Goal: Information Seeking & Learning: Learn about a topic

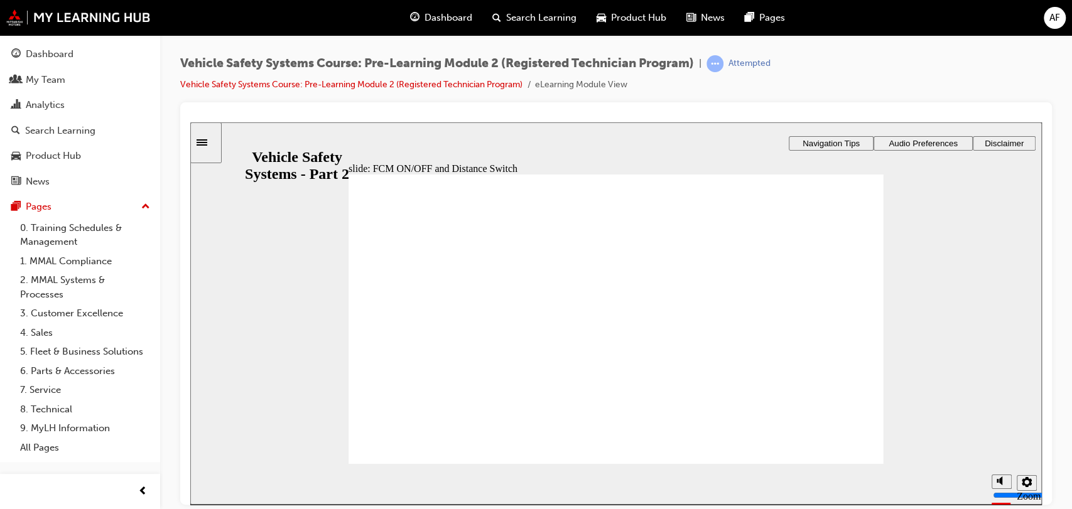
drag, startPoint x: 821, startPoint y: 441, endPoint x: 838, endPoint y: 453, distance: 20.6
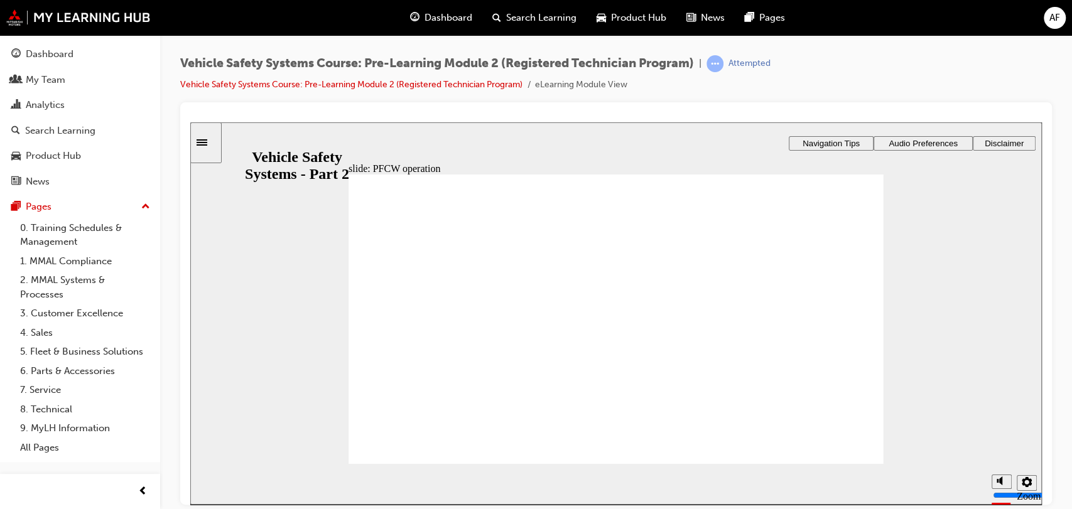
radio input "true"
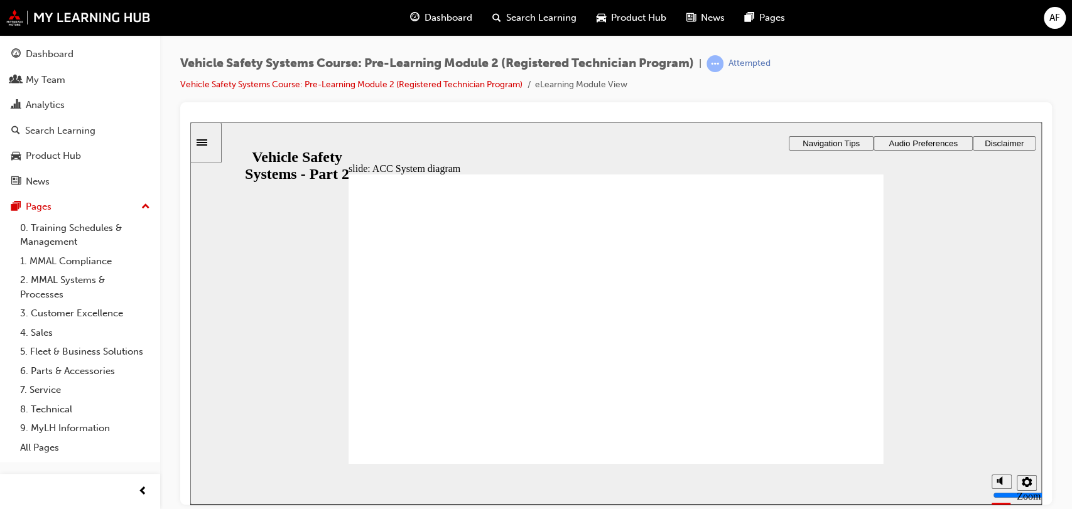
drag, startPoint x: 868, startPoint y: 298, endPoint x: 882, endPoint y: 446, distance: 148.2
click at [882, 446] on div "Rectangle 1 Rectangle 3 ACC switch input and transitions Use the scrolling pane…" at bounding box center [615, 324] width 535 height 301
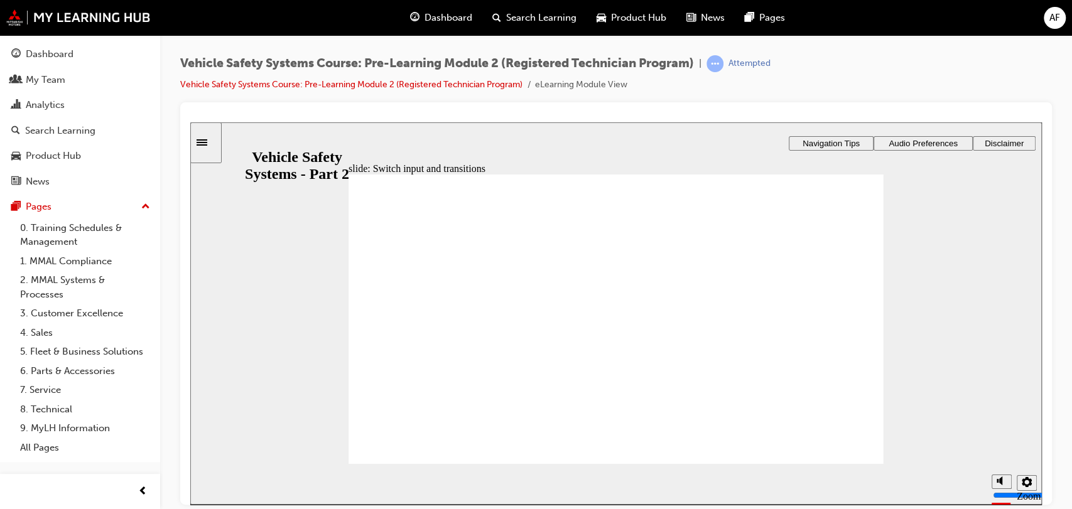
checkbox input "true"
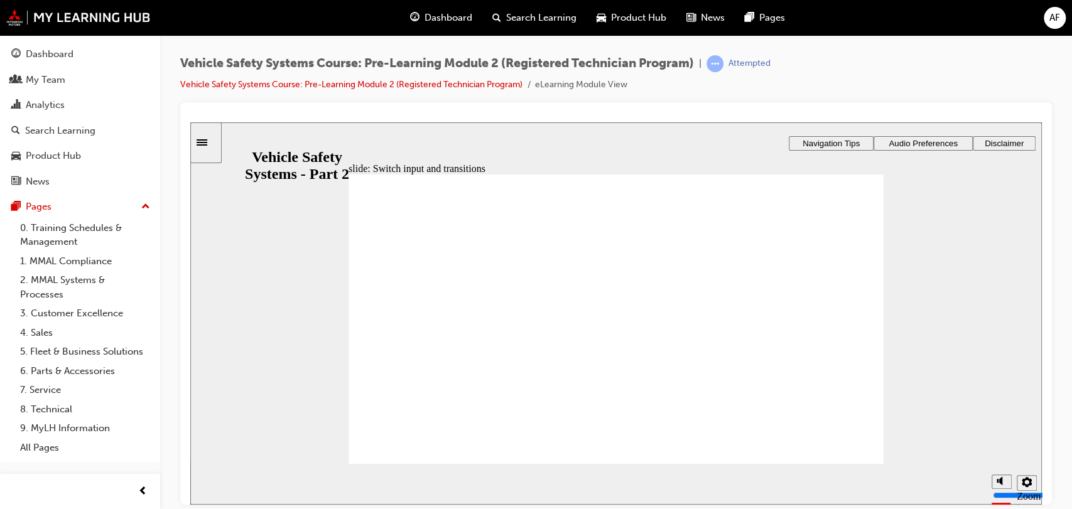
scroll to position [65, 0]
drag, startPoint x: 866, startPoint y: 392, endPoint x: 869, endPoint y: 296, distance: 95.5
drag, startPoint x: 864, startPoint y: 309, endPoint x: 872, endPoint y: 327, distance: 19.4
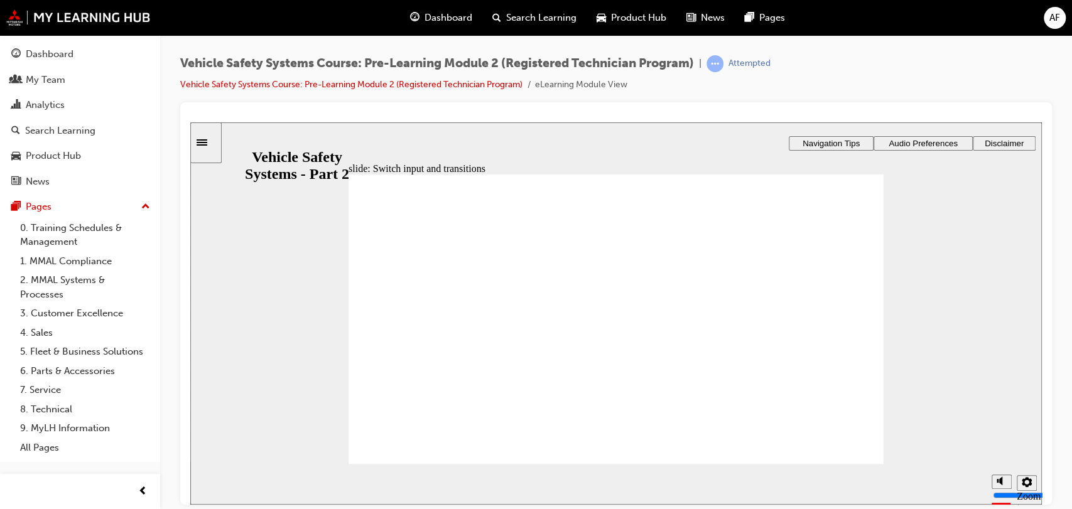
click at [872, 327] on div "Rectangle 1 Rectangle 3 ACC switch input and transitions Use the scrolling pane…" at bounding box center [615, 324] width 535 height 301
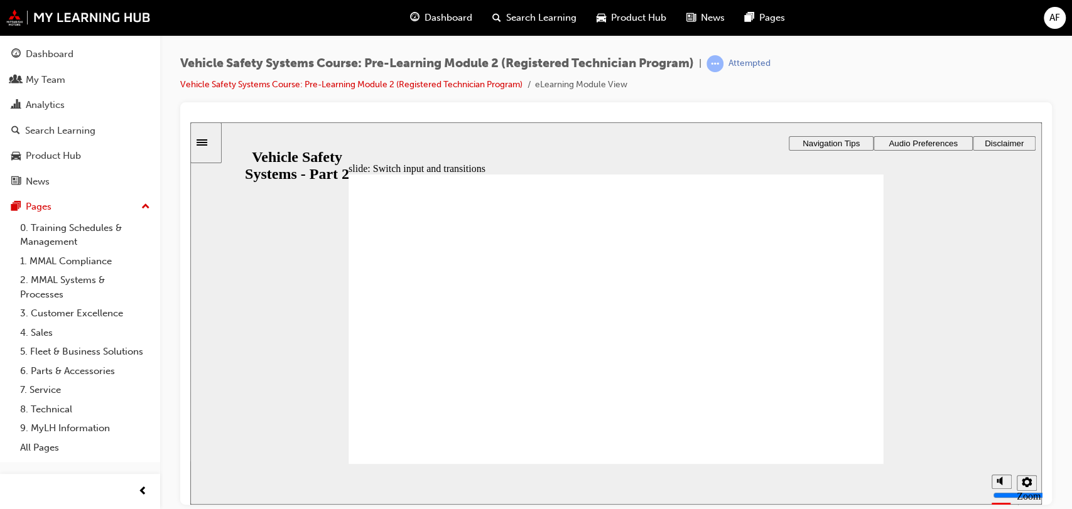
drag, startPoint x: 867, startPoint y: 359, endPoint x: 875, endPoint y: 411, distance: 52.7
click at [875, 411] on div "Rectangle 1 Rectangle 3 ACC switch input and transitions Use the scrolling pane…" at bounding box center [615, 324] width 535 height 301
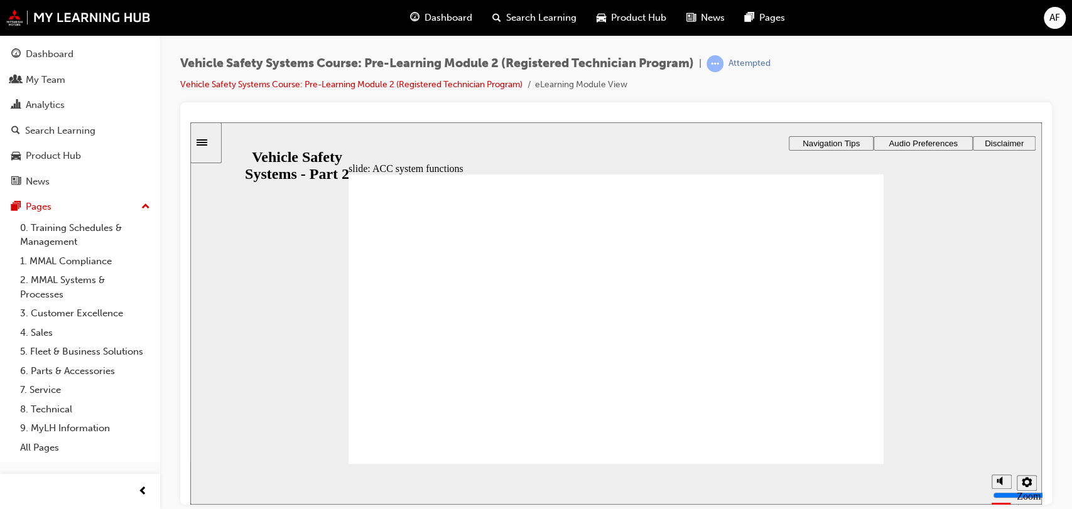
drag, startPoint x: 828, startPoint y: 327, endPoint x: 785, endPoint y: 334, distance: 42.7
click at [785, 334] on div "Rectangle 3 Rectangle 2 Freeform 2 Oval 1 Oval 1 Vehicle to vehicle distance co…" at bounding box center [615, 324] width 535 height 301
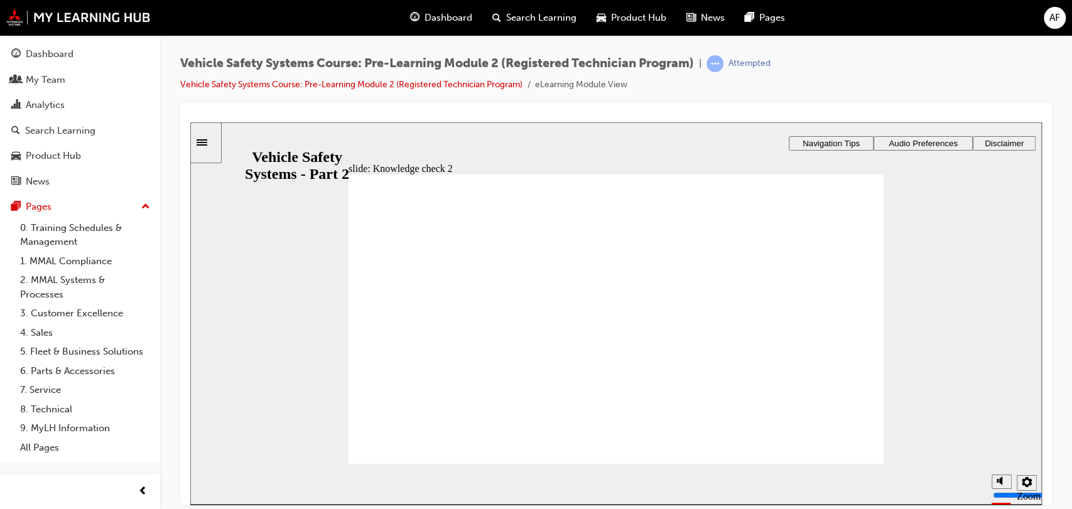
radio input "true"
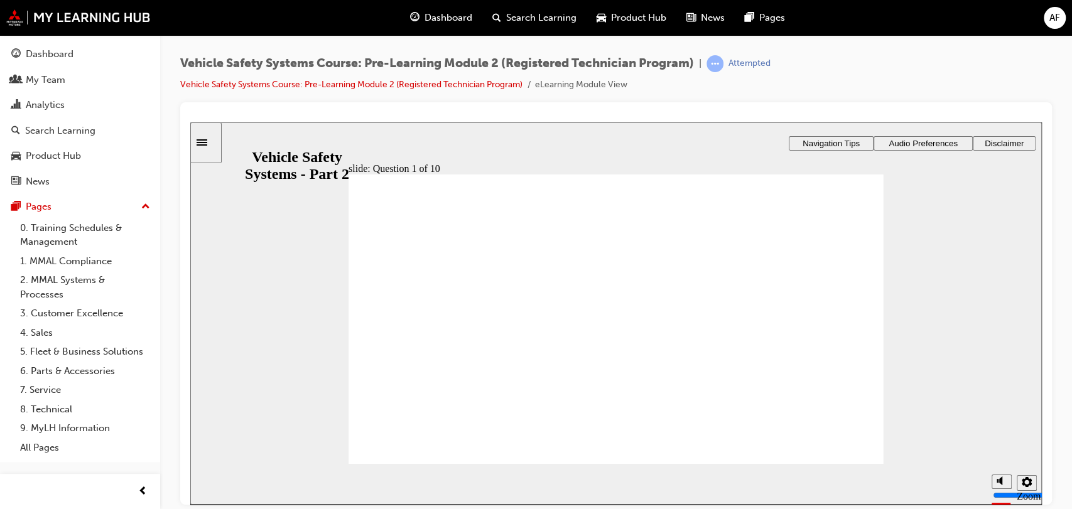
radio input "true"
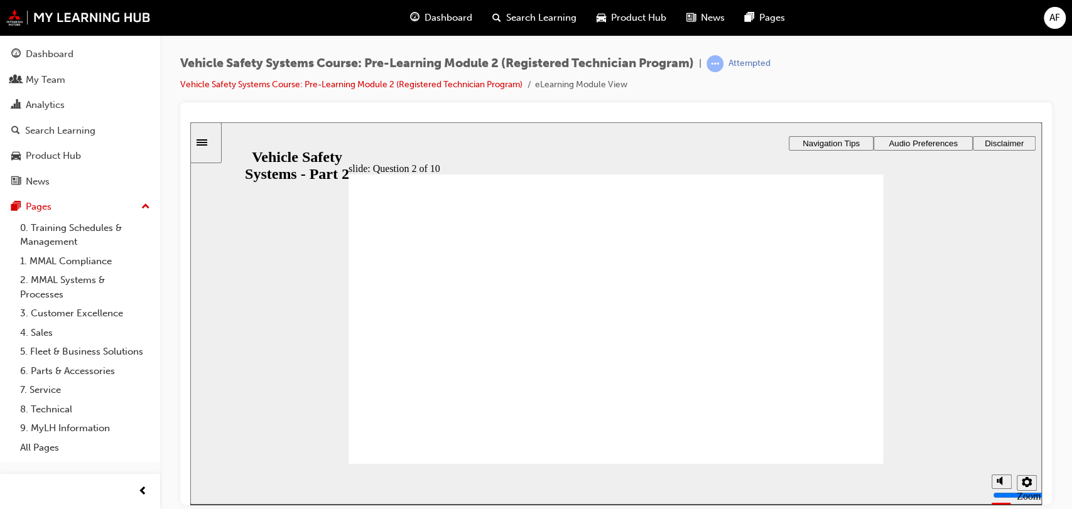
radio input "true"
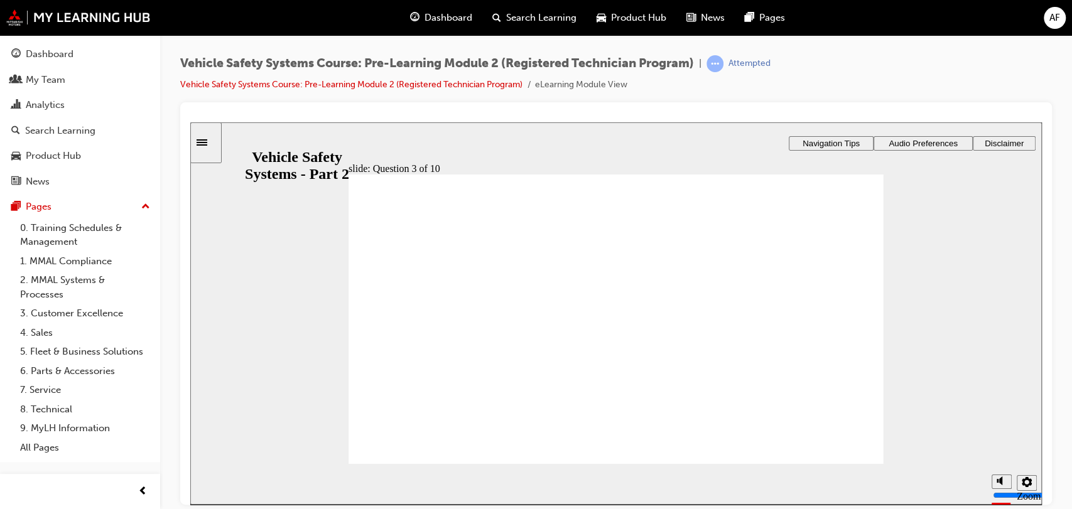
radio input "true"
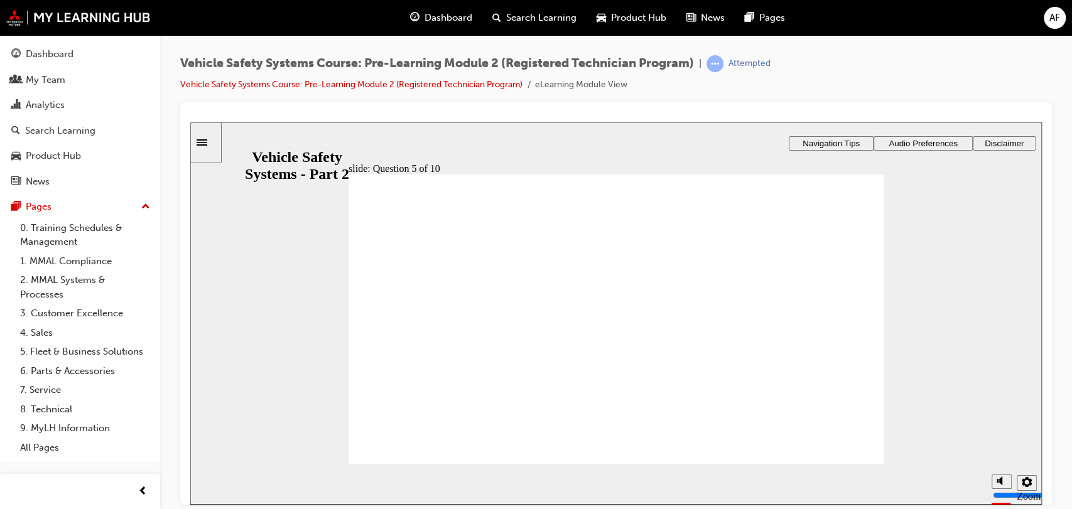
radio input "true"
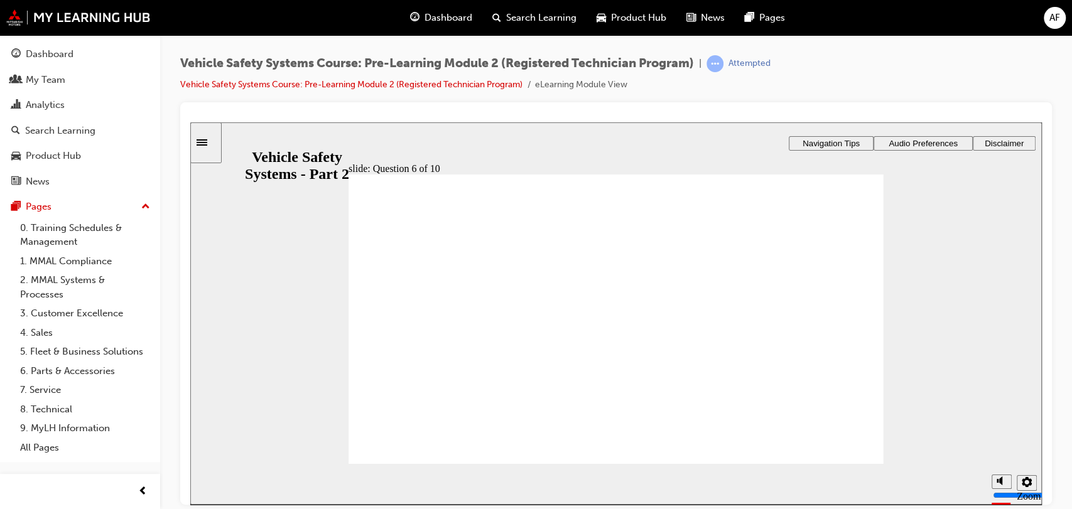
radio input "true"
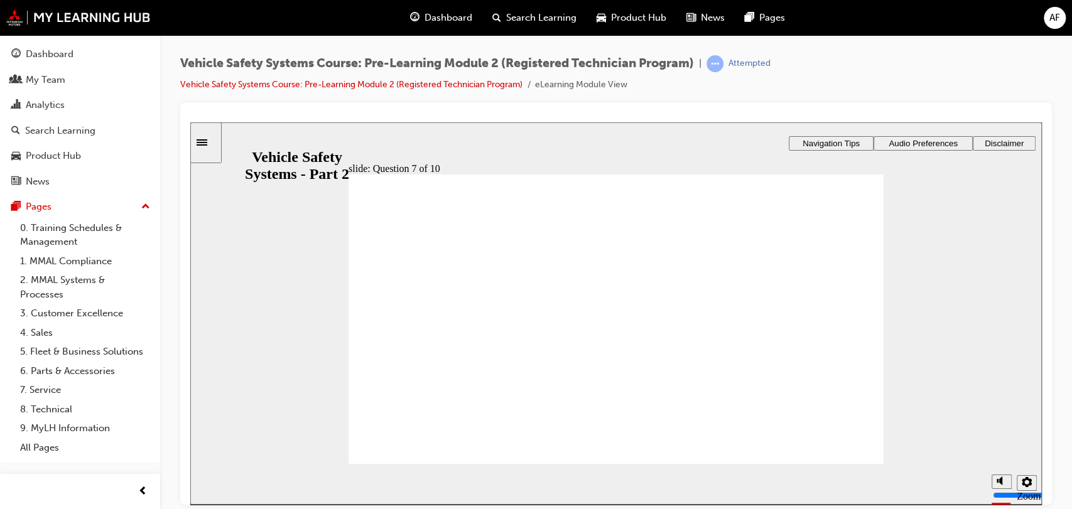
radio input "true"
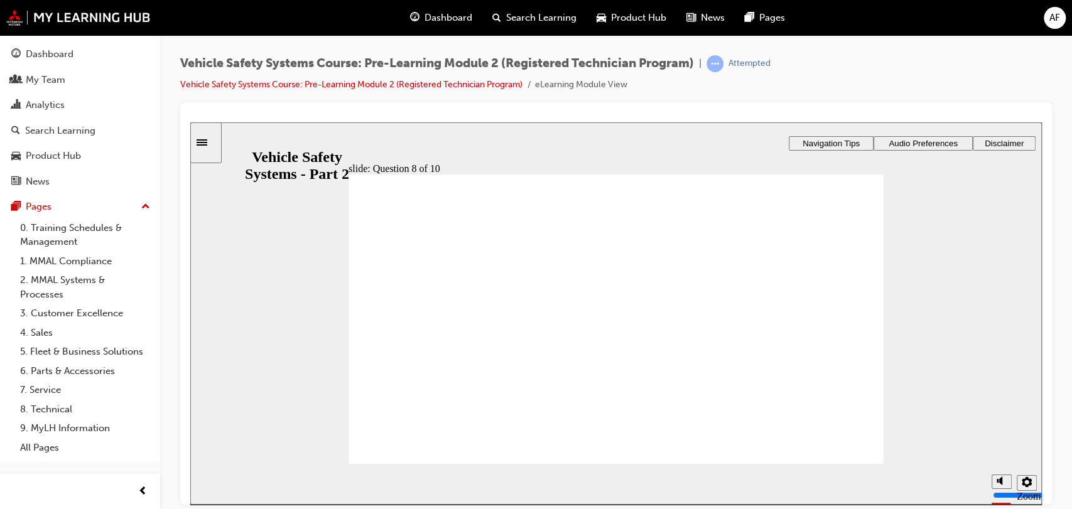
checkbox input "true"
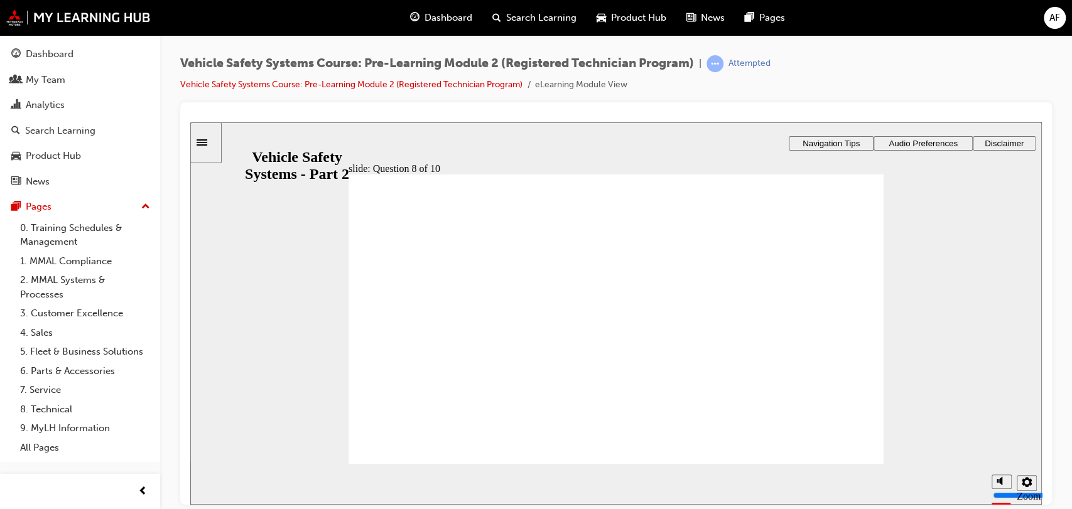
checkbox input "true"
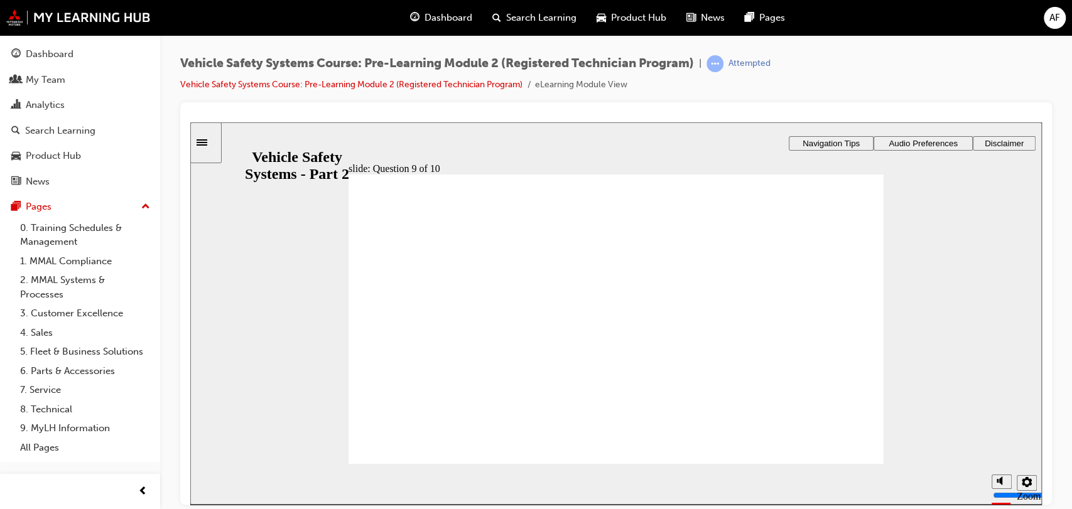
radio input "true"
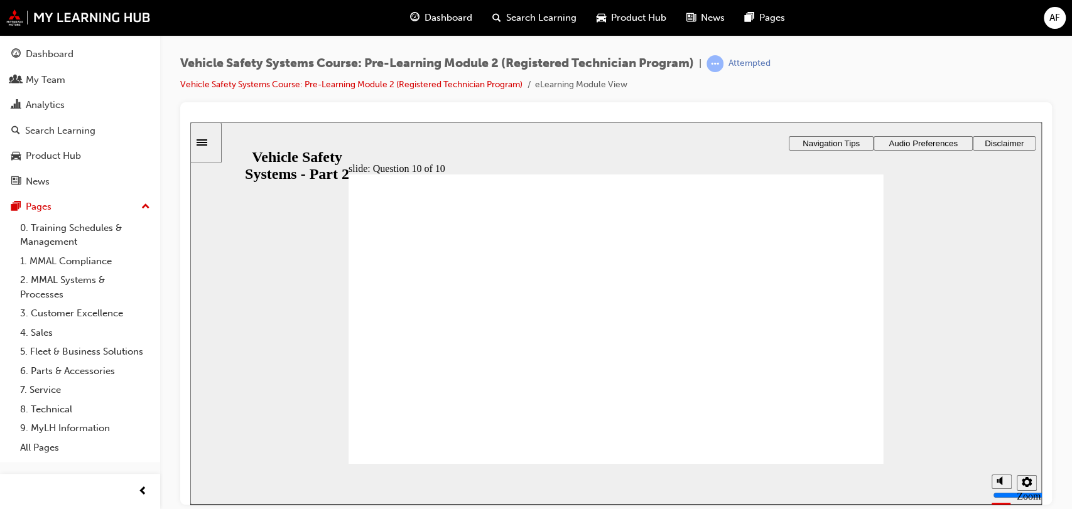
radio input "true"
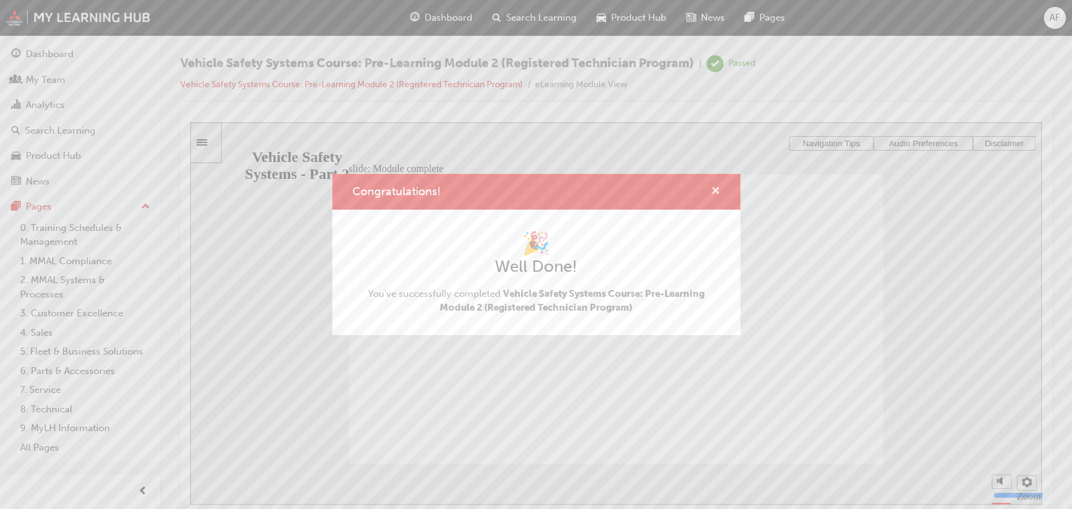
click at [714, 192] on span "cross-icon" at bounding box center [715, 191] width 9 height 11
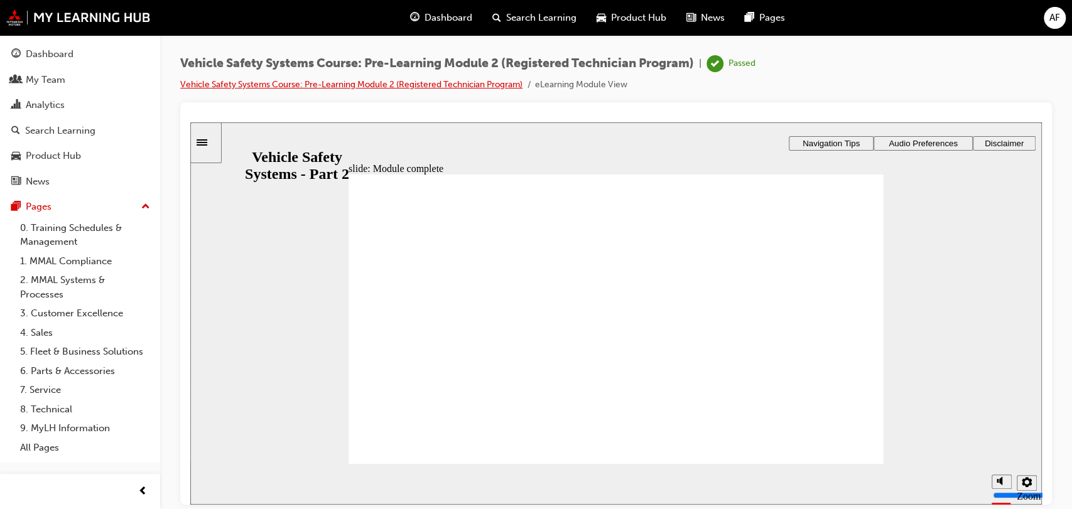
click at [348, 89] on link "Vehicle Safety Systems Course: Pre-Learning Module 2 (Registered Technician Pro…" at bounding box center [351, 84] width 342 height 11
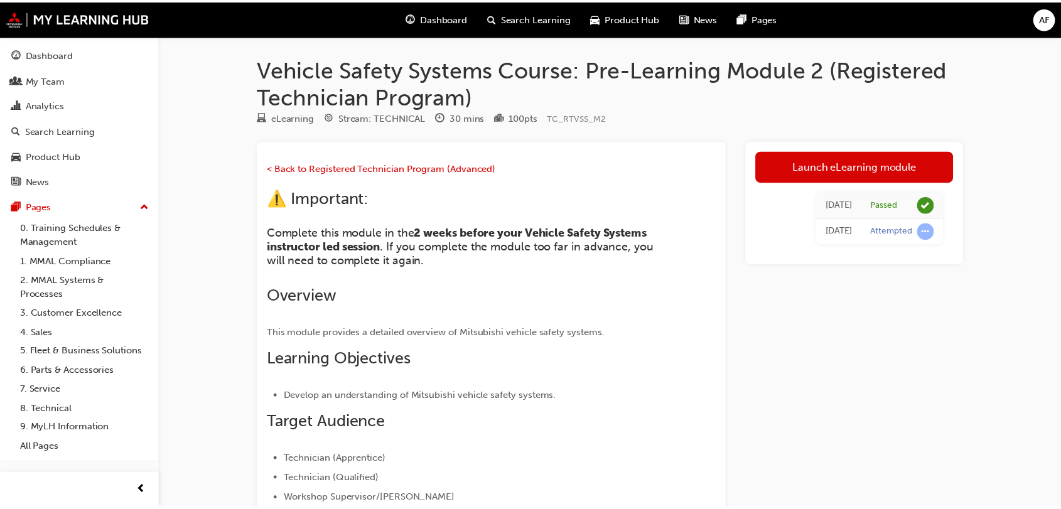
scroll to position [201, 0]
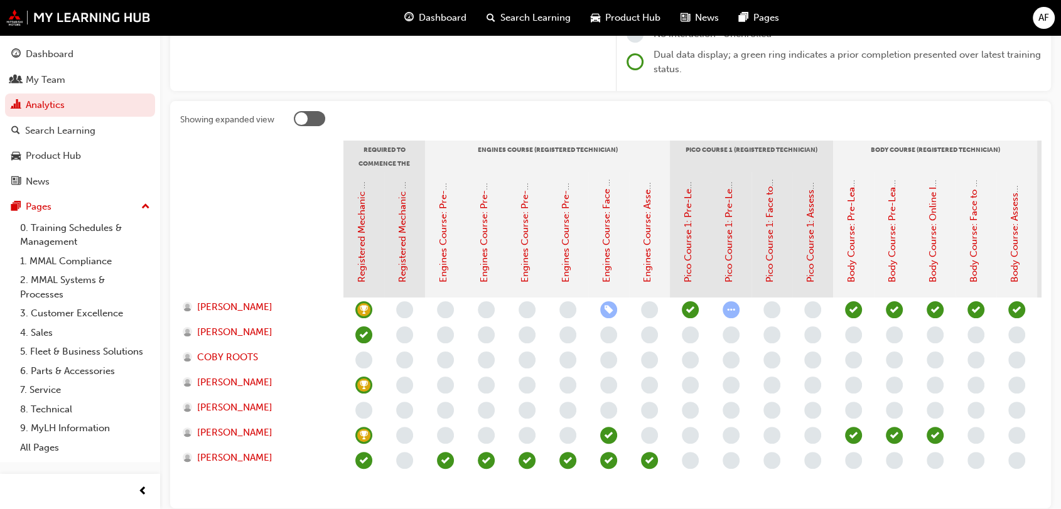
scroll to position [217, 0]
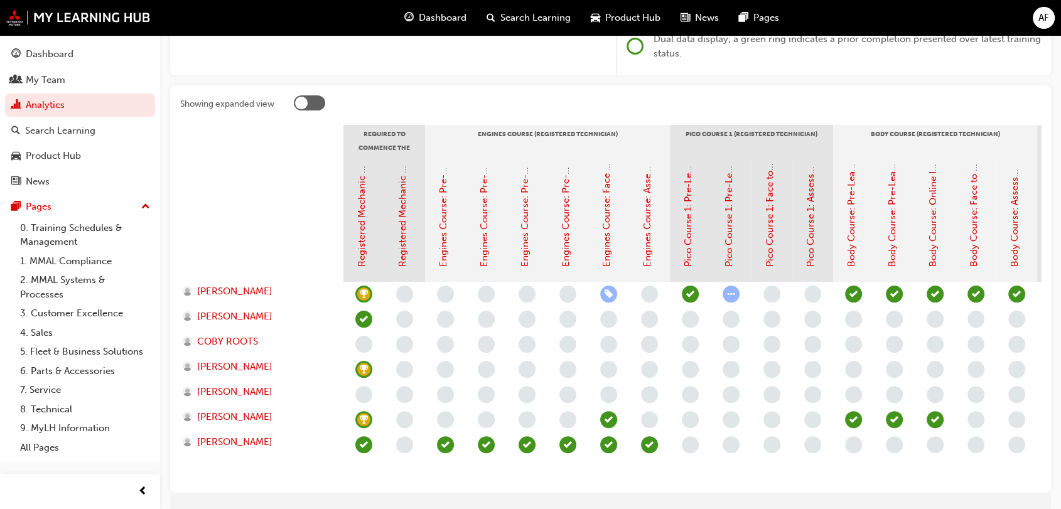
drag, startPoint x: 458, startPoint y: 494, endPoint x: 465, endPoint y: 485, distance: 11.2
click at [465, 485] on div "Showing expanded view Required to Commence the Registered Technician Program: E…" at bounding box center [610, 289] width 881 height 408
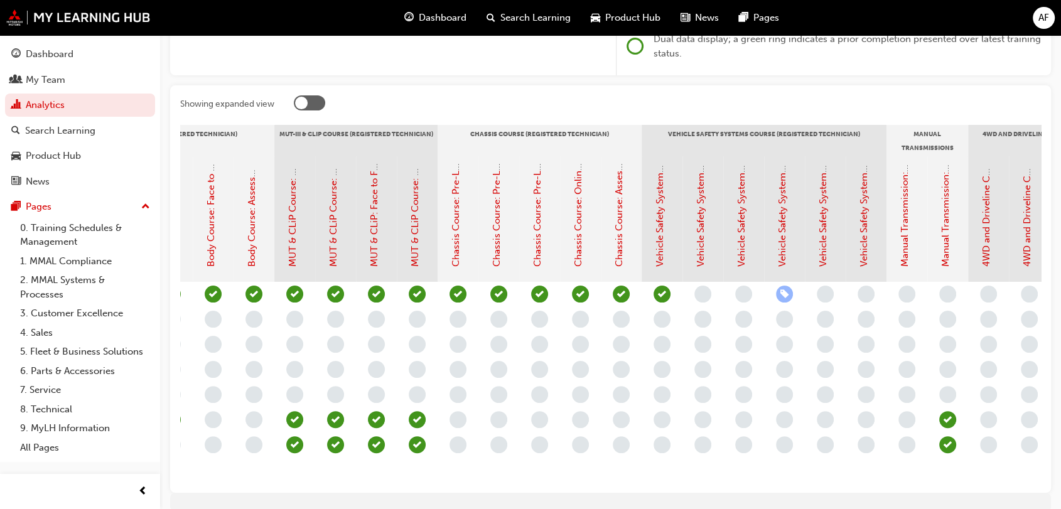
scroll to position [0, 779]
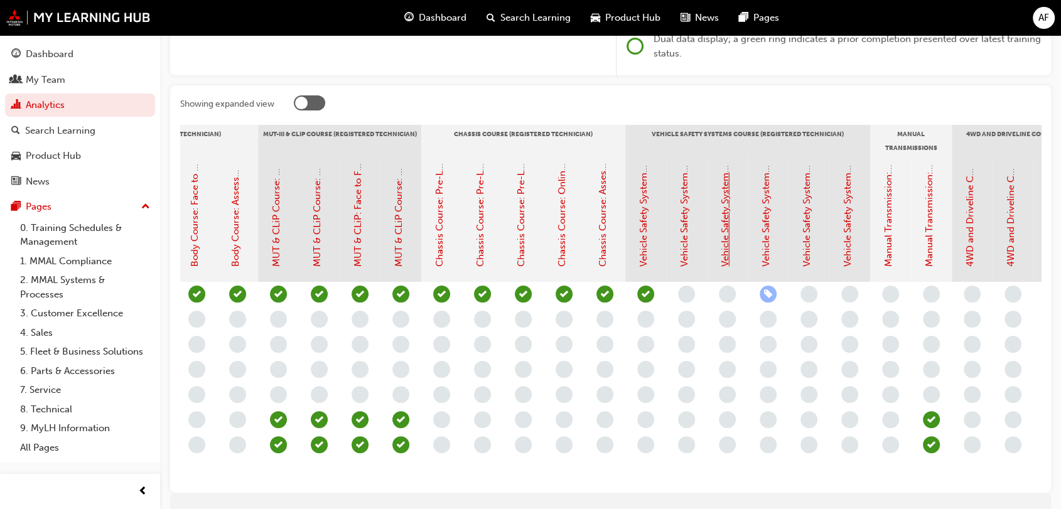
click at [722, 253] on link "Vehicle Safety Systems Course: Pre-Learning Module 3 (Registered Technician Pro…" at bounding box center [725, 75] width 11 height 384
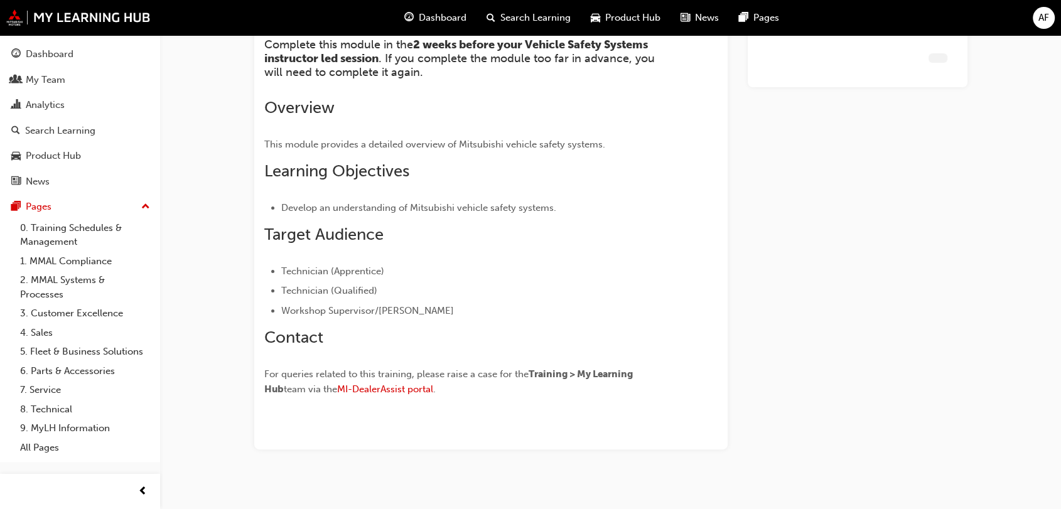
scroll to position [201, 0]
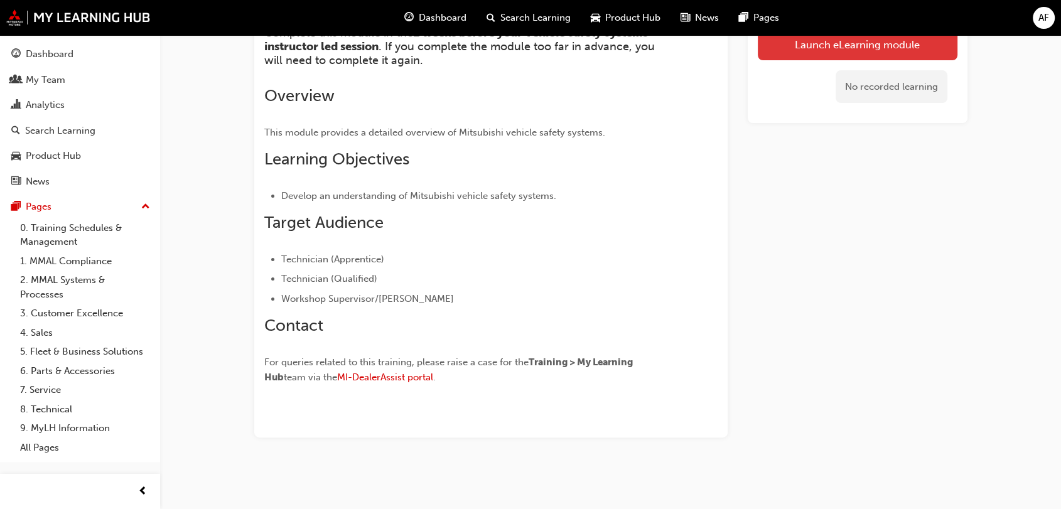
click at [872, 51] on link "Launch eLearning module" at bounding box center [858, 44] width 200 height 31
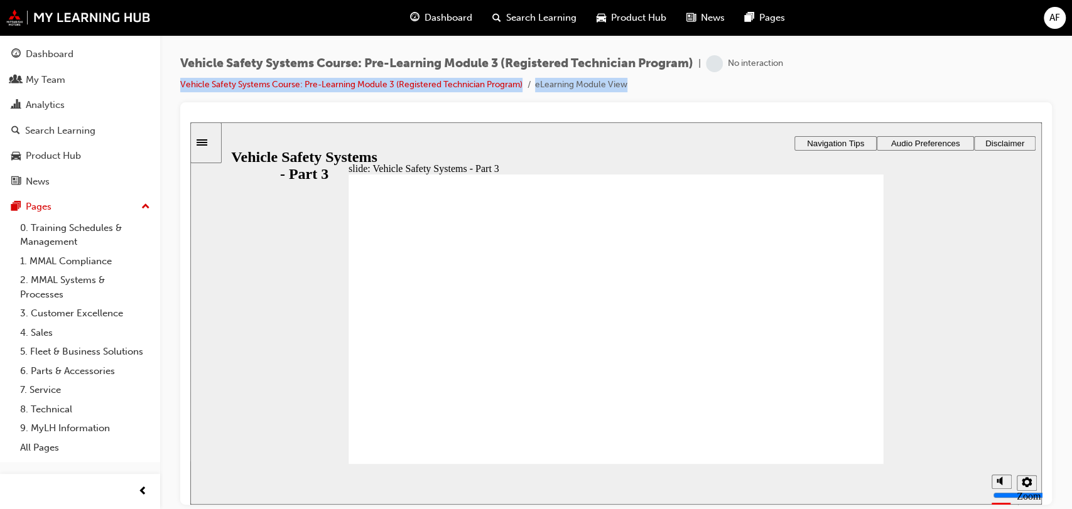
drag, startPoint x: 1062, startPoint y: 173, endPoint x: 843, endPoint y: 345, distance: 278.7
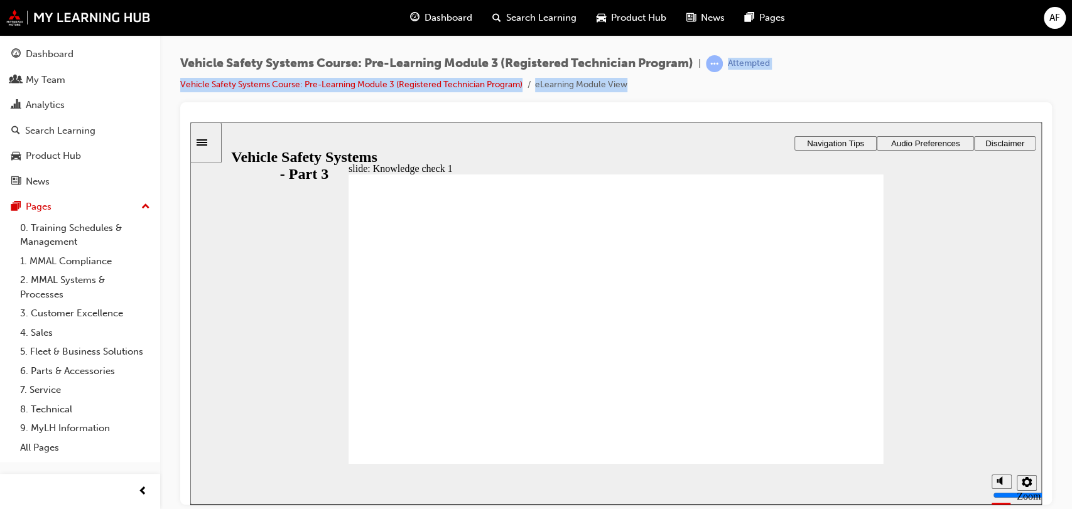
radio input "true"
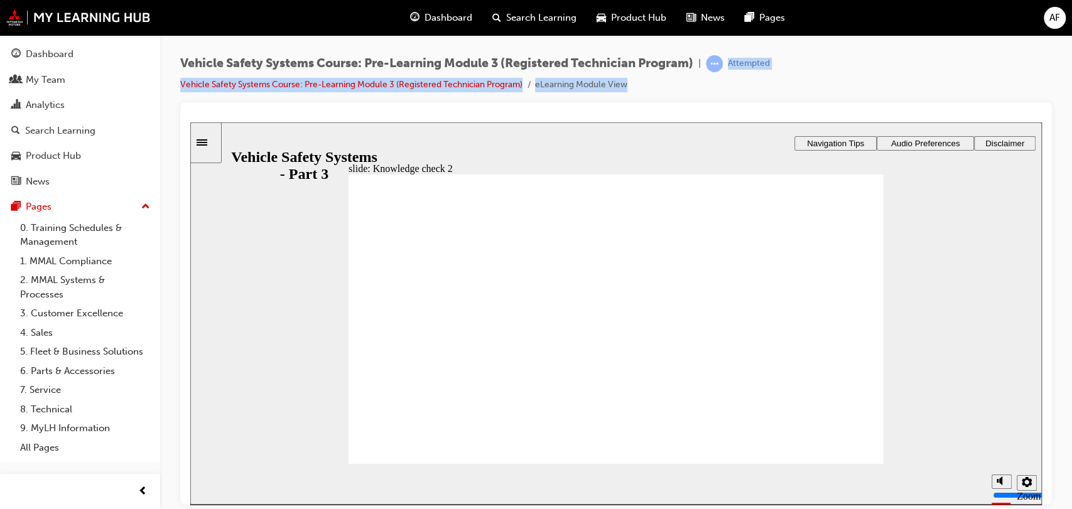
drag, startPoint x: 541, startPoint y: 265, endPoint x: 546, endPoint y: 252, distance: 13.9
radio input "true"
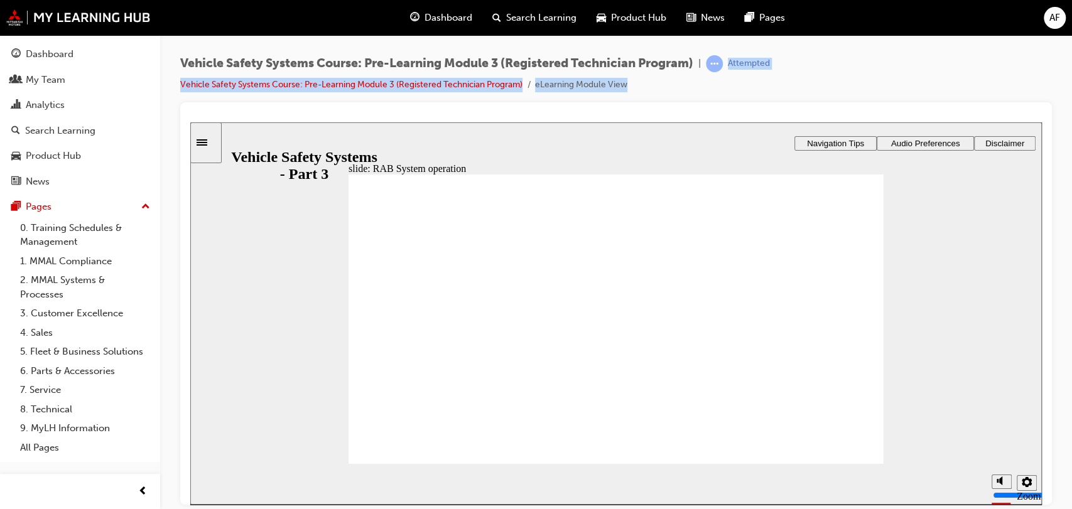
radio input "true"
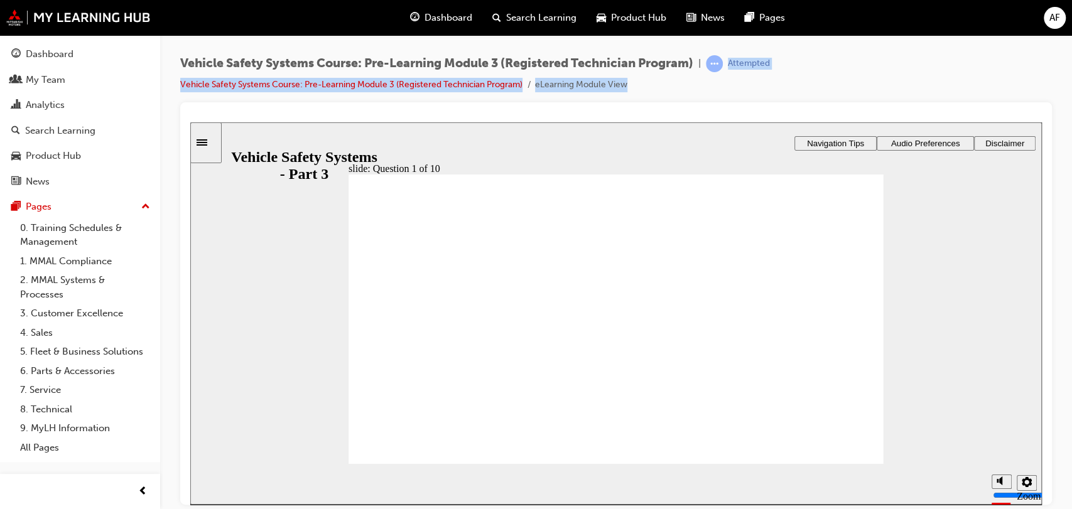
radio input "true"
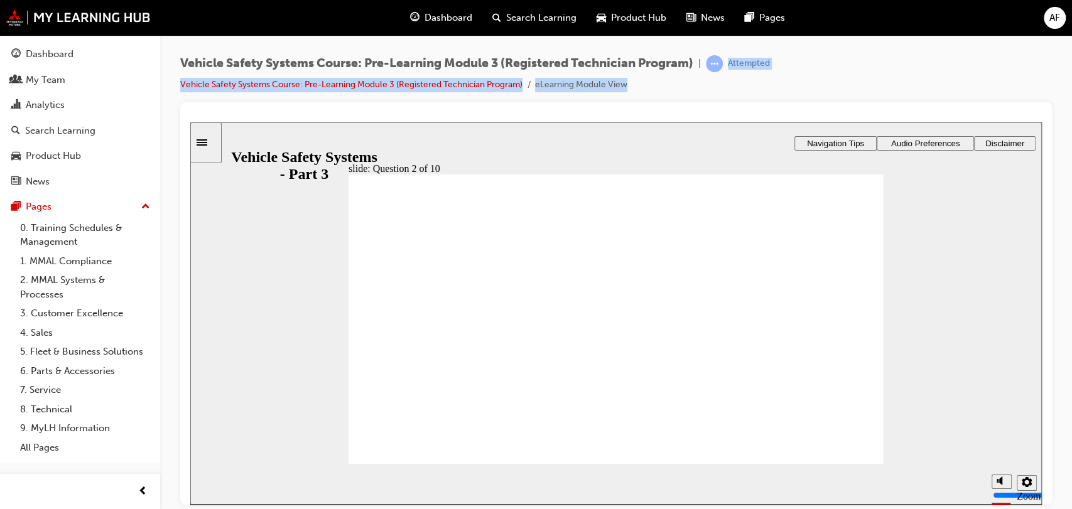
radio input "true"
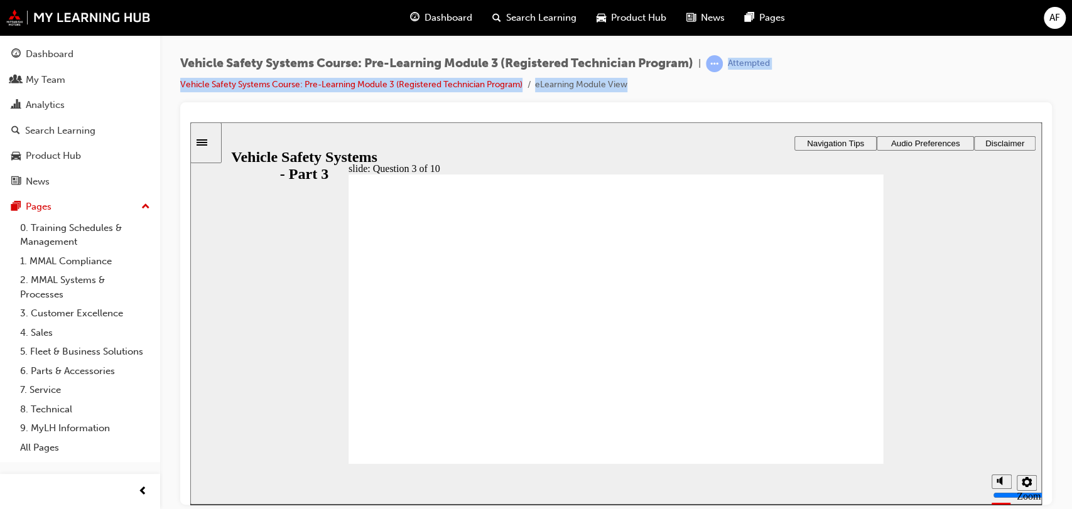
radio input "true"
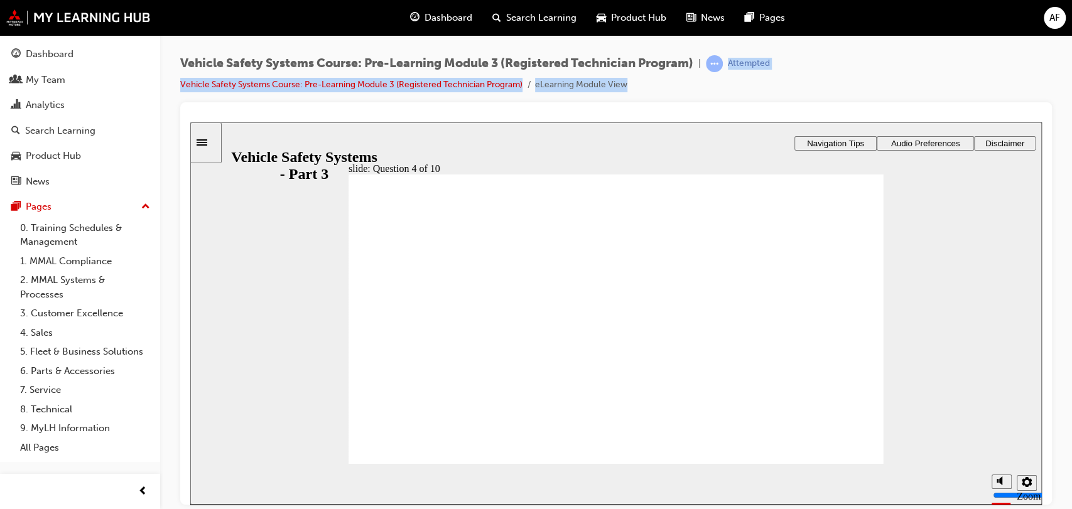
drag, startPoint x: 567, startPoint y: 389, endPoint x: 820, endPoint y: 285, distance: 273.4
drag, startPoint x: 764, startPoint y: 286, endPoint x: 440, endPoint y: 332, distance: 327.8
drag, startPoint x: 723, startPoint y: 386, endPoint x: 796, endPoint y: 286, distance: 123.4
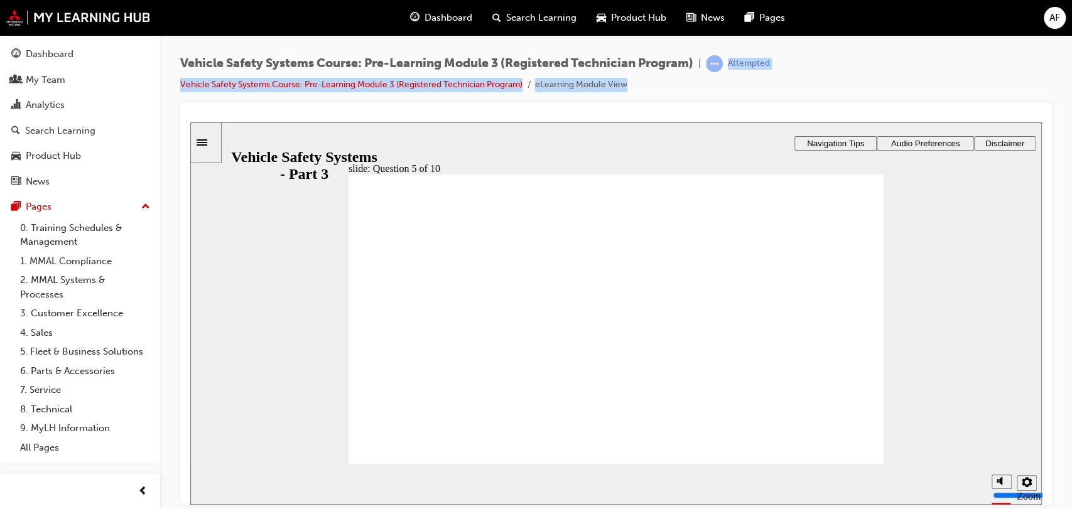
radio input "false"
radio input "true"
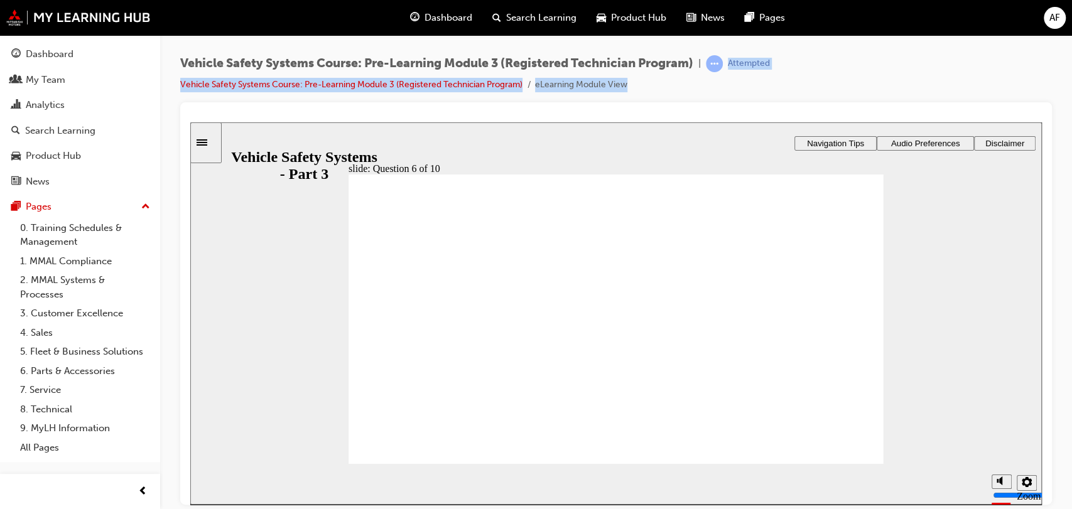
radio input "true"
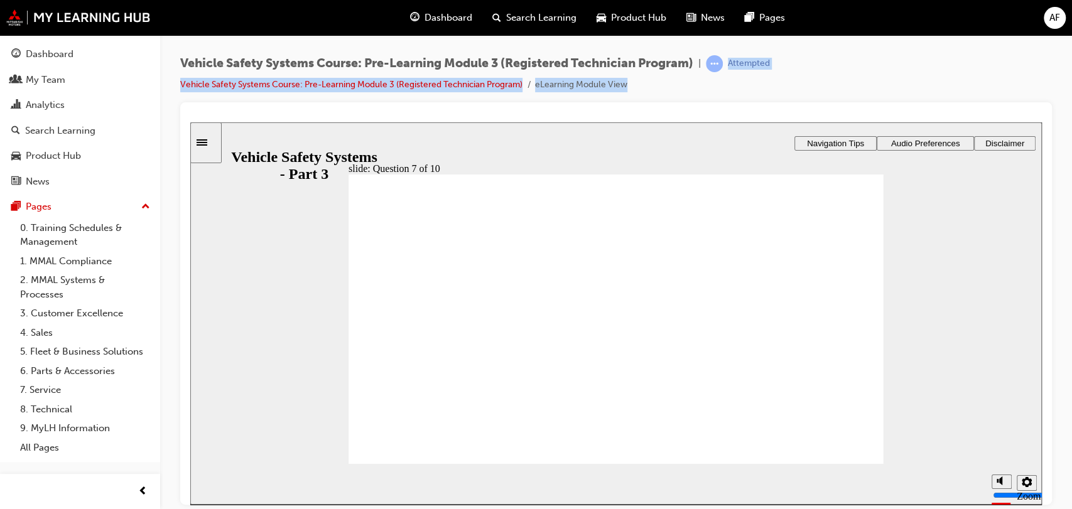
radio input "true"
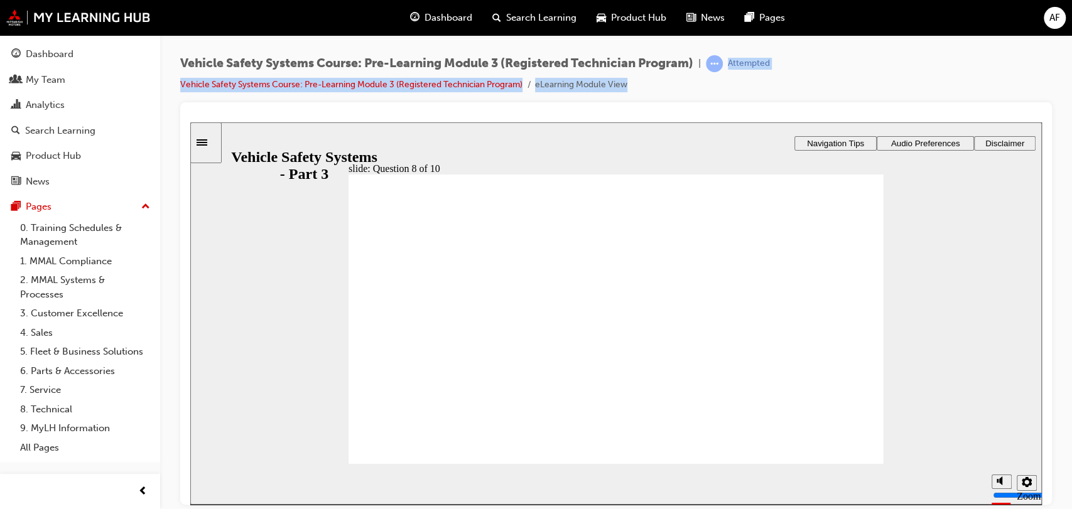
radio input "true"
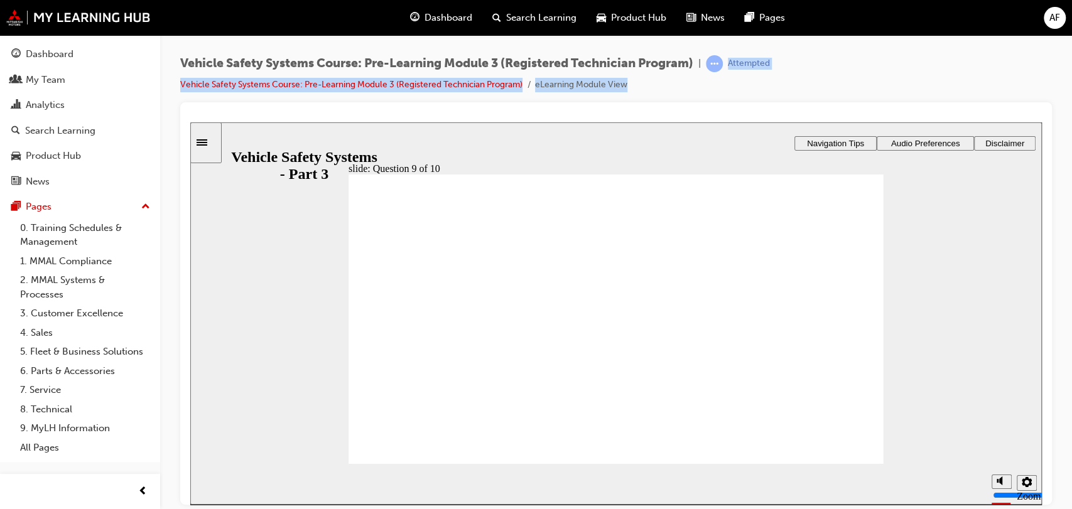
radio input "true"
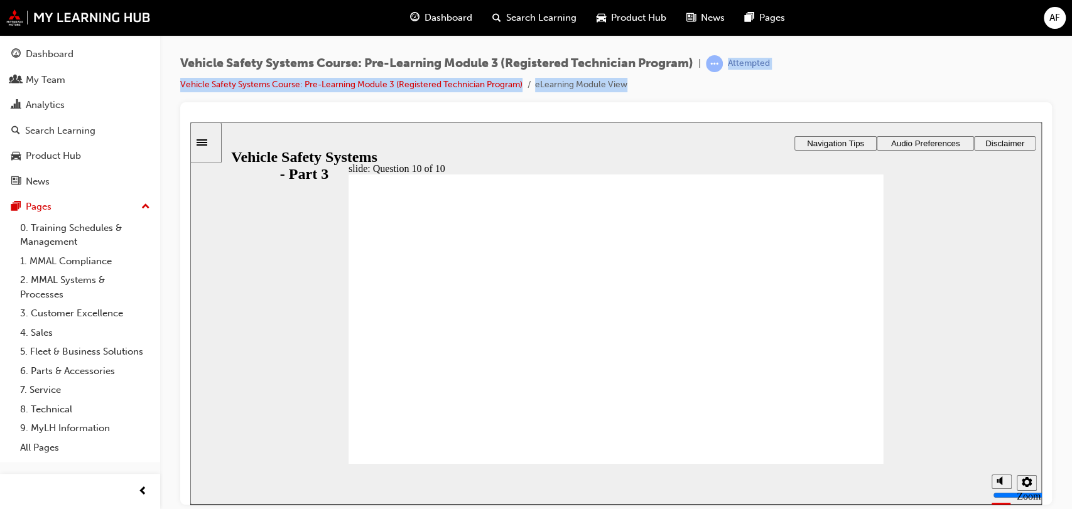
radio input "true"
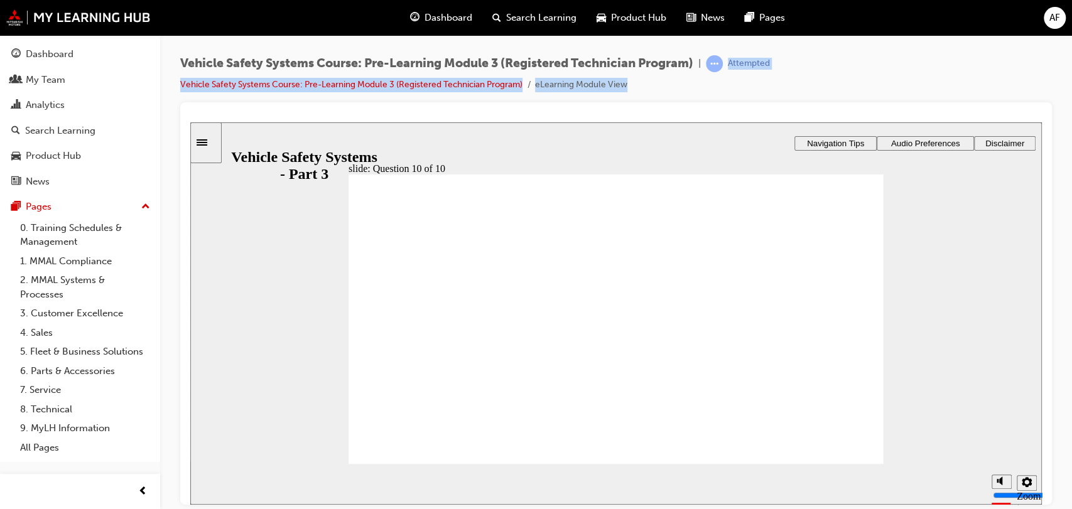
radio input "false"
radio input "true"
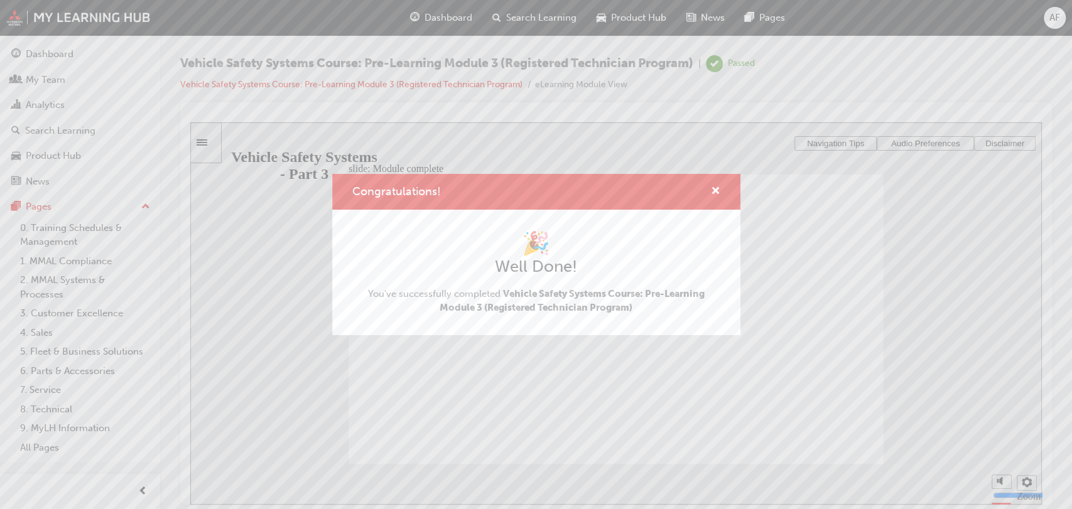
click at [563, 138] on div "Congratulations! 🎉 Well Done! You've successfully completed Vehicle Safety Syst…" at bounding box center [536, 254] width 1072 height 509
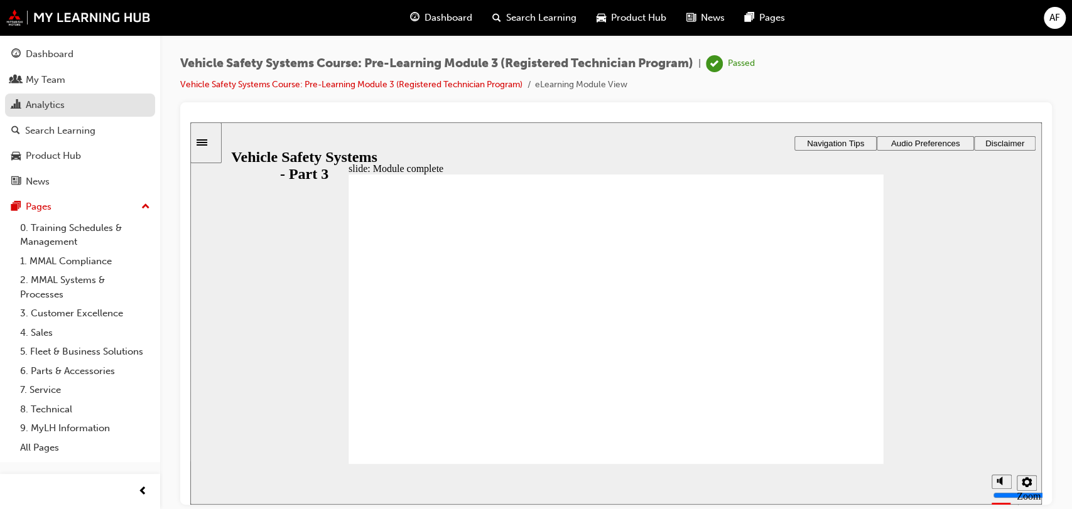
click at [65, 117] on link "Analytics" at bounding box center [80, 105] width 150 height 23
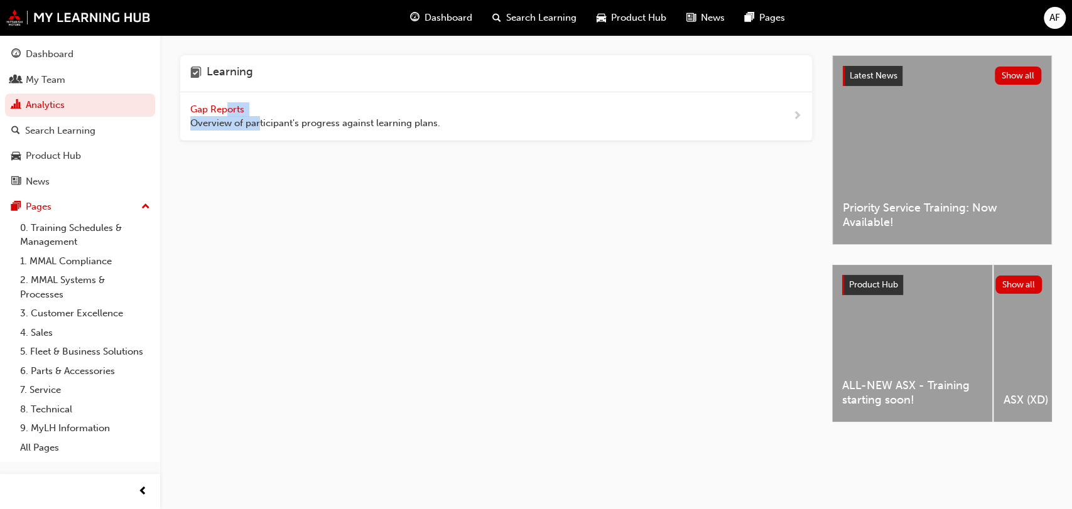
drag, startPoint x: 259, startPoint y: 159, endPoint x: 225, endPoint y: 108, distance: 61.3
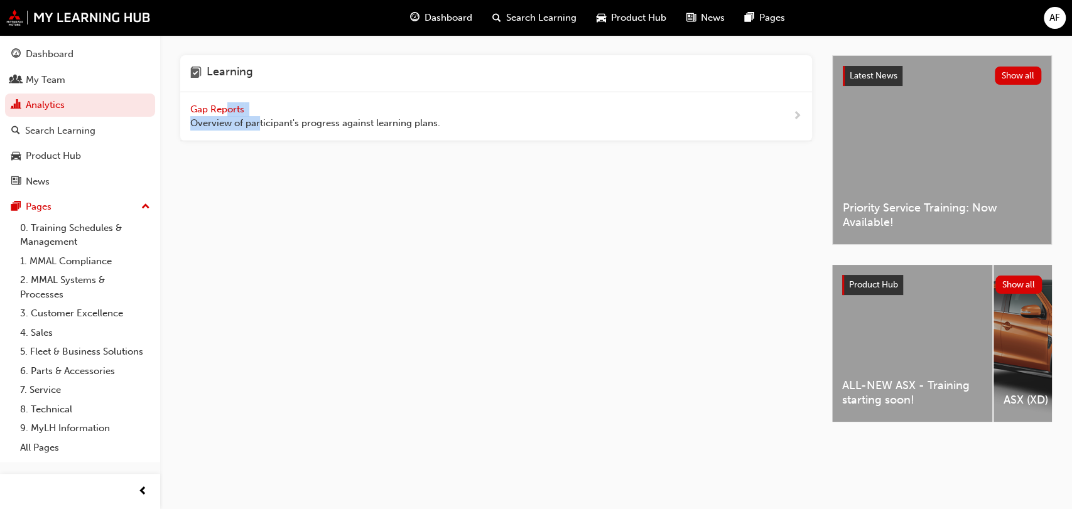
click at [225, 108] on div "Learning Gap Reports Overview of participant's progress against learning plans." at bounding box center [506, 249] width 652 height 389
click at [225, 108] on span "Gap Reports" at bounding box center [218, 109] width 57 height 11
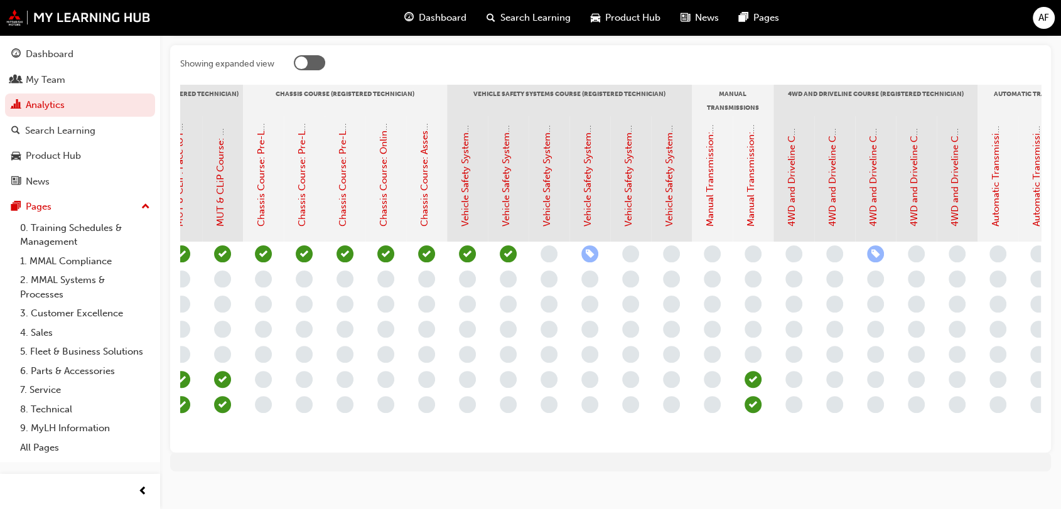
scroll to position [0, 980]
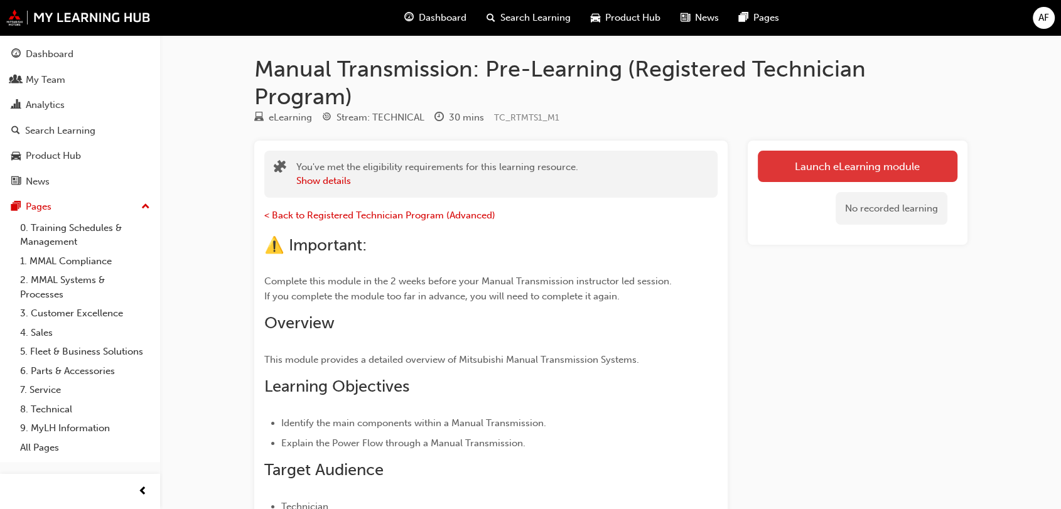
click at [812, 152] on link "Launch eLearning module" at bounding box center [858, 166] width 200 height 31
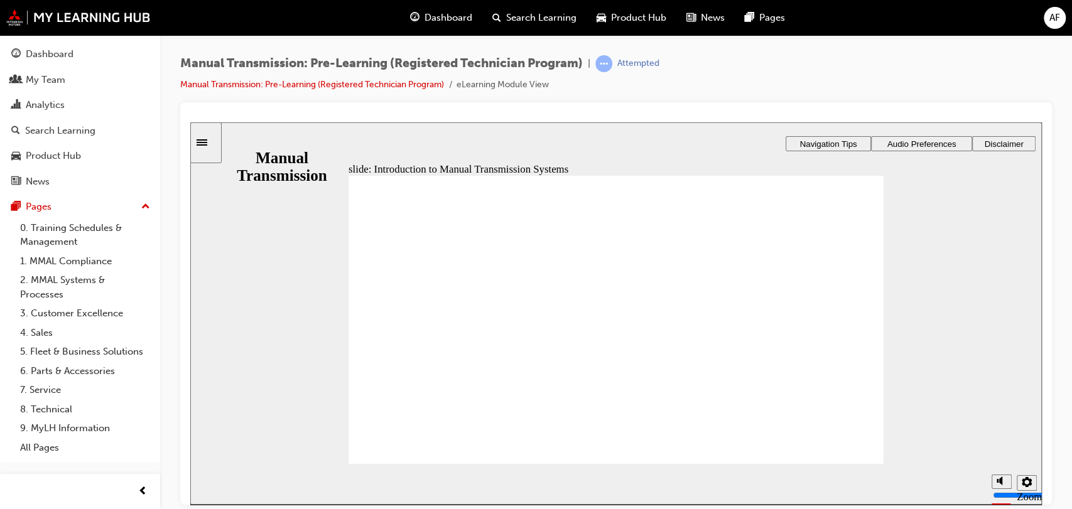
click at [842, 453] on span "Rectangle 1 Rectangle 3 Introduction to Manual Transmission Systems A Manual Tr…" at bounding box center [615, 476] width 535 height 602
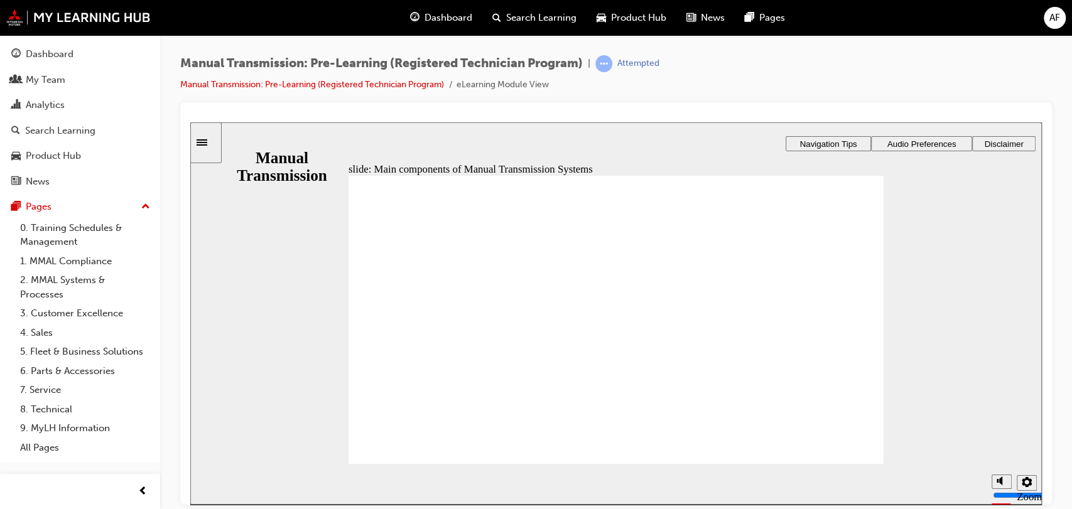
drag, startPoint x: 842, startPoint y: 453, endPoint x: 735, endPoint y: 348, distance: 149.6
click at [834, 450] on span "Click Next to continue. Back Back Back Next Next Next Main components of Manual…" at bounding box center [615, 476] width 535 height 602
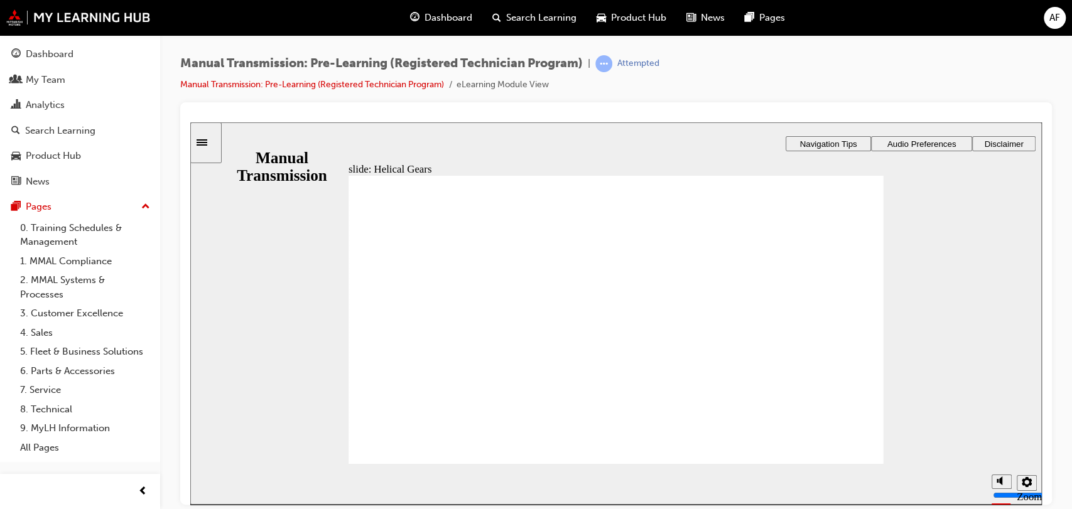
click at [834, 450] on span "Helical Gears Click Next to continue. Back Back Back Next Next Next A Manual Tr…" at bounding box center [615, 476] width 535 height 602
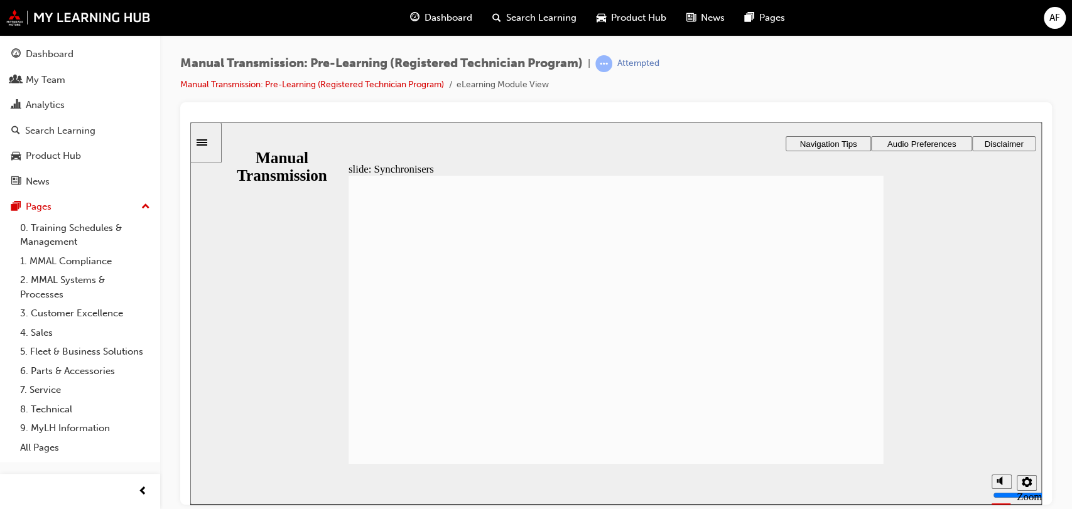
click at [834, 450] on span "Click Next to continue. Back Back Back Next Next Next Control Fork A Control Fo…" at bounding box center [615, 476] width 535 height 602
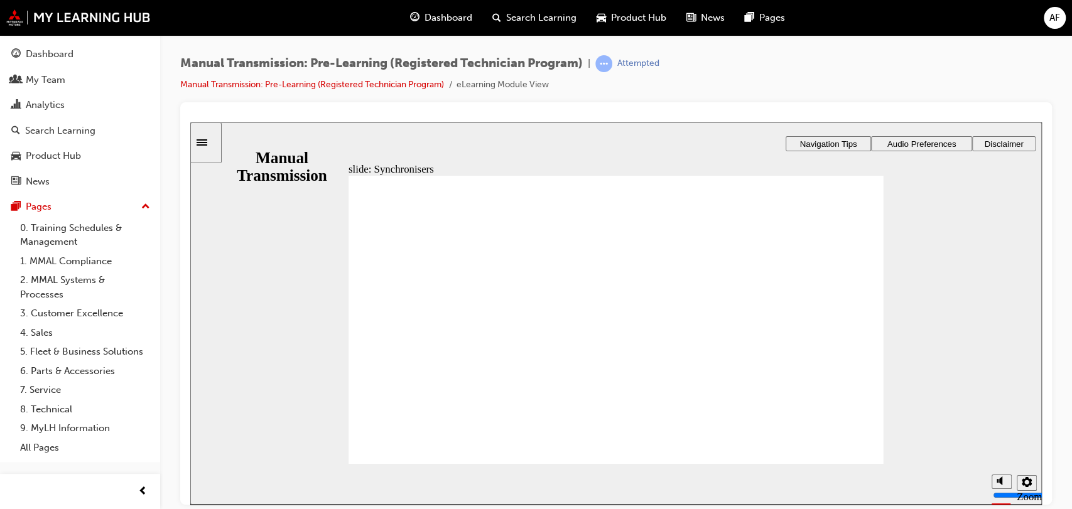
click at [834, 450] on span "Synchronisers Click Next to continue. Back Back Back Next Next Next Synchronise…" at bounding box center [615, 476] width 535 height 602
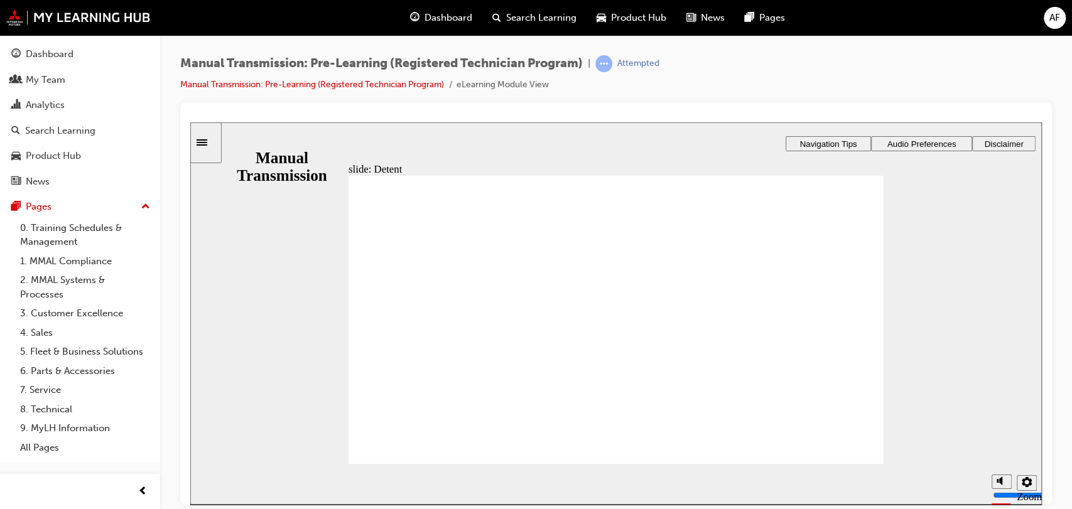
click at [834, 450] on span "Detent Click Next to continue. Back Back Back Next Next Next Detents are used t…" at bounding box center [615, 476] width 535 height 602
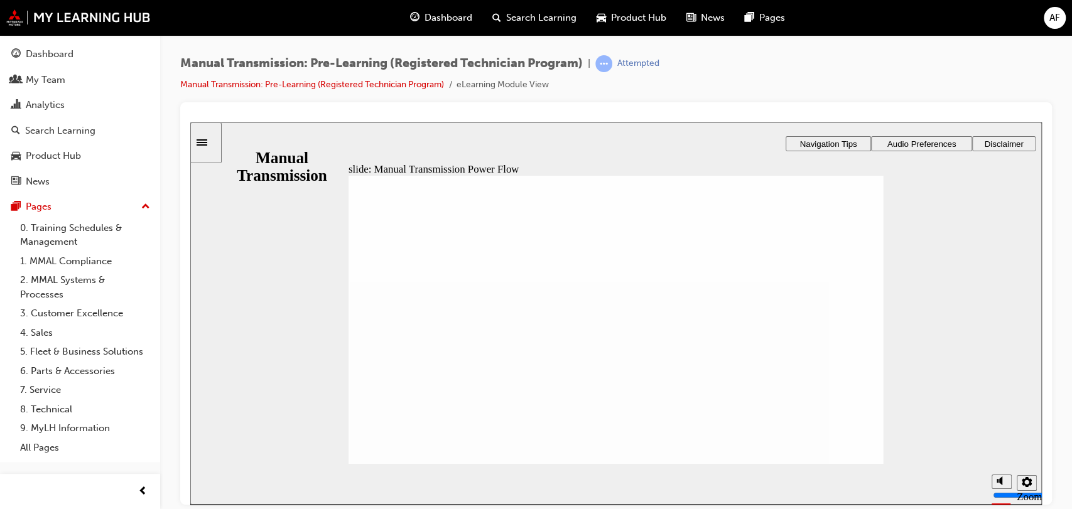
click at [834, 450] on span "Reverse Idler Gear Click Next to continue. Back Back Back Next Next Next To ena…" at bounding box center [615, 476] width 535 height 602
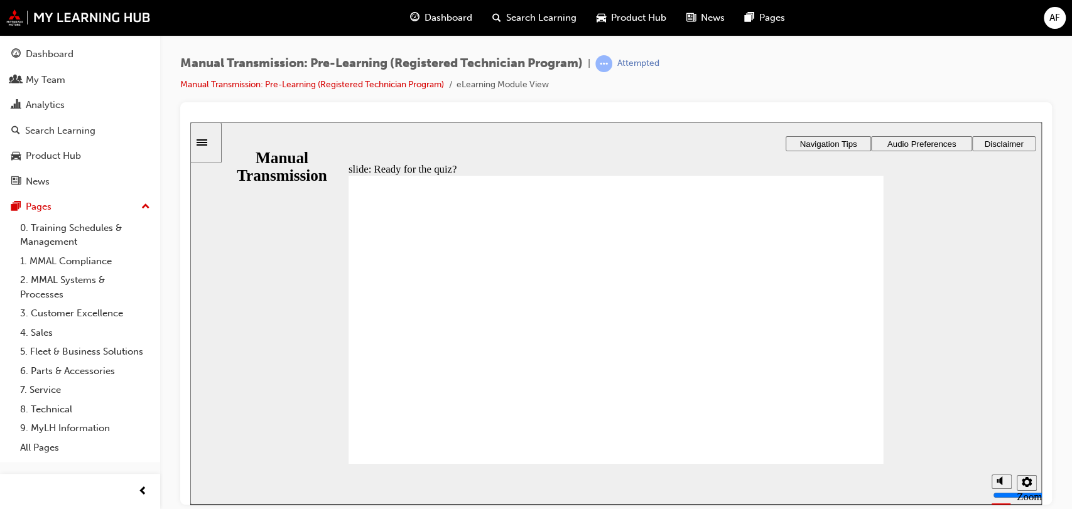
radio input "true"
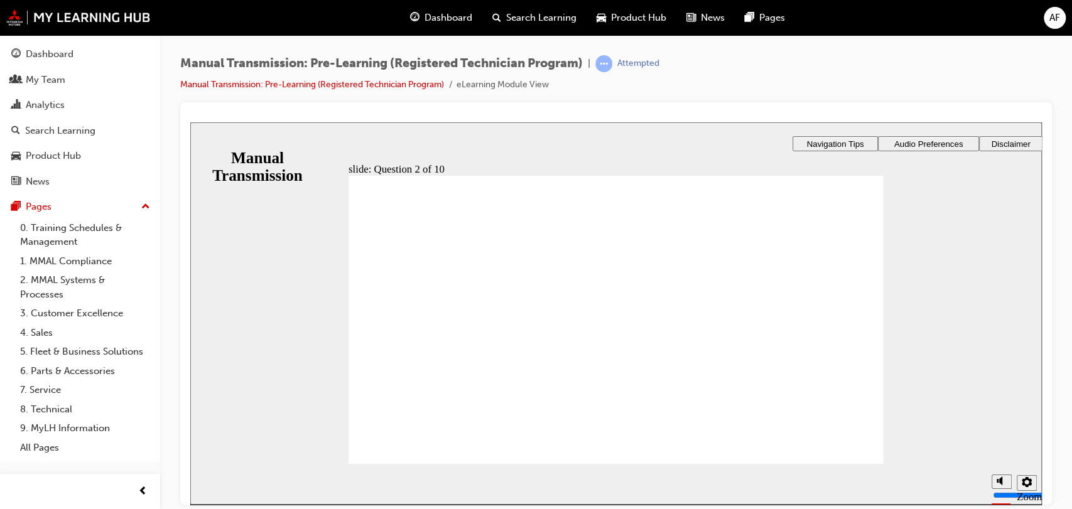
checkbox input "true"
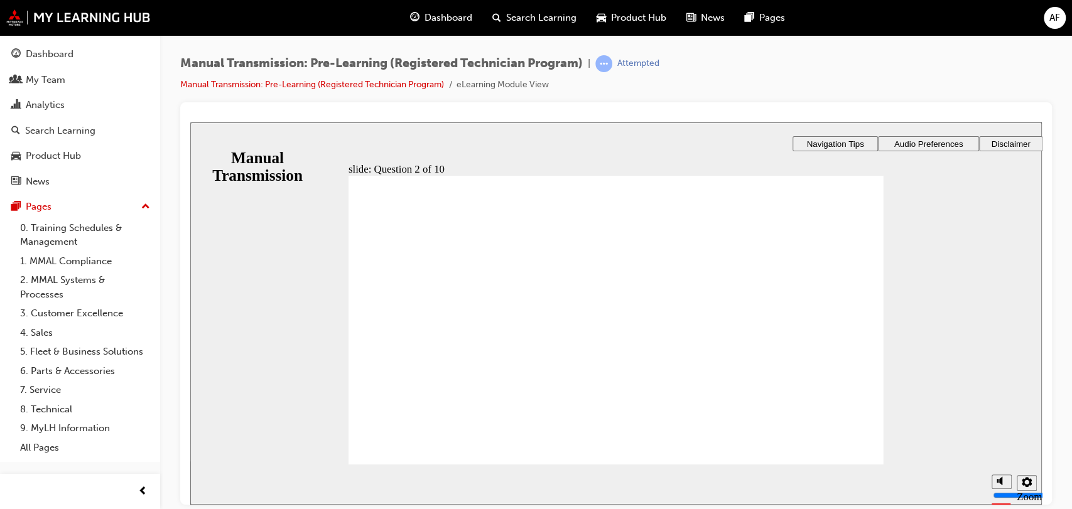
checkbox input "false"
checkbox input "true"
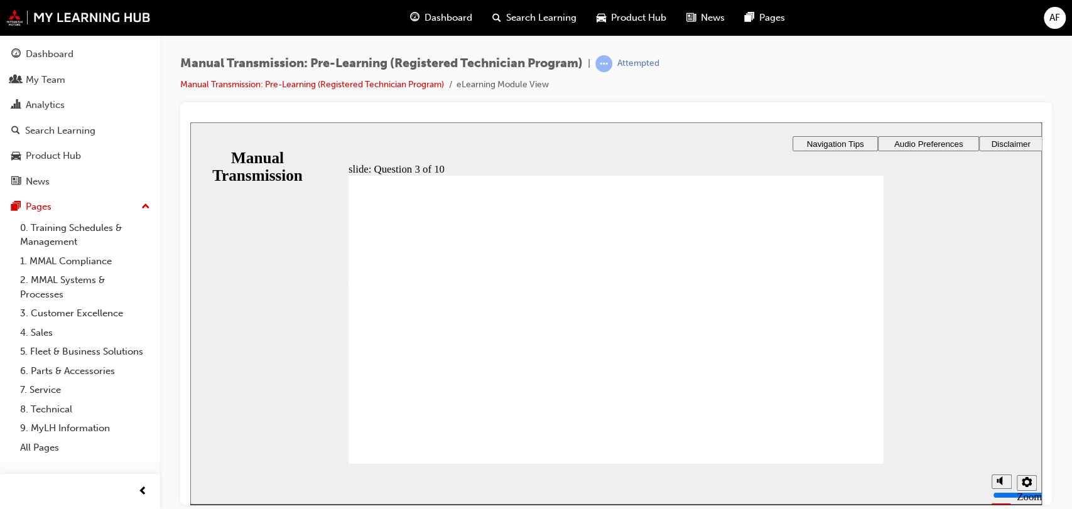
radio input "true"
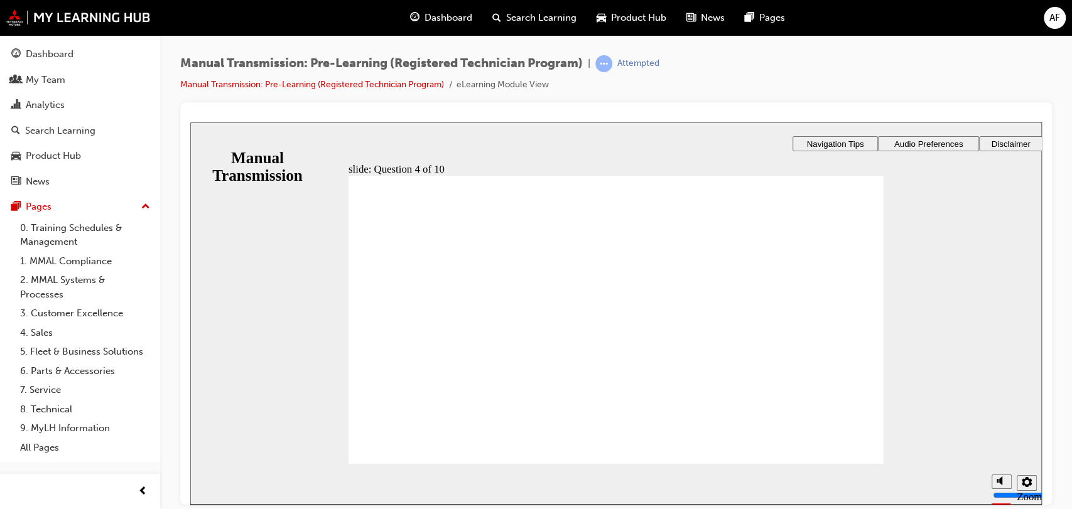
radio input "true"
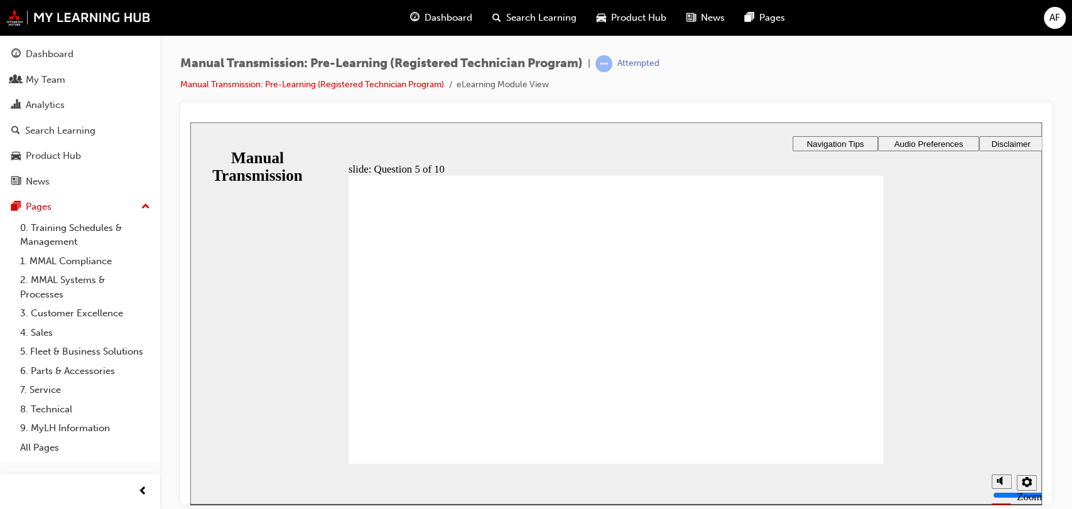
checkbox input "true"
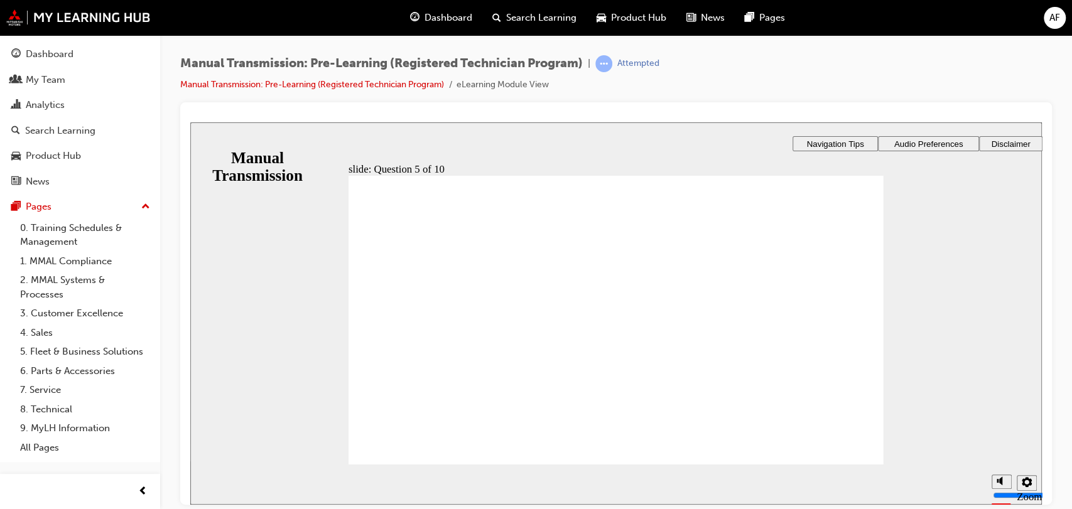
checkbox input "true"
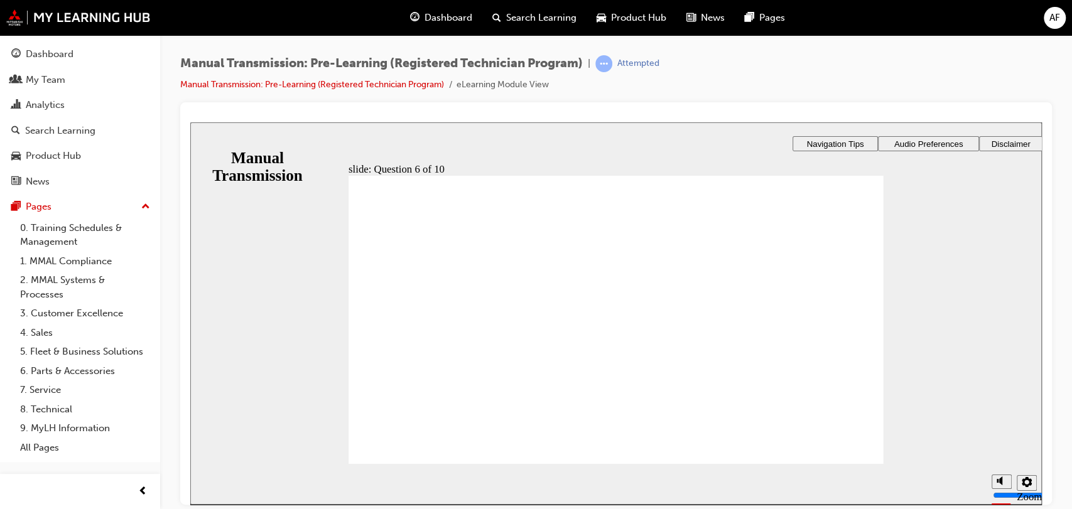
checkbox input "true"
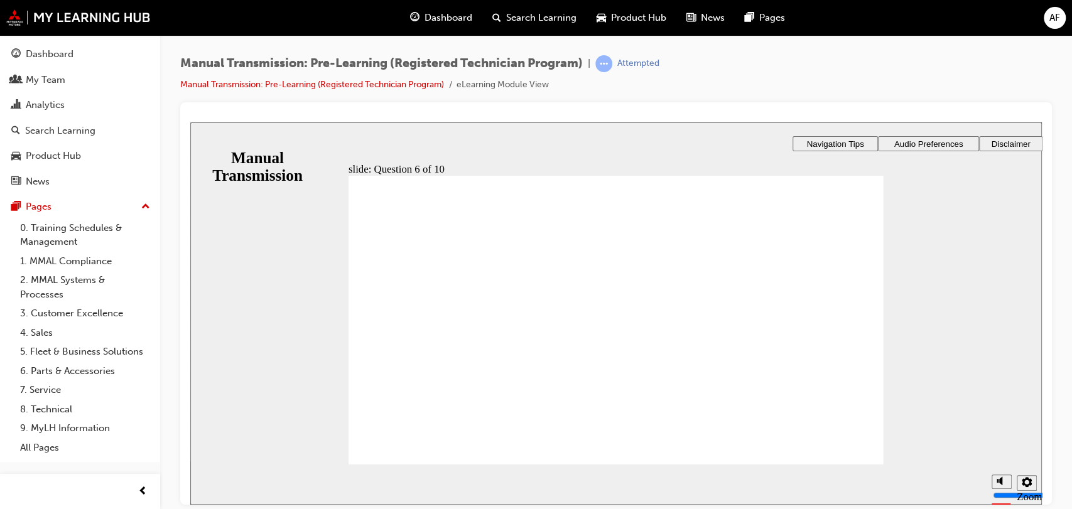
checkbox input "true"
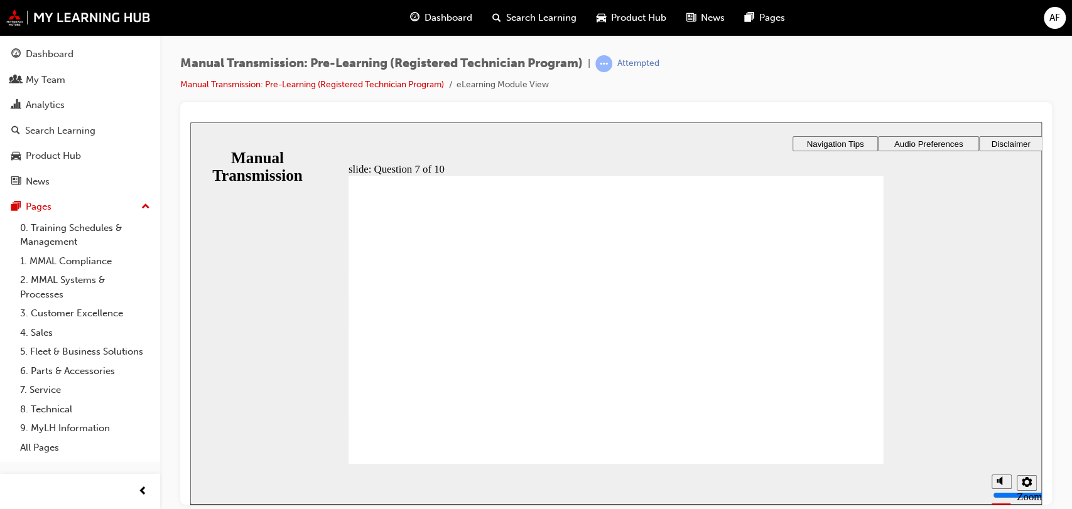
radio input "true"
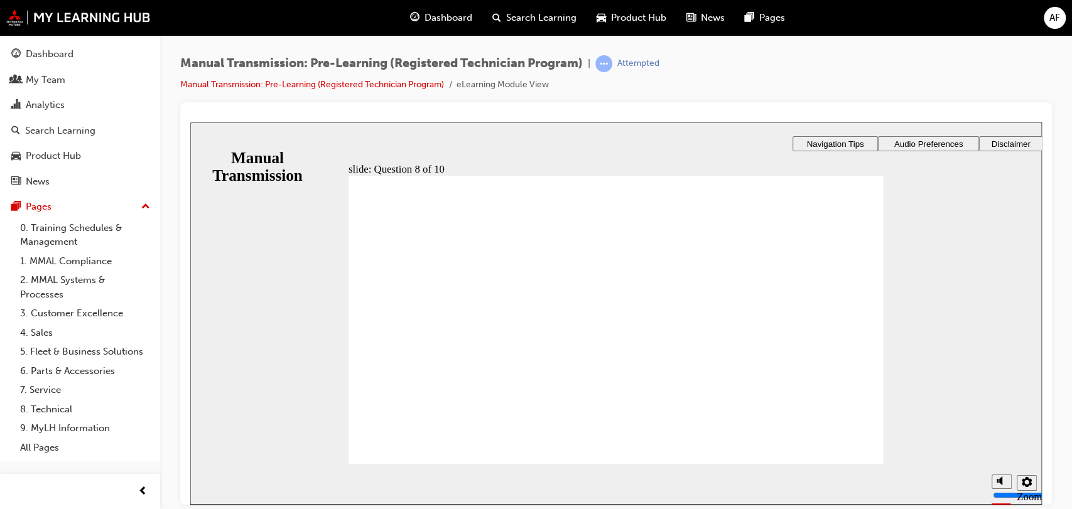
radio input "true"
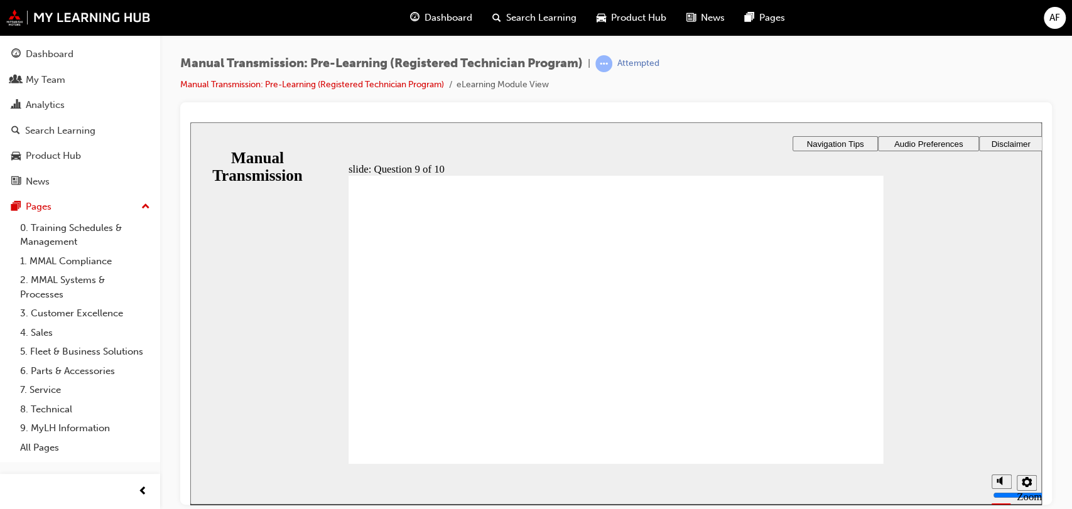
checkbox input "true"
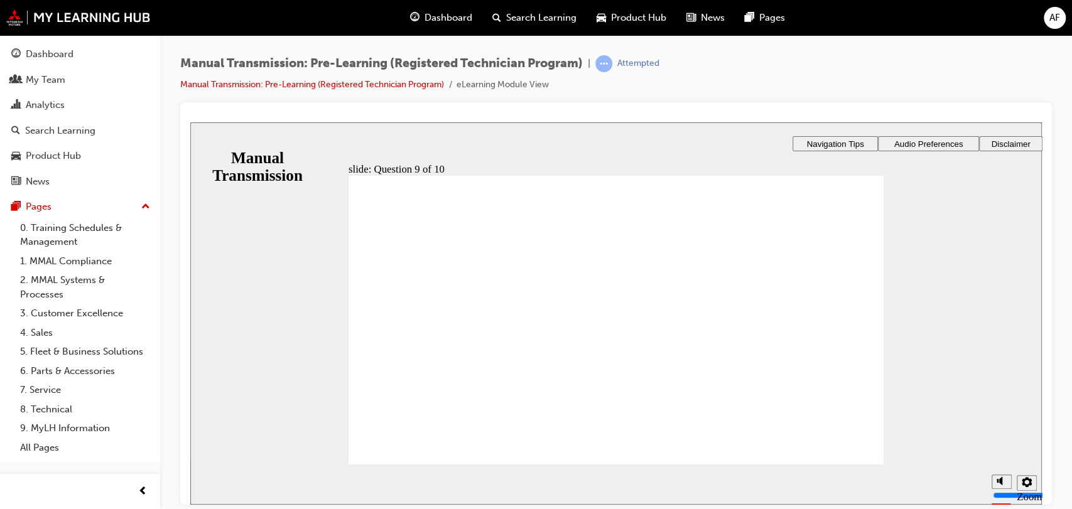
checkbox input "true"
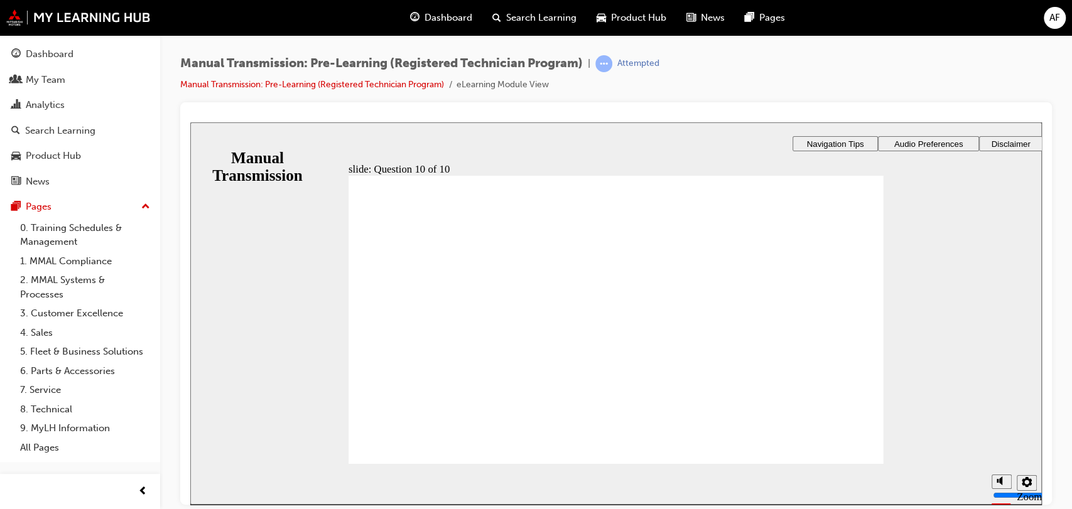
radio input "true"
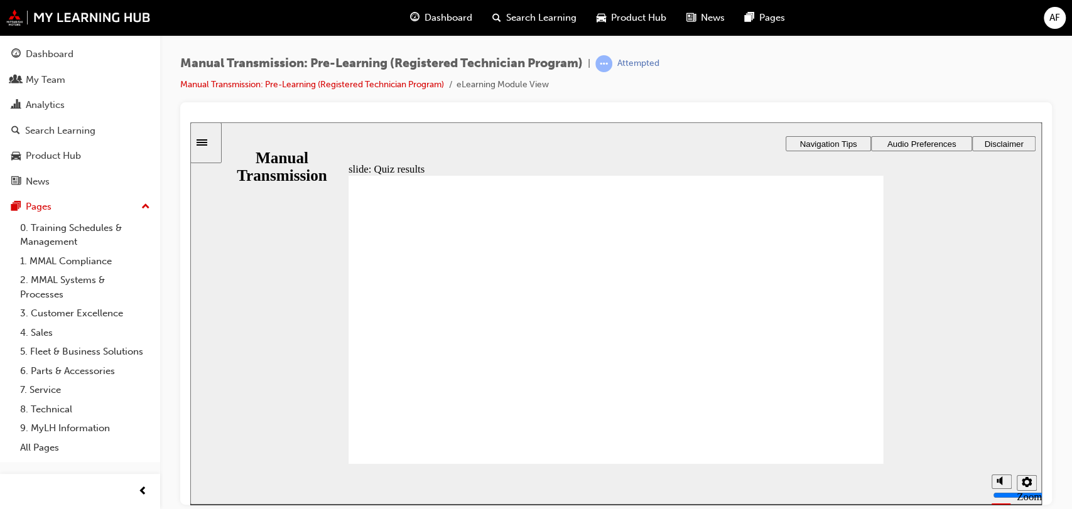
radio input "true"
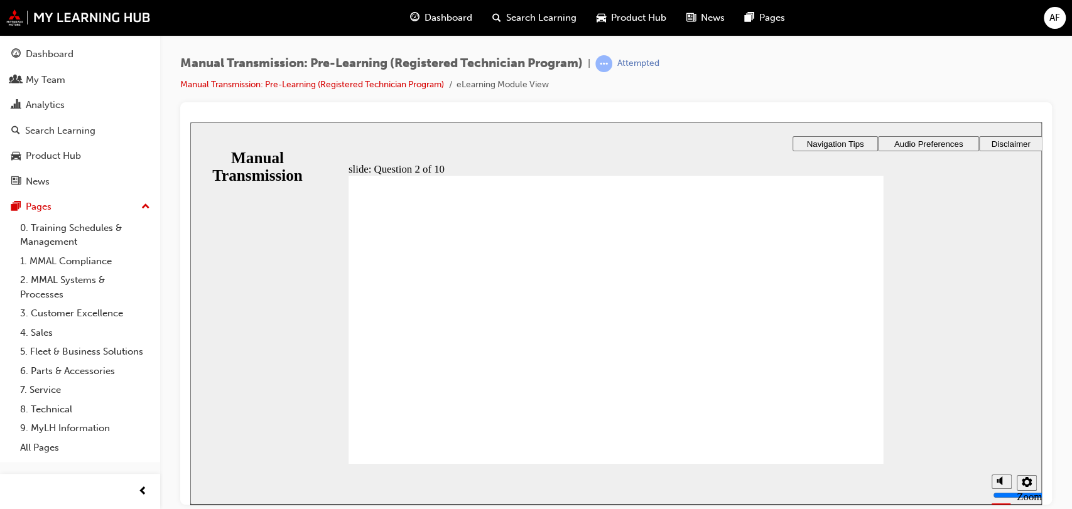
checkbox input "true"
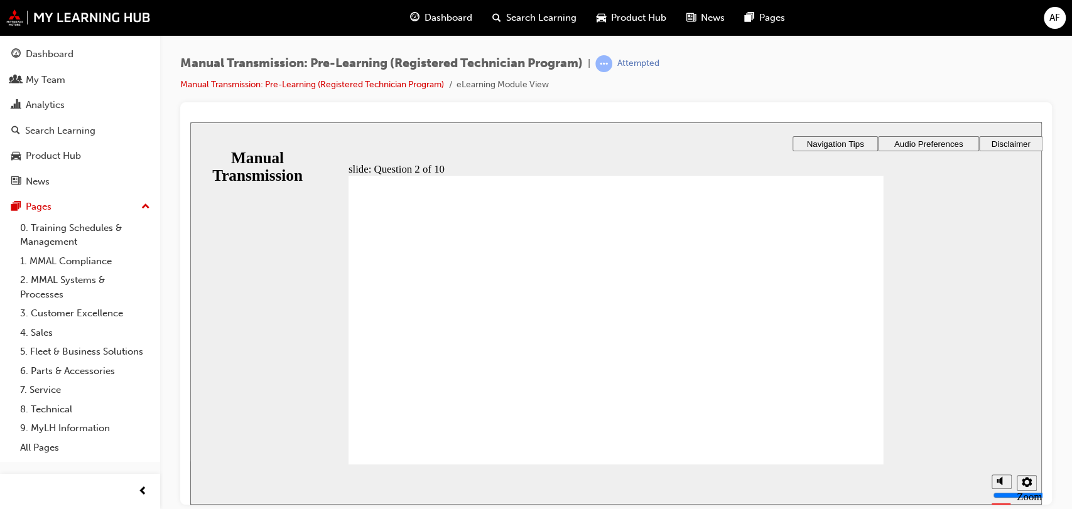
checkbox input "true"
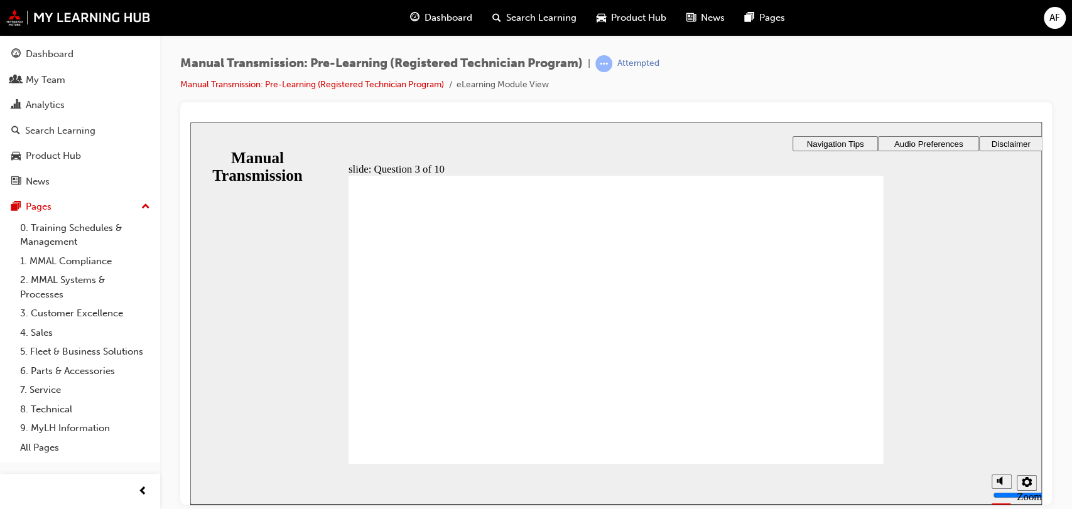
radio input "true"
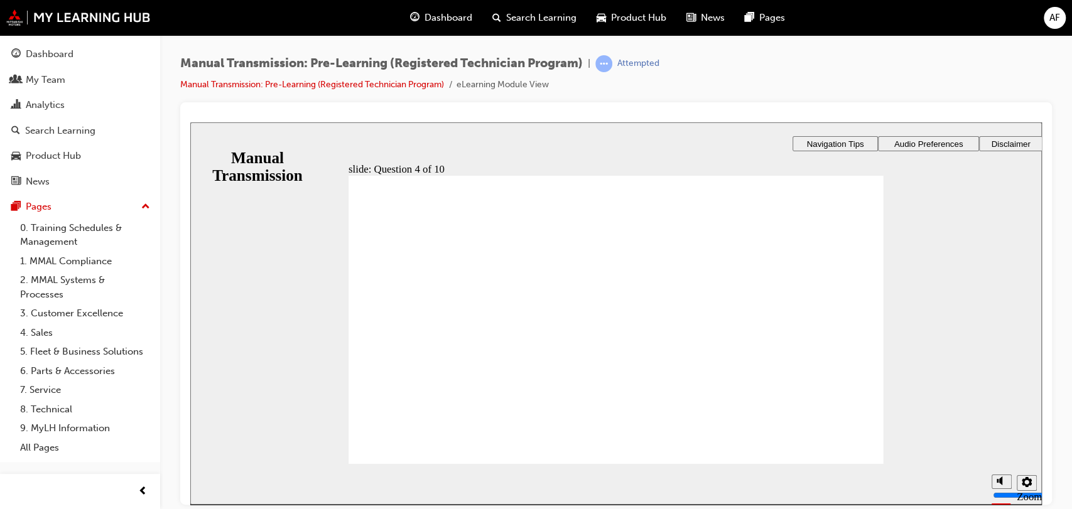
radio input "true"
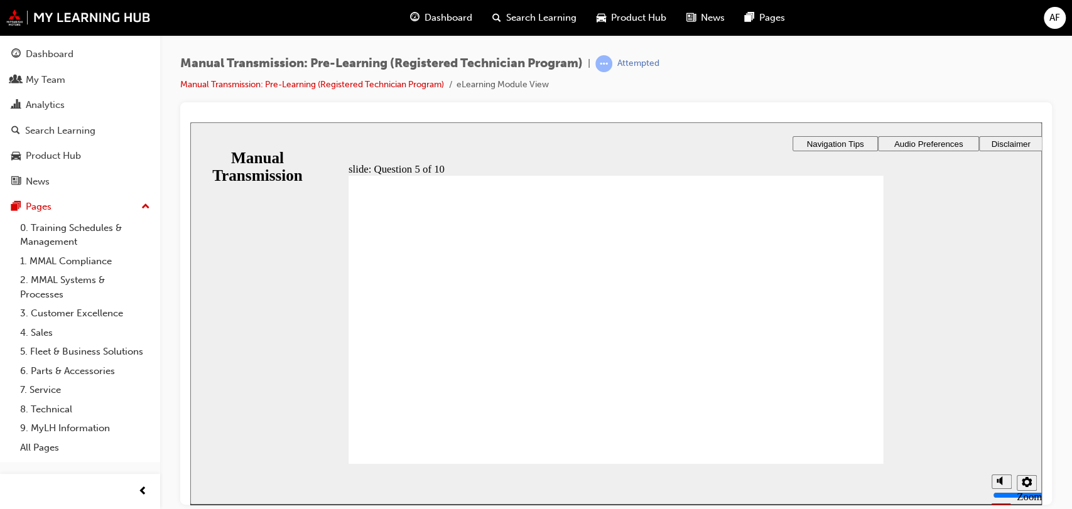
checkbox input "true"
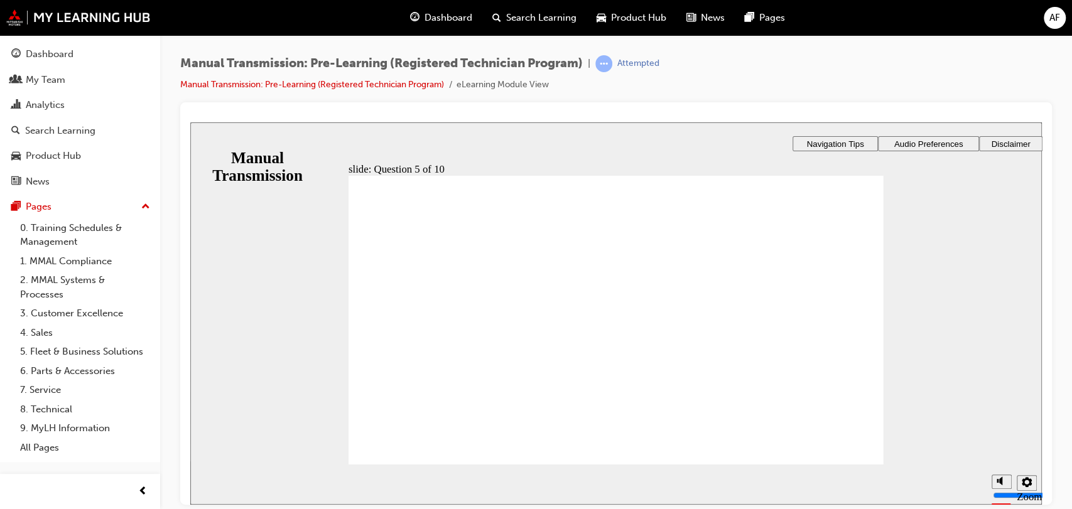
checkbox input "true"
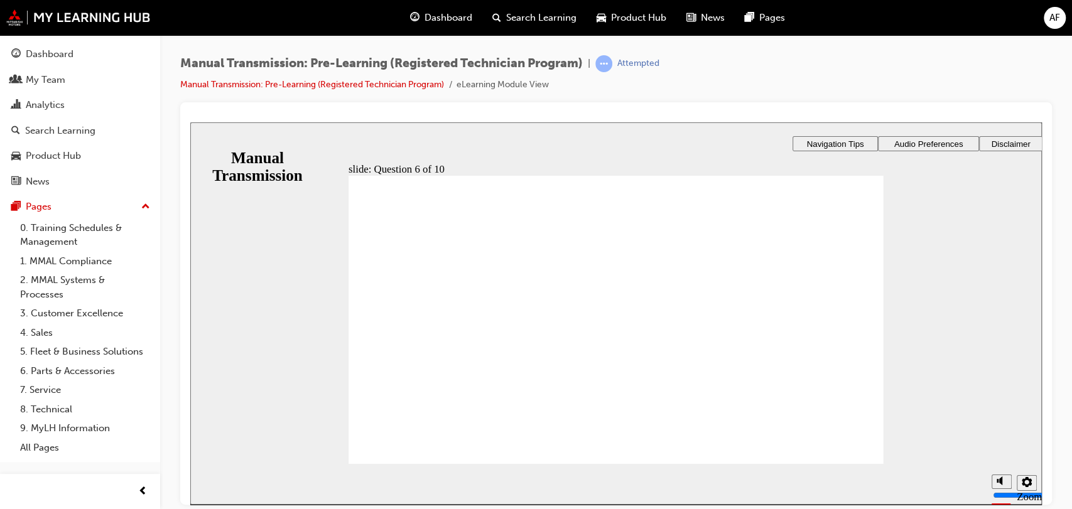
checkbox input "true"
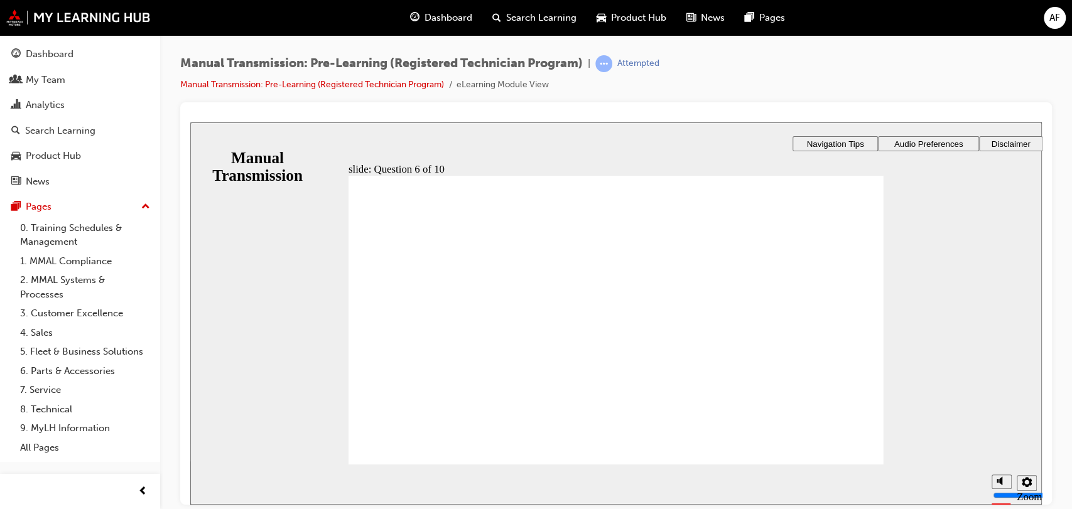
checkbox input "true"
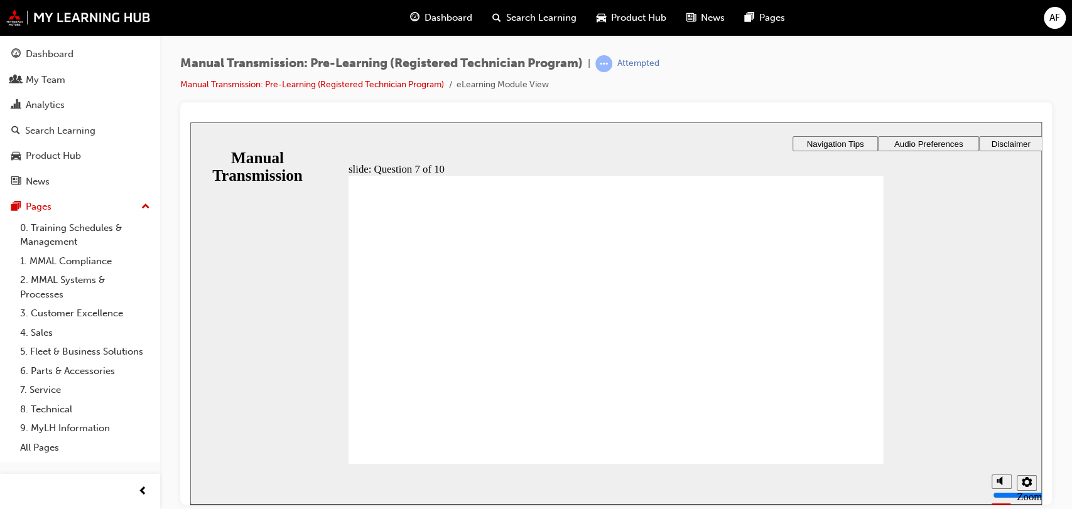
radio input "true"
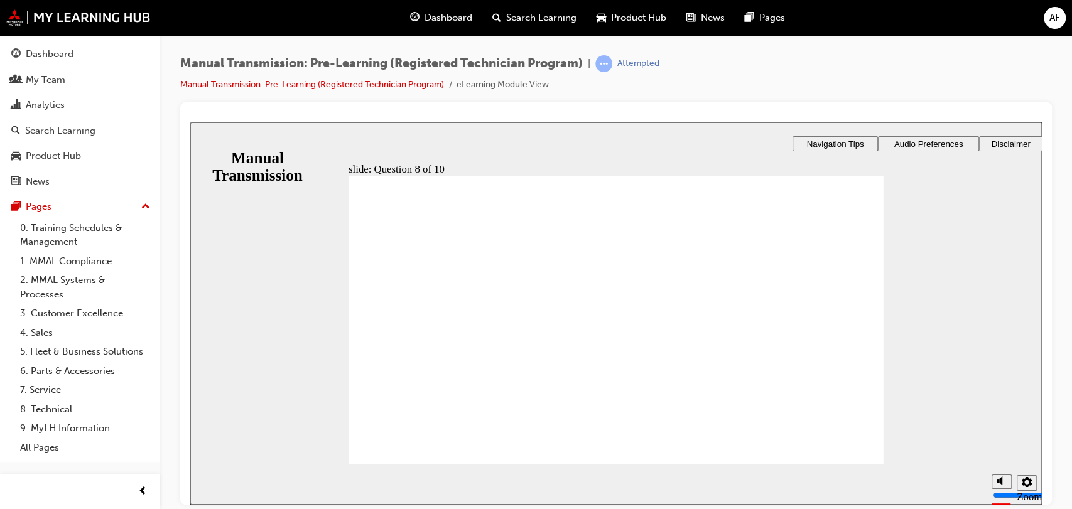
radio input "true"
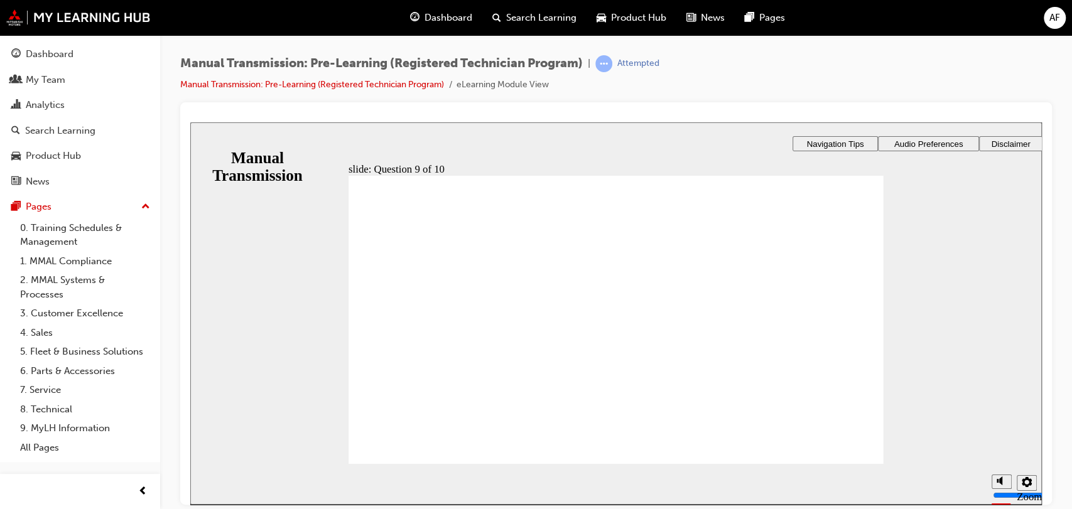
checkbox input "true"
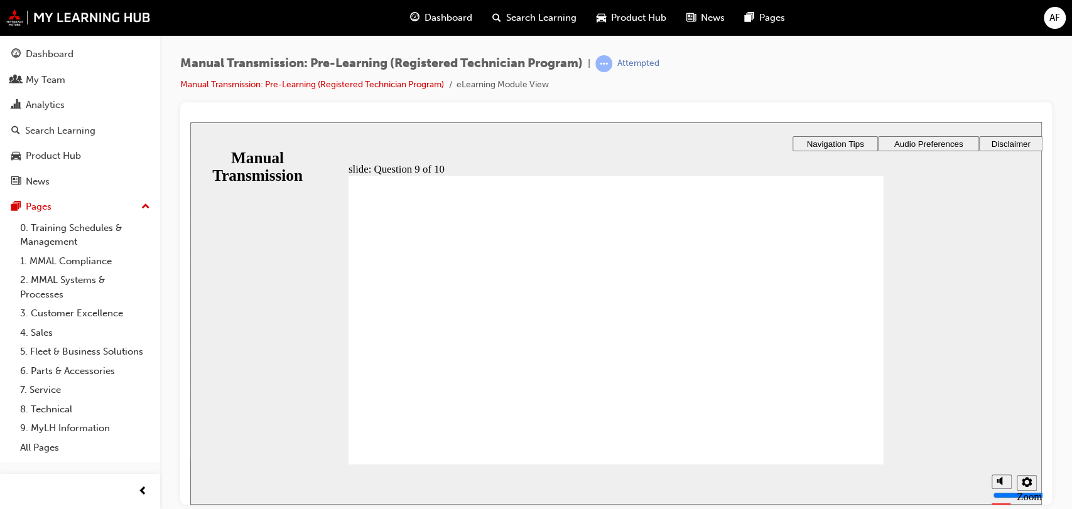
checkbox input "true"
drag, startPoint x: 448, startPoint y: 316, endPoint x: 444, endPoint y: 277, distance: 39.8
checkbox input "true"
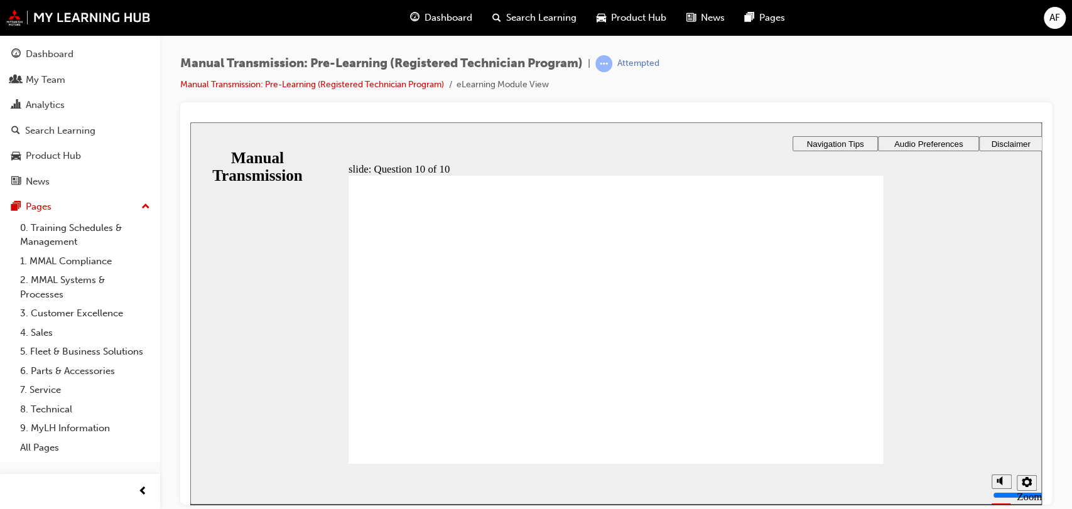
radio input "true"
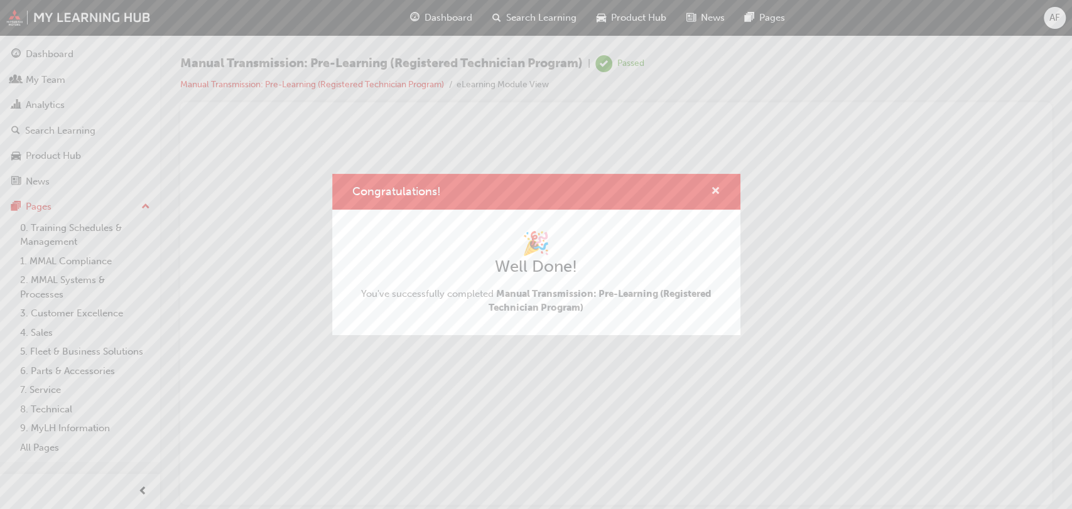
click at [717, 194] on span "cross-icon" at bounding box center [715, 191] width 9 height 11
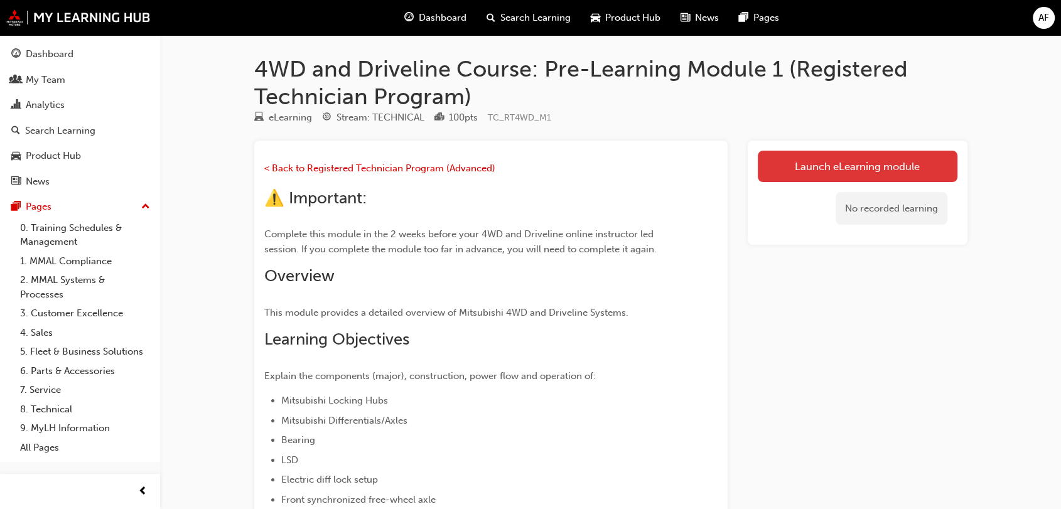
click at [836, 157] on link "Launch eLearning module" at bounding box center [858, 166] width 200 height 31
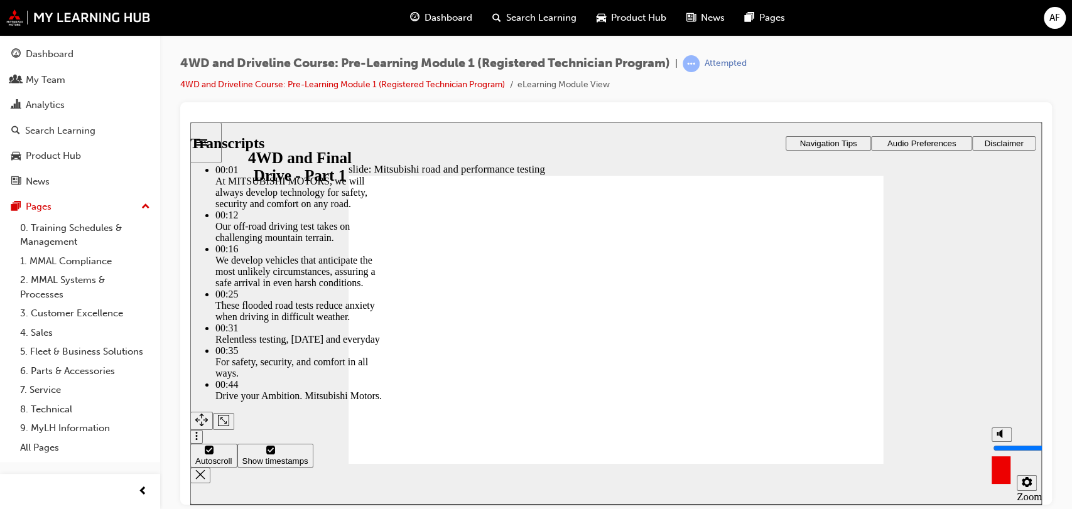
type input "14"
type input "3"
type input "14"
type input "3"
type input "14"
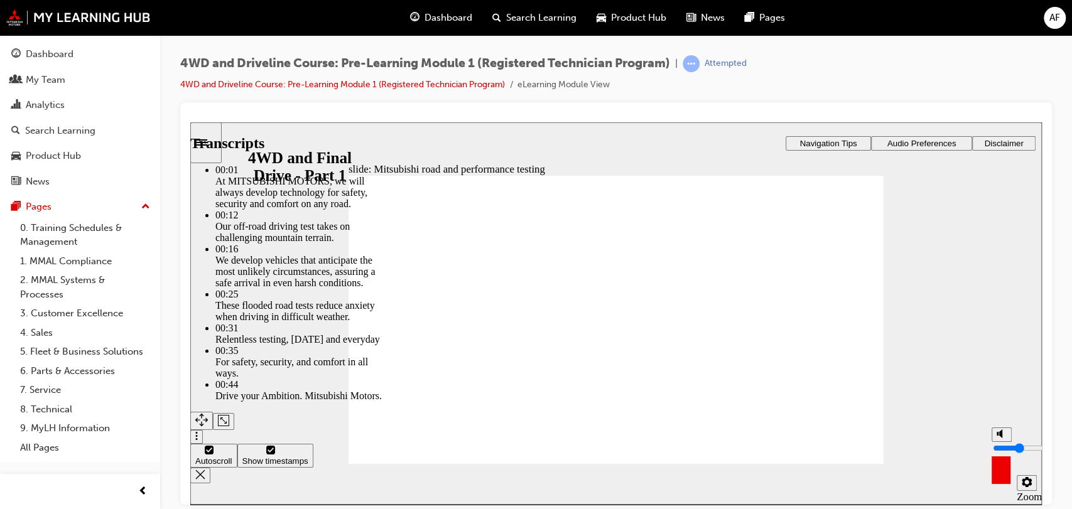
type input "3"
click at [1000, 451] on input "volume" at bounding box center [1033, 448] width 81 height 10
type input "47"
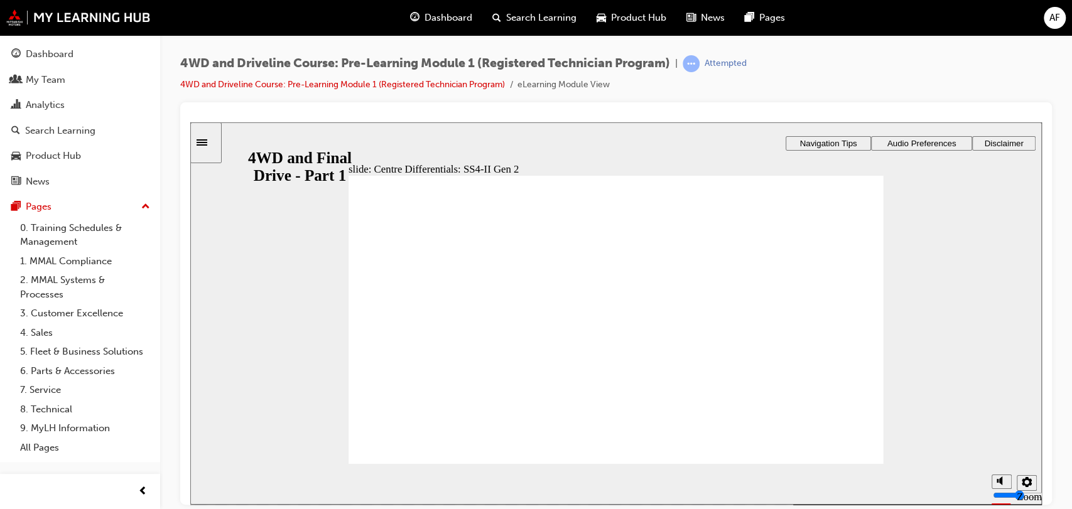
drag, startPoint x: 811, startPoint y: 326, endPoint x: 775, endPoint y: 342, distance: 39.9
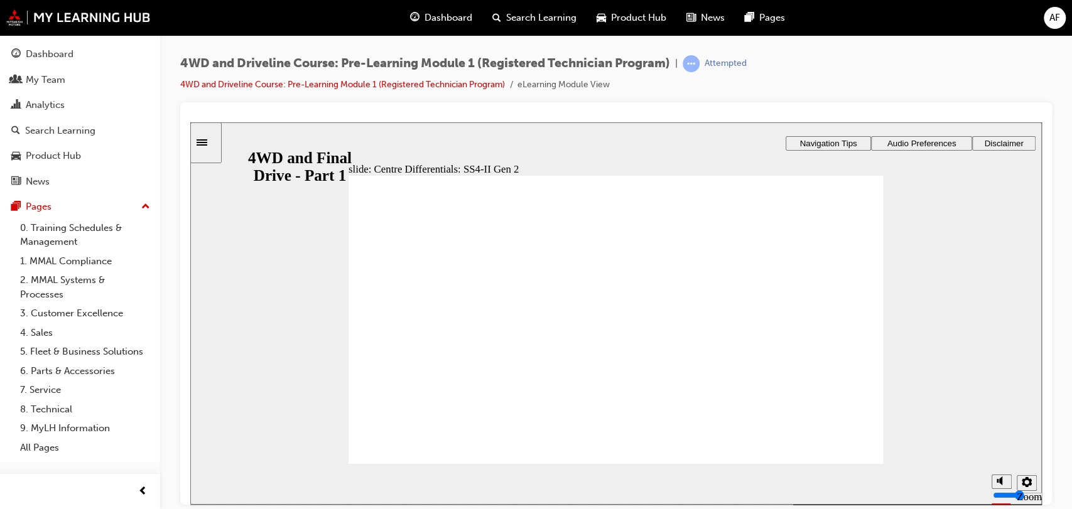
drag, startPoint x: 756, startPoint y: 377, endPoint x: 742, endPoint y: 408, distance: 34.3
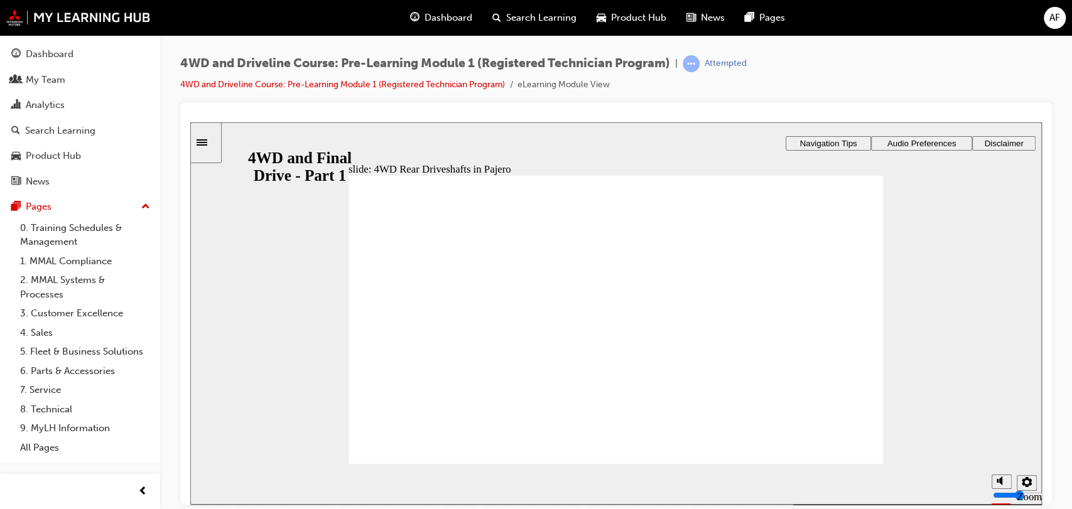
radio input "true"
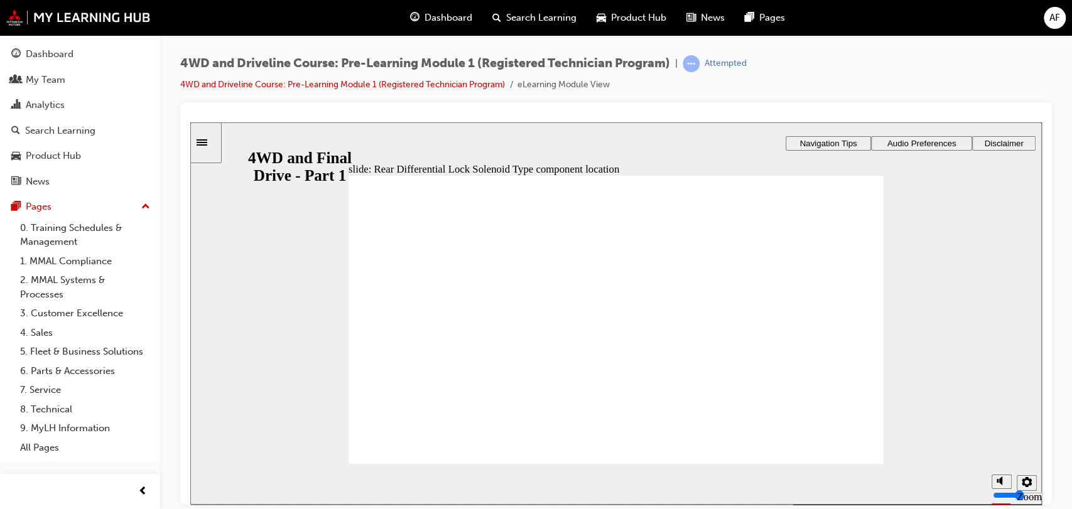
drag, startPoint x: 729, startPoint y: 262, endPoint x: 761, endPoint y: 286, distance: 39.6
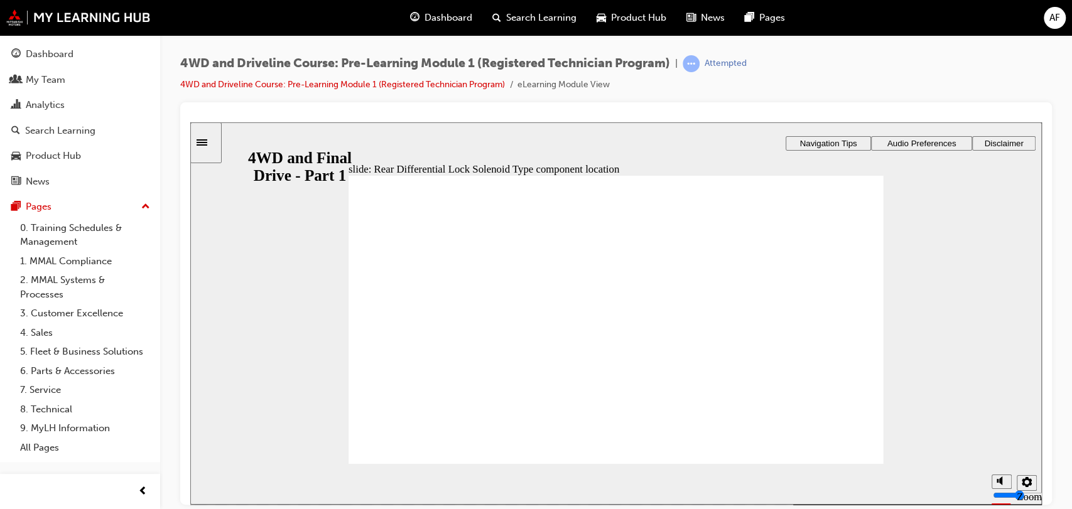
drag, startPoint x: 691, startPoint y: 429, endPoint x: 659, endPoint y: 419, distance: 33.6
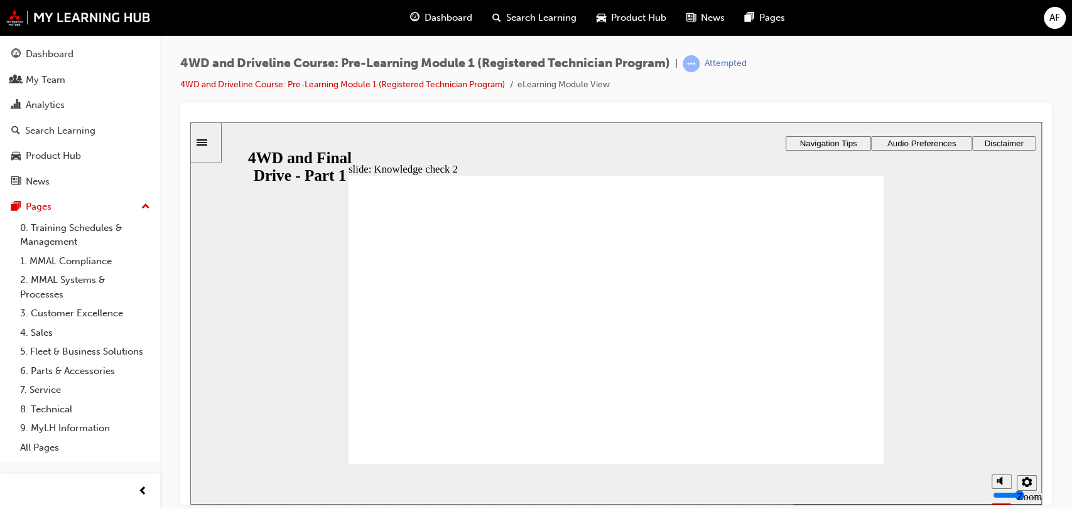
radio input "false"
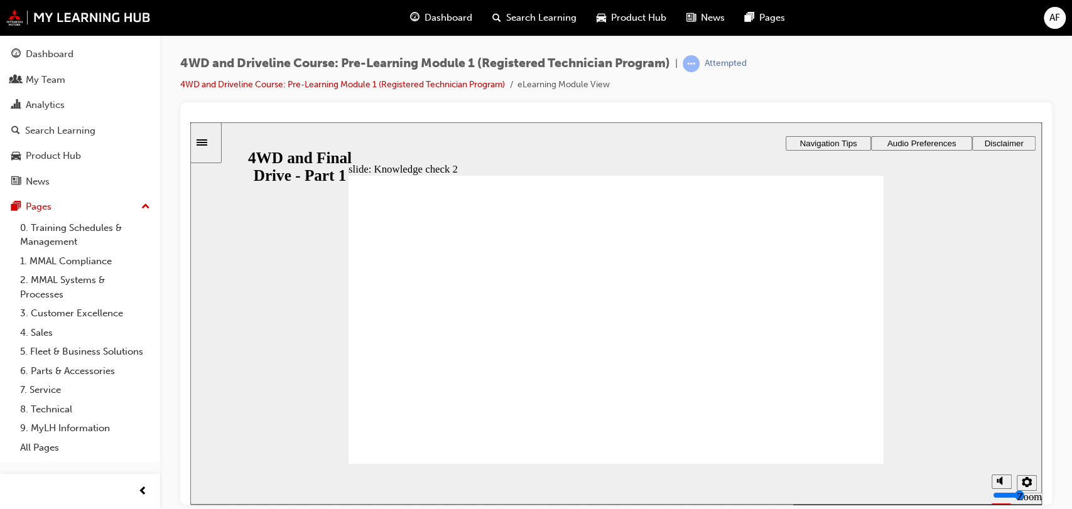
radio input "true"
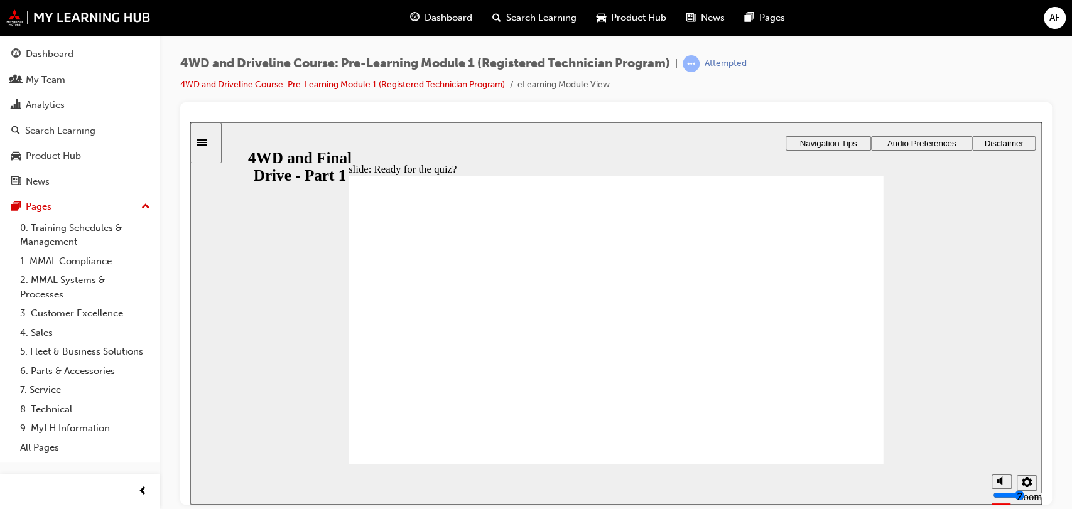
checkbox input "true"
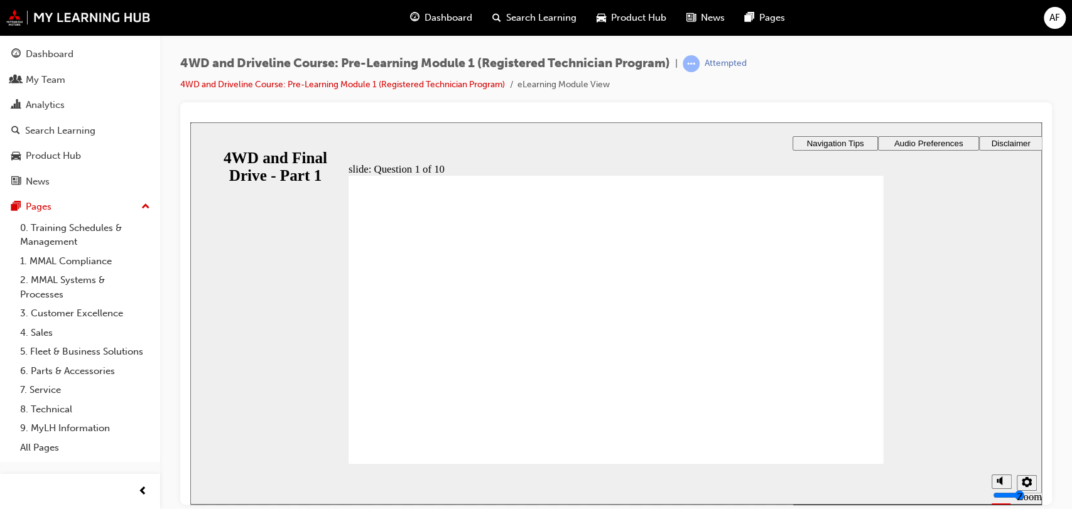
checkbox input "true"
drag, startPoint x: 422, startPoint y: 362, endPoint x: 421, endPoint y: 390, distance: 27.7
checkbox input "true"
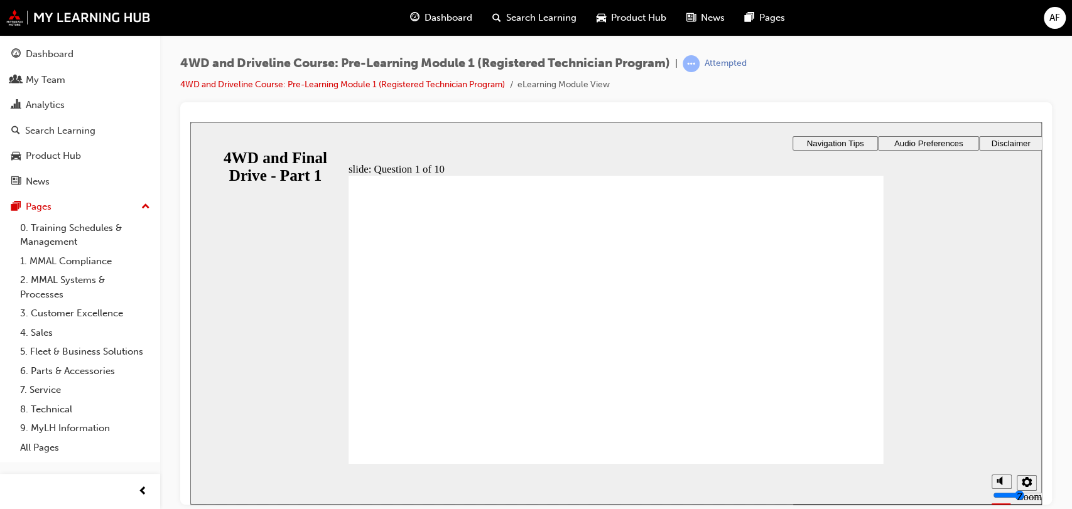
checkbox input "true"
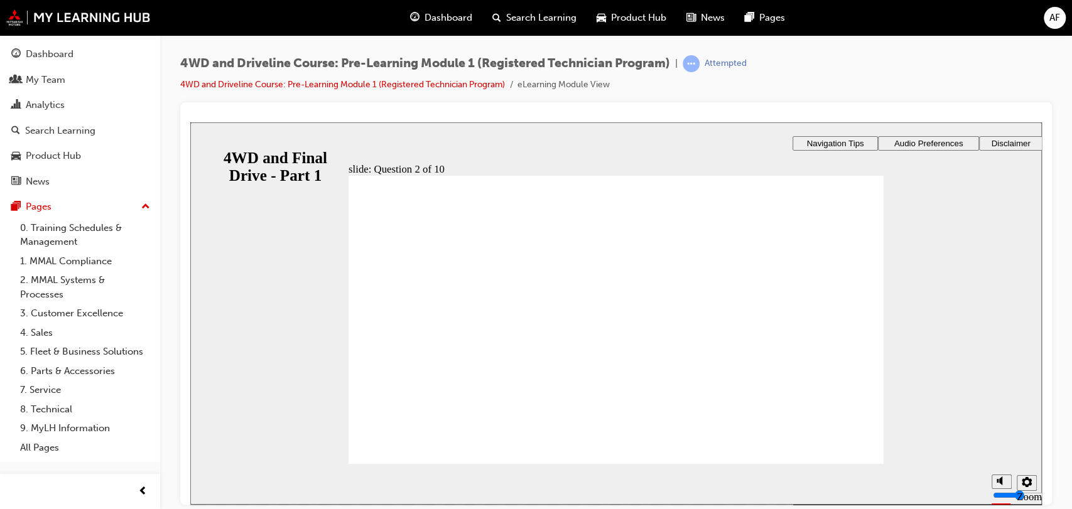
radio input "false"
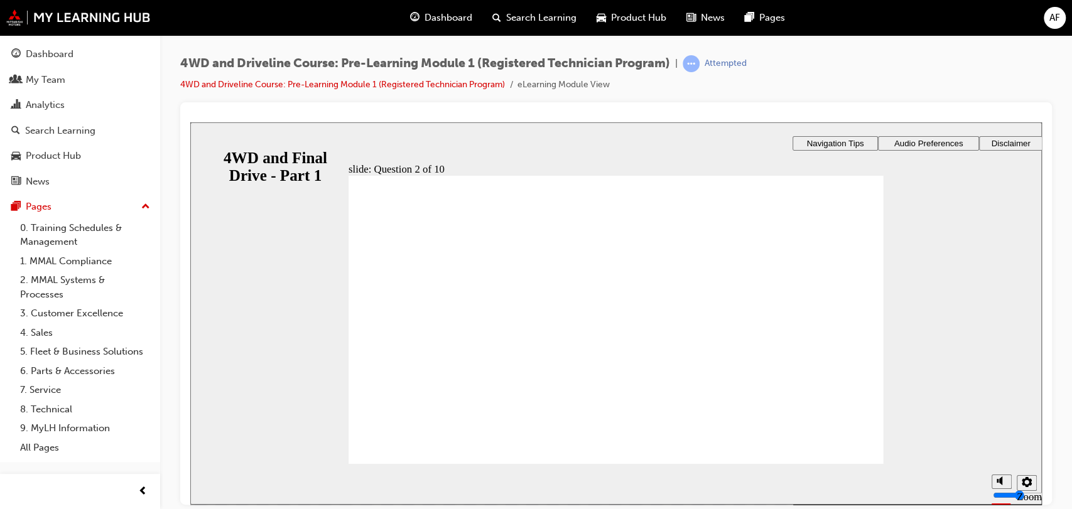
radio input "false"
radio input "true"
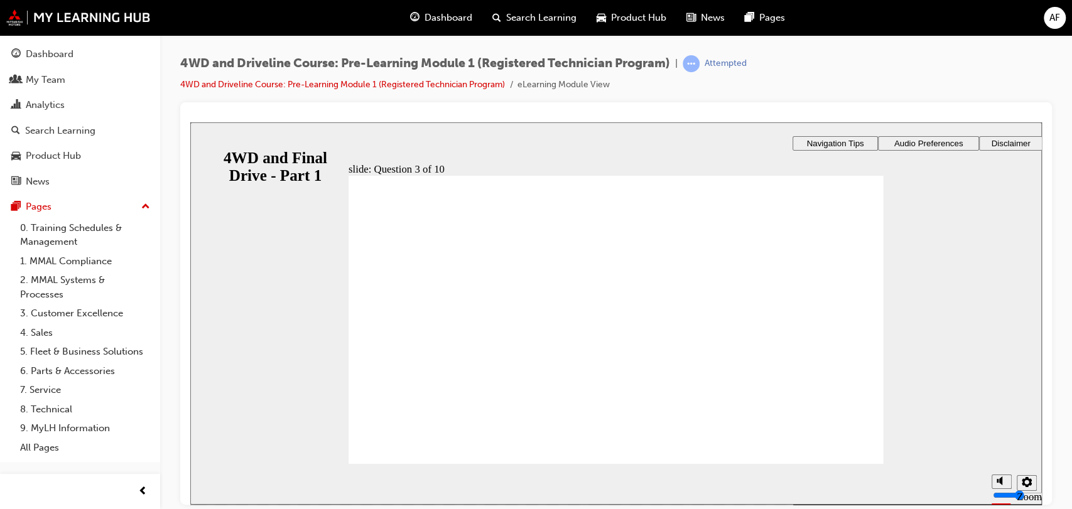
radio input "true"
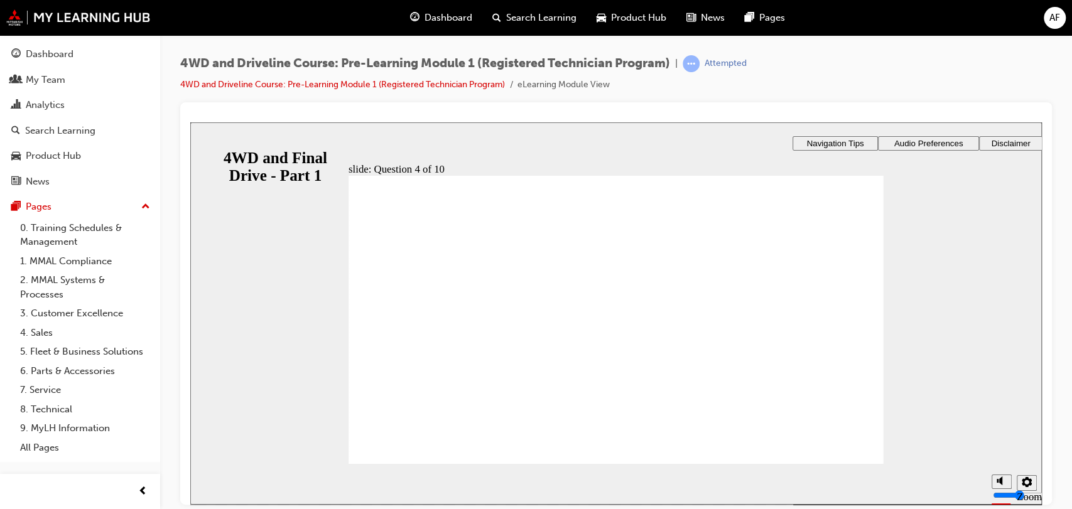
radio input "true"
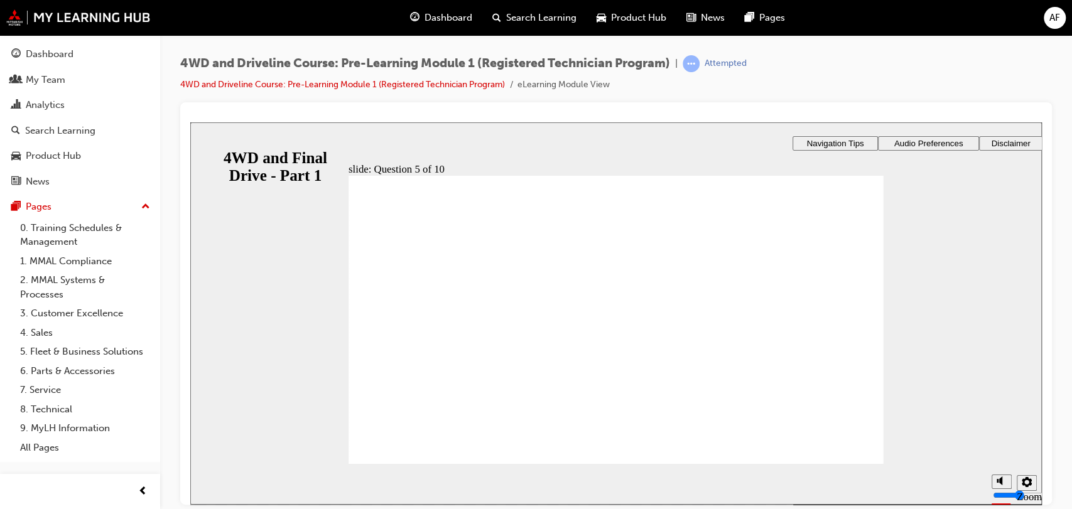
radio input "true"
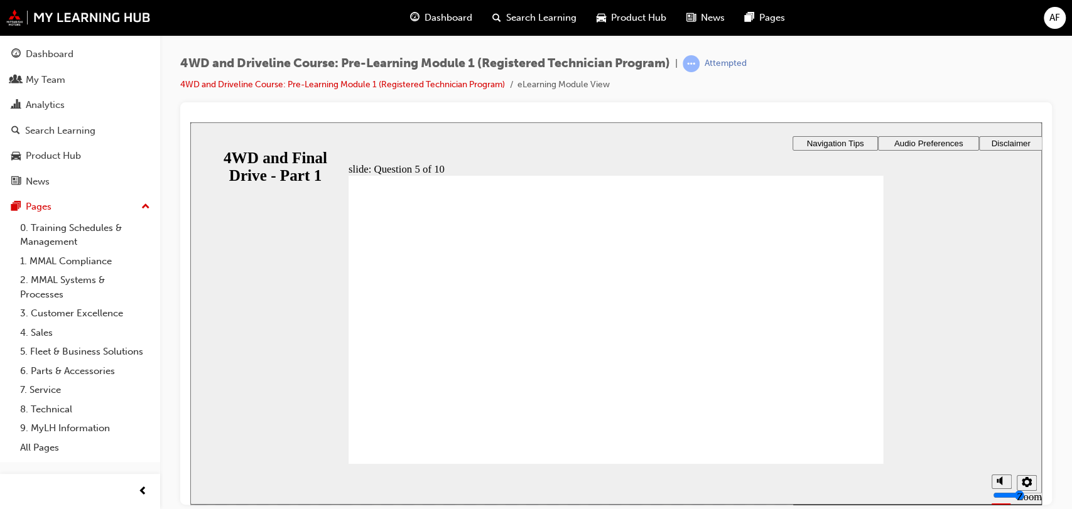
radio input "true"
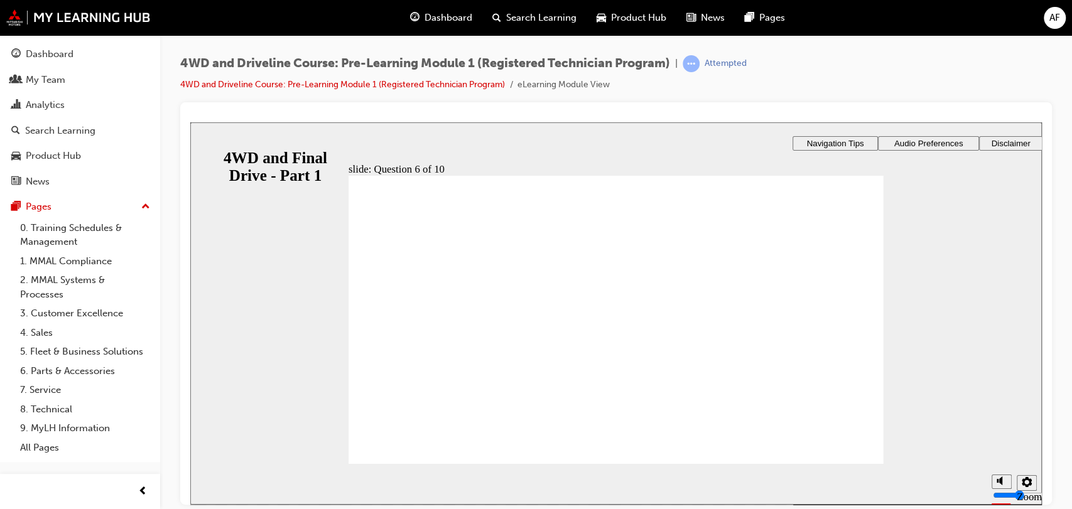
checkbox input "true"
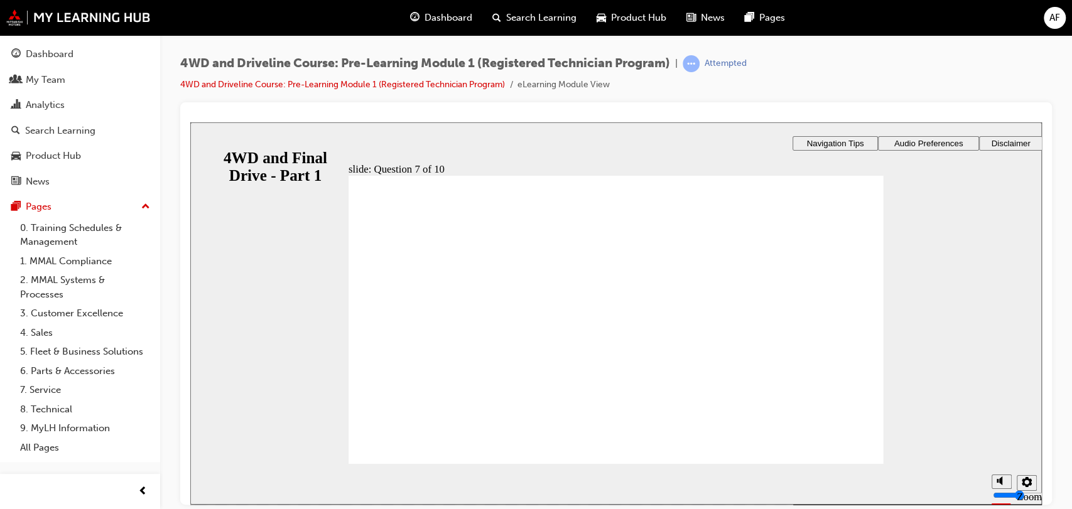
checkbox input "true"
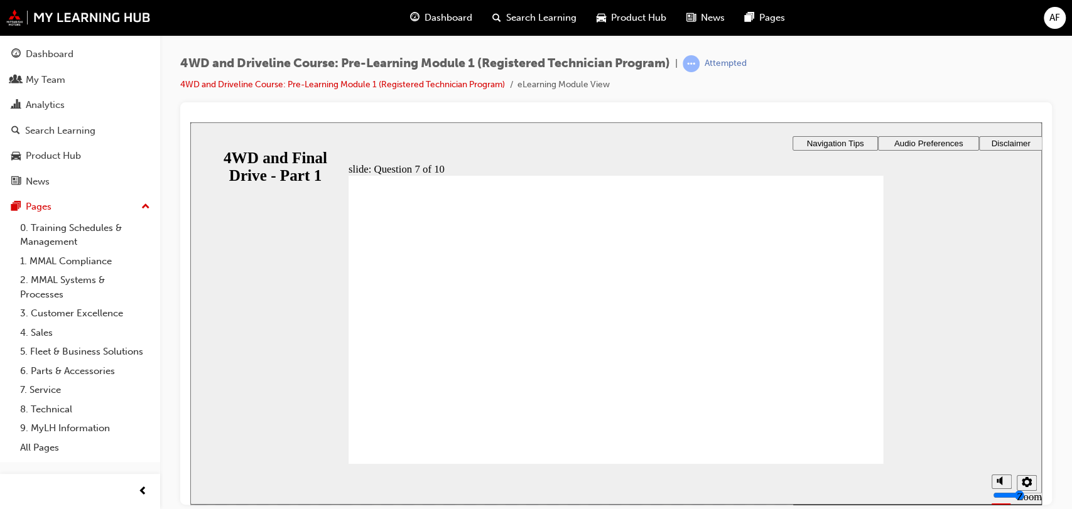
checkbox input "false"
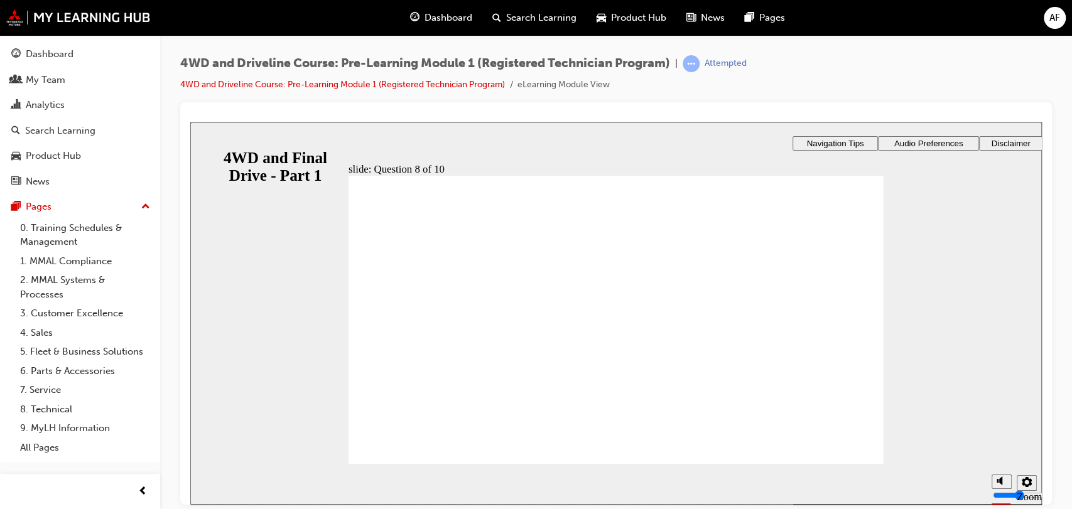
radio input "true"
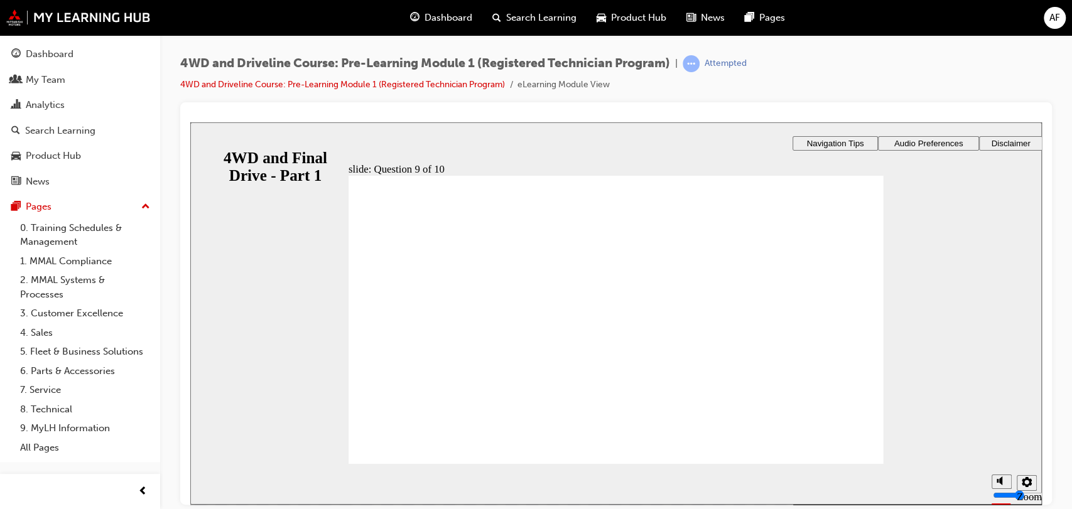
checkbox input "true"
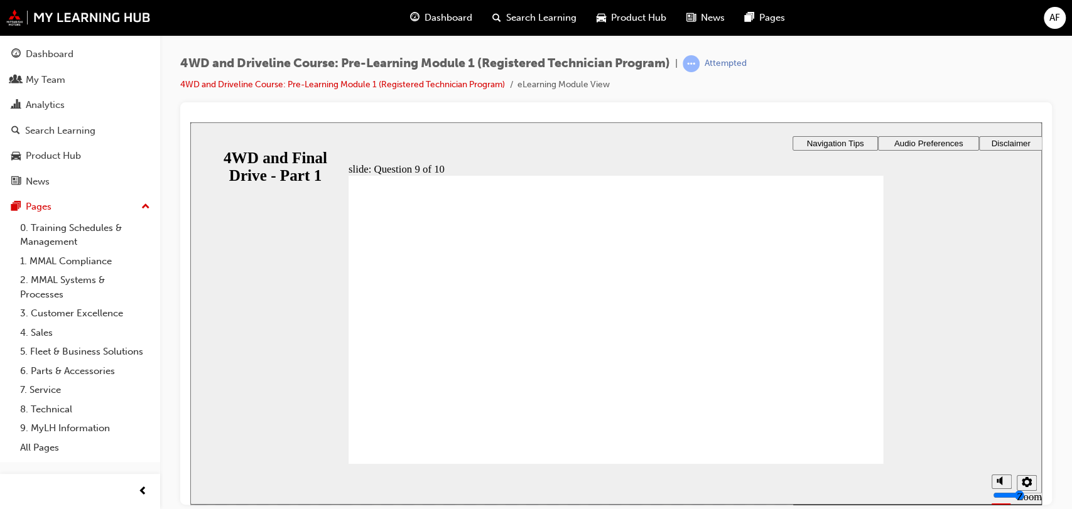
checkbox input "true"
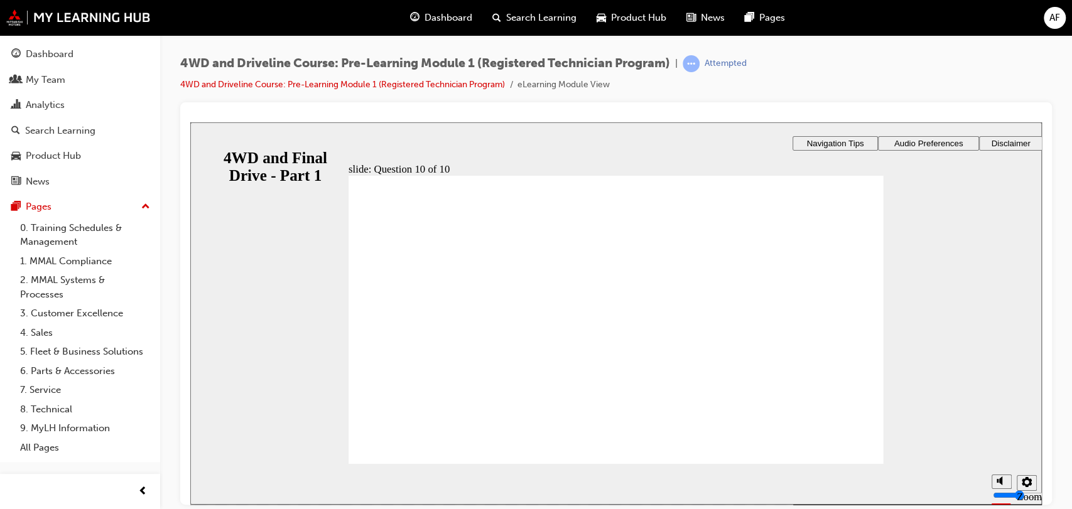
radio input "true"
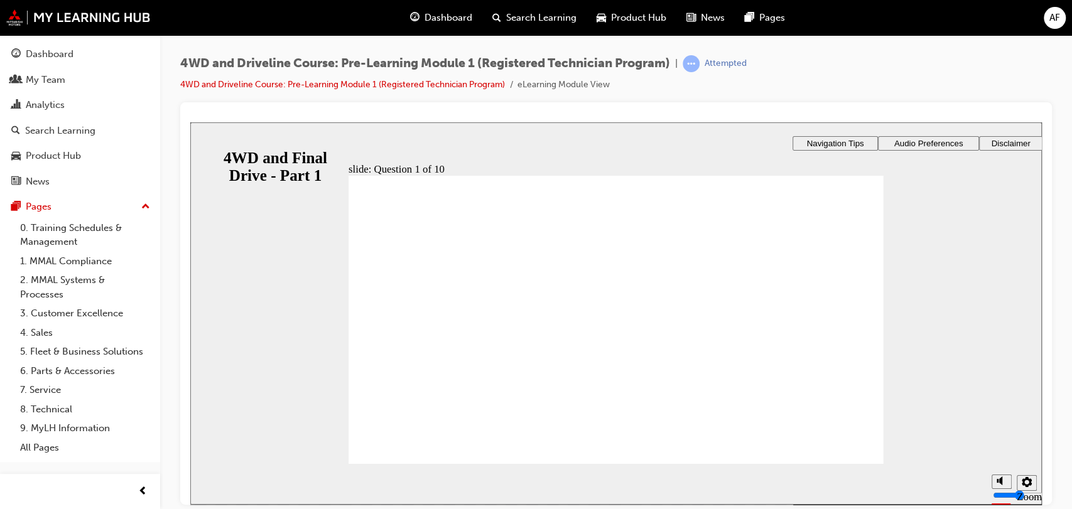
checkbox input "true"
drag, startPoint x: 445, startPoint y: 362, endPoint x: 440, endPoint y: 337, distance: 26.4
checkbox input "true"
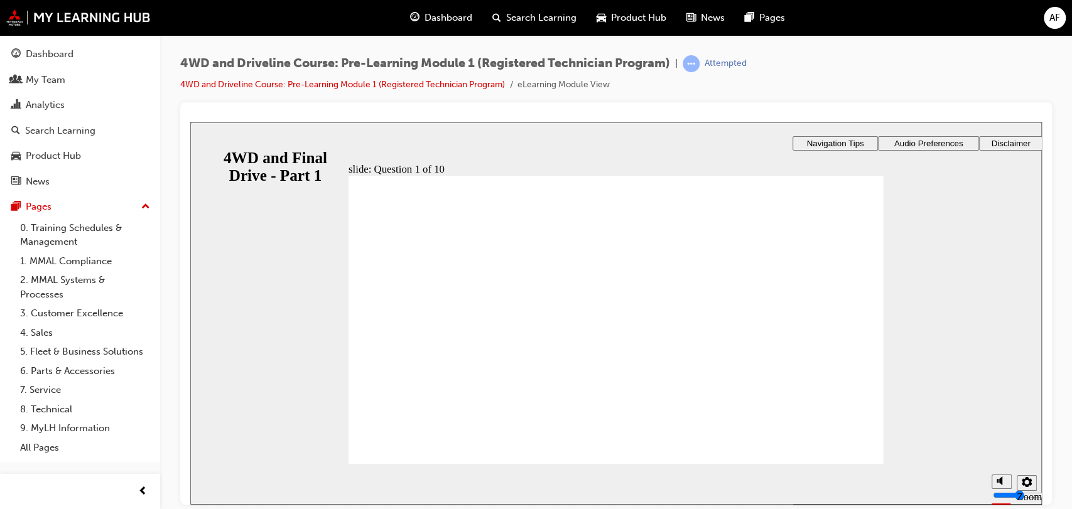
checkbox input "true"
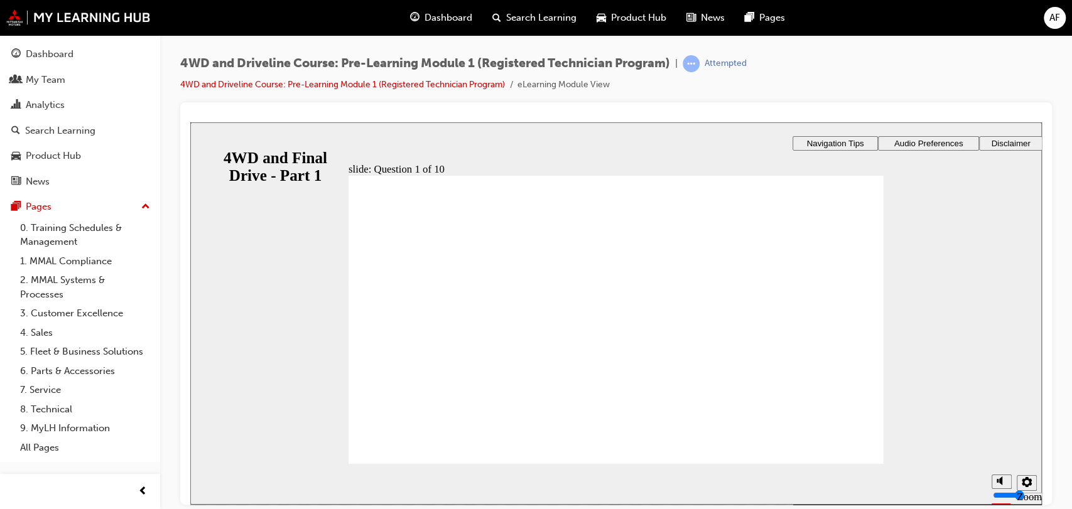
radio input "true"
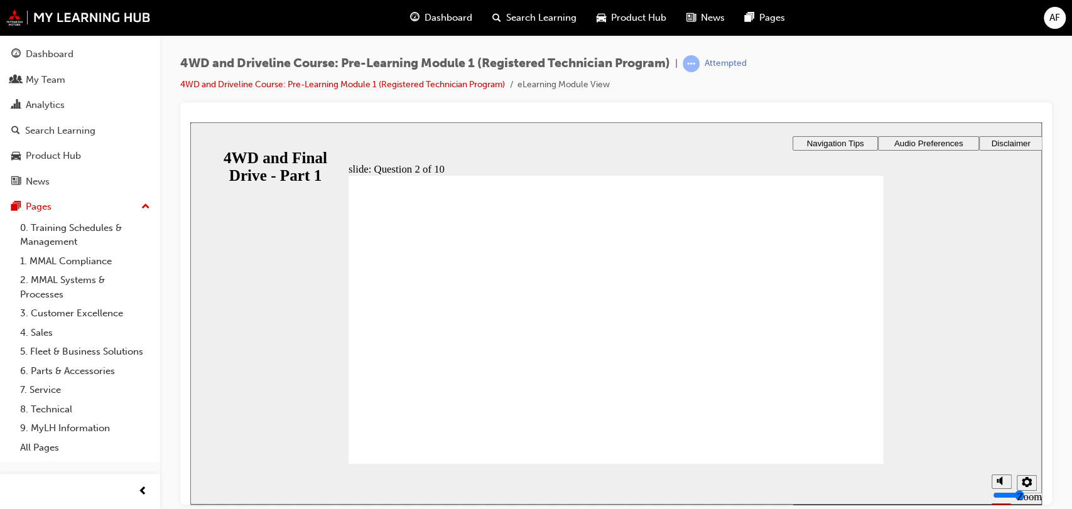
radio input "true"
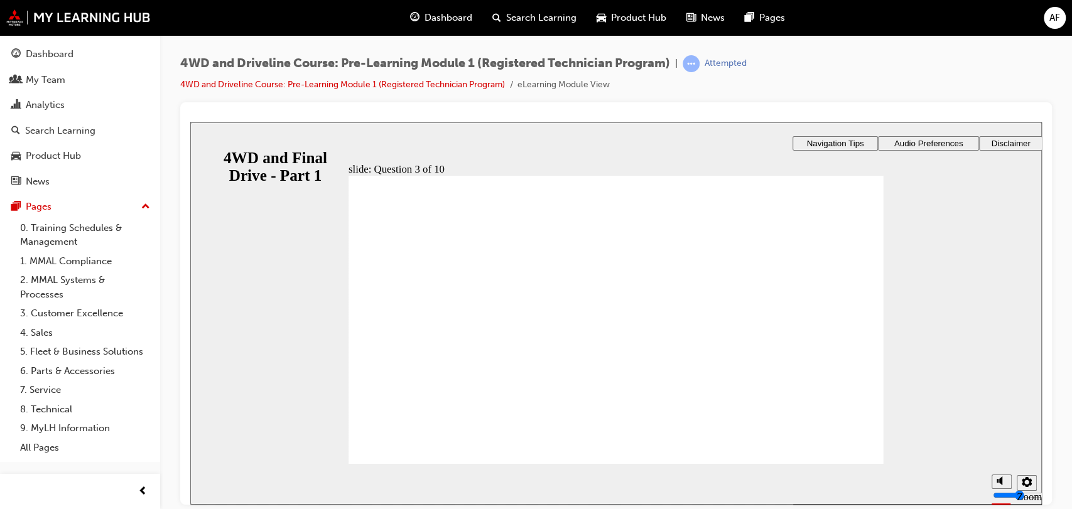
radio input "true"
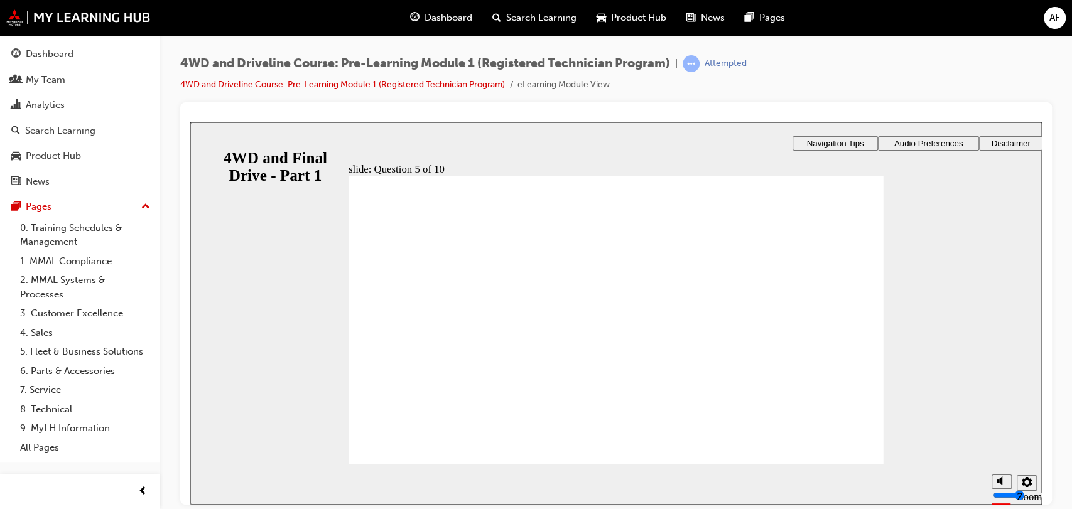
radio input "true"
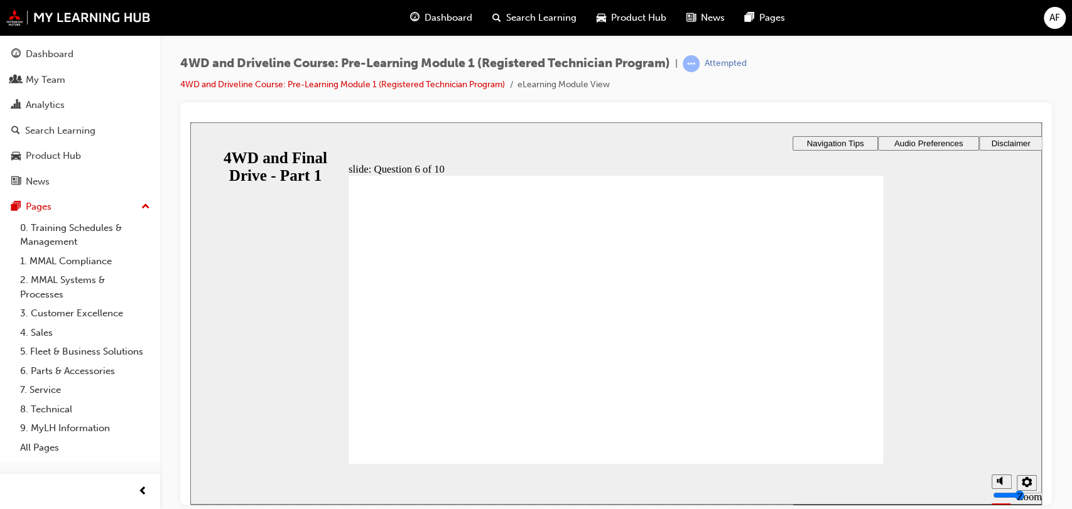
radio input "true"
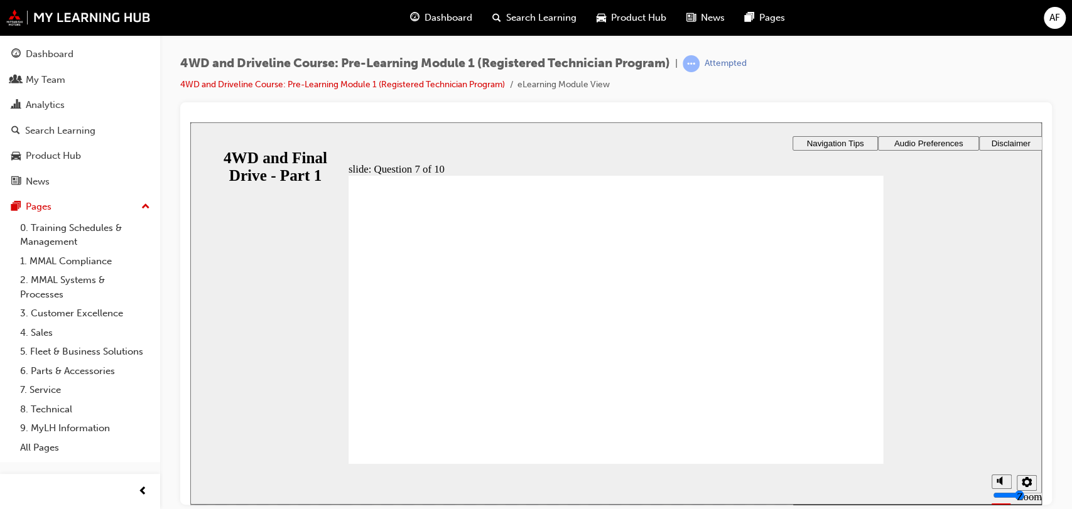
checkbox input "true"
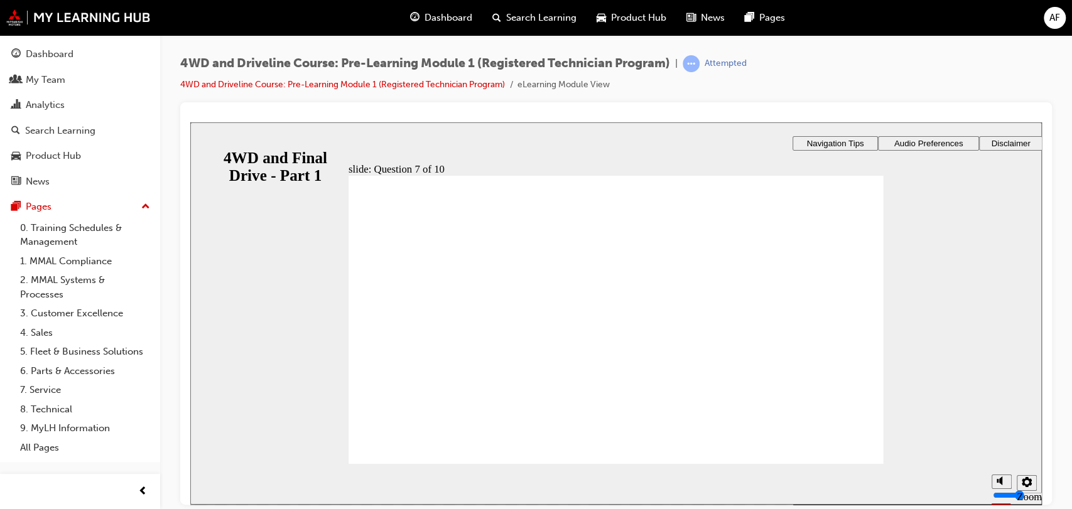
radio input "true"
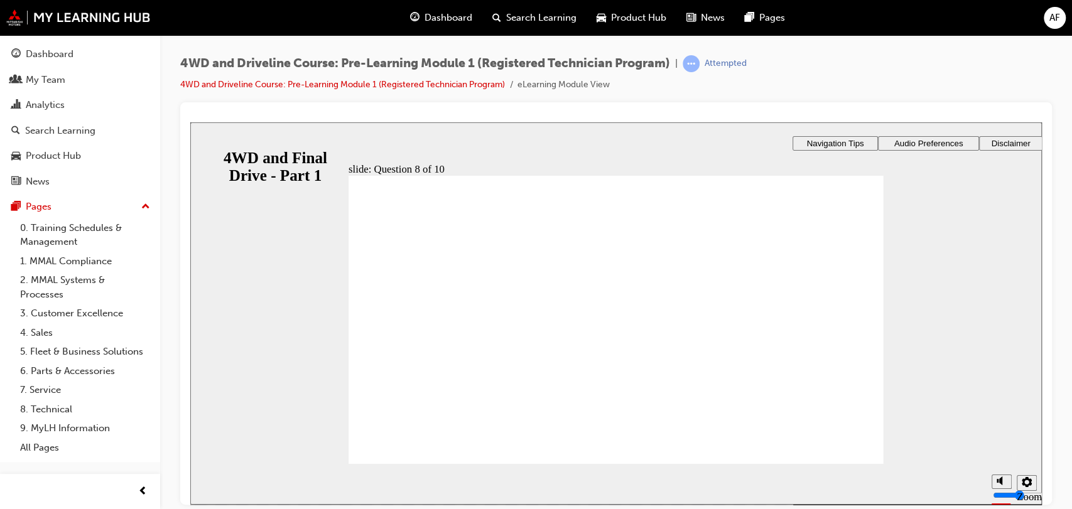
checkbox input "true"
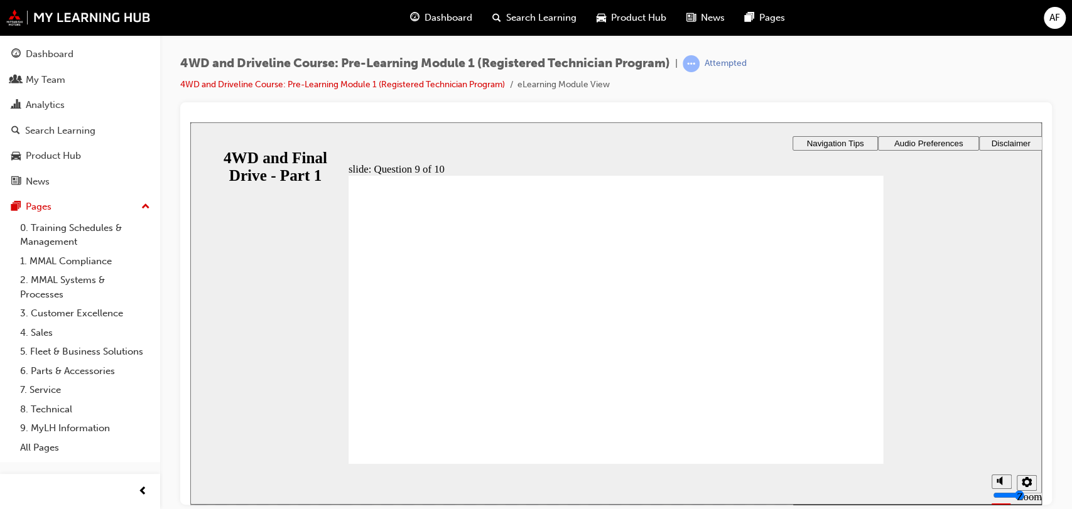
radio input "true"
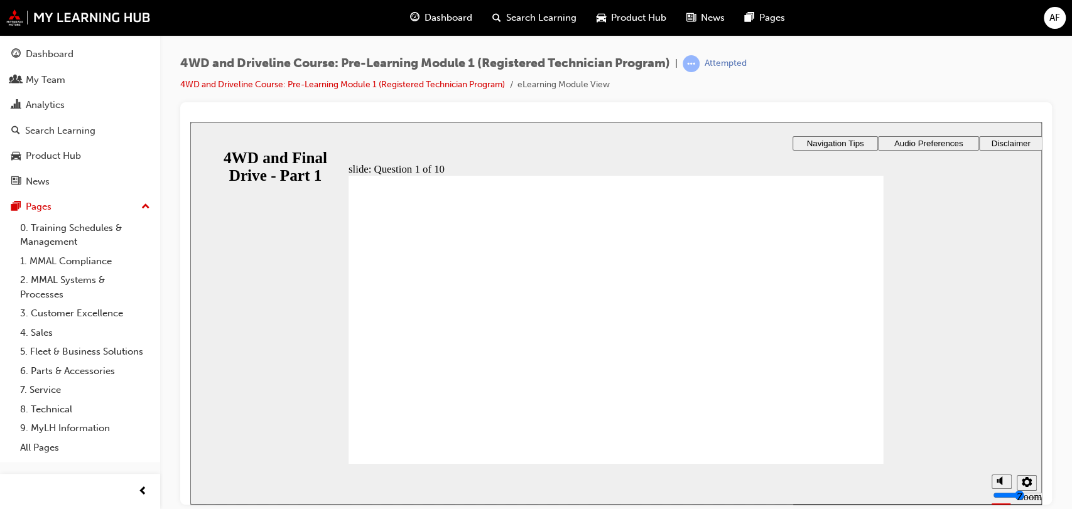
checkbox input "true"
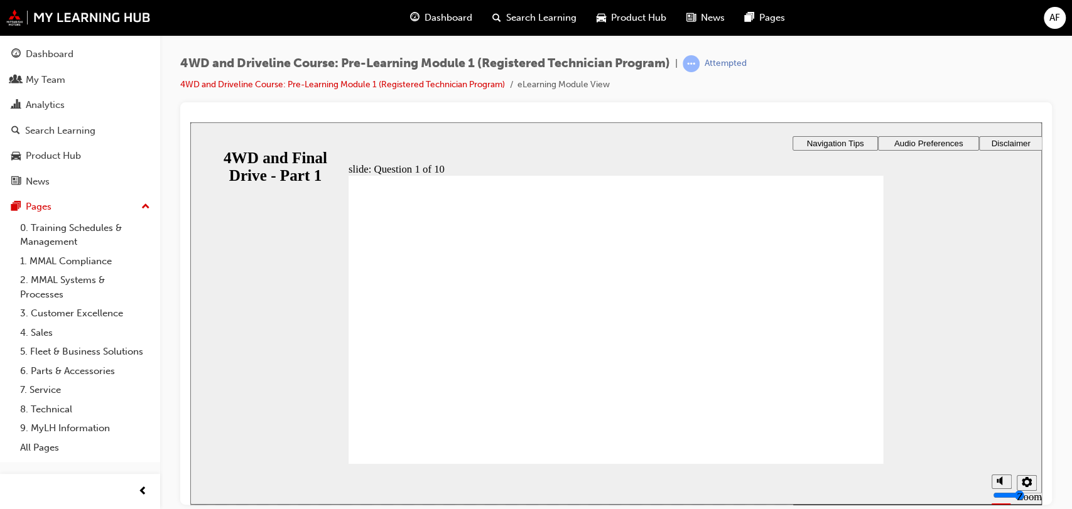
checkbox input "true"
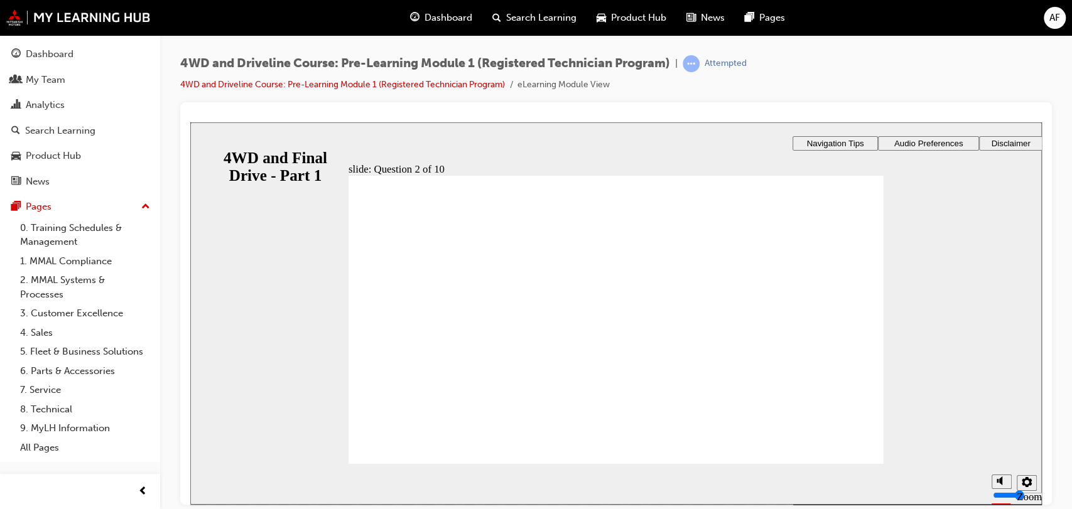
radio input "true"
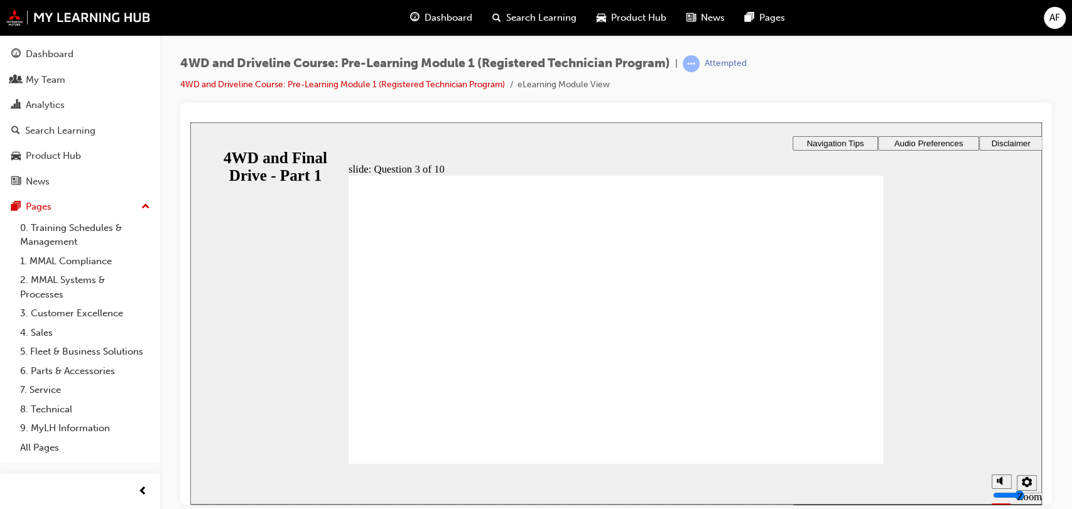
radio input "true"
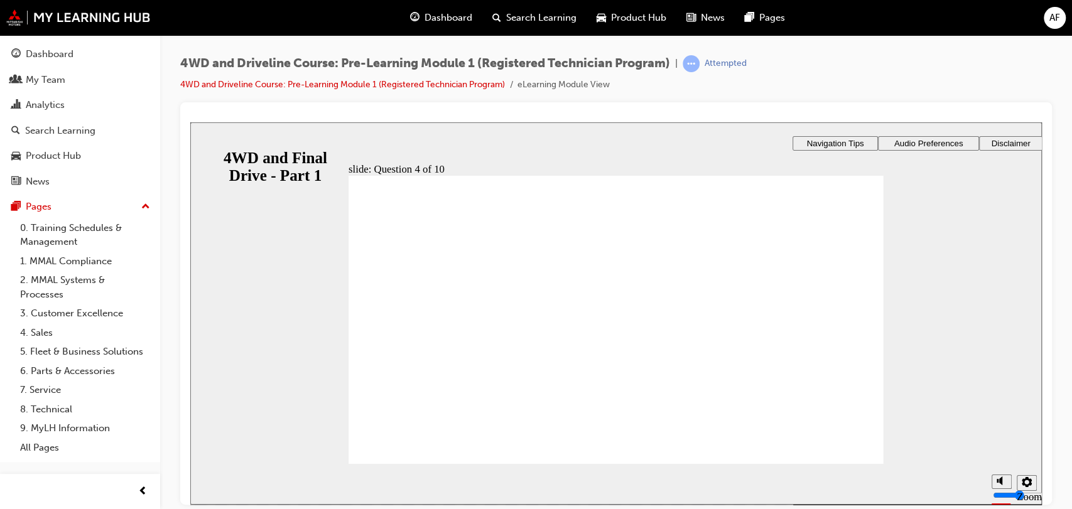
radio input "true"
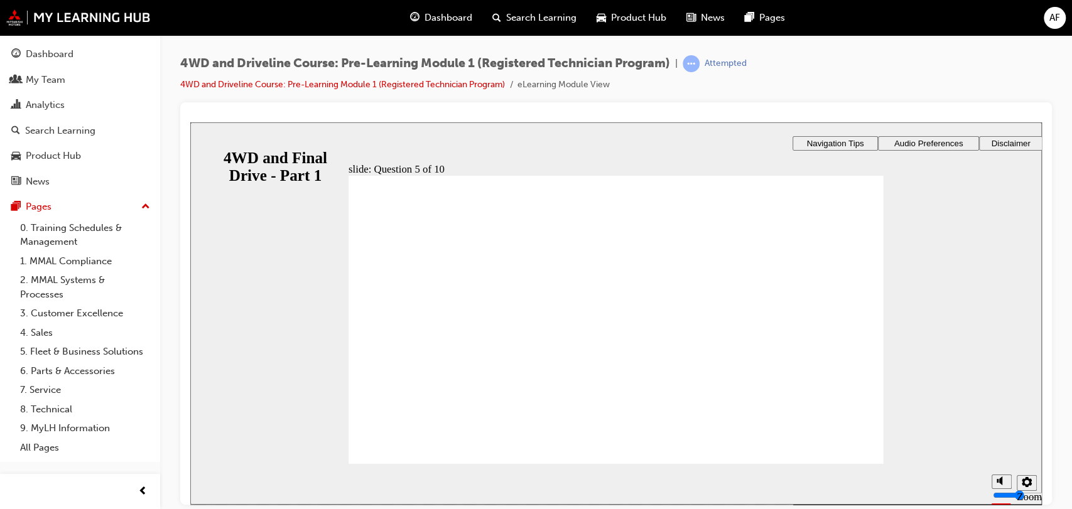
radio input "true"
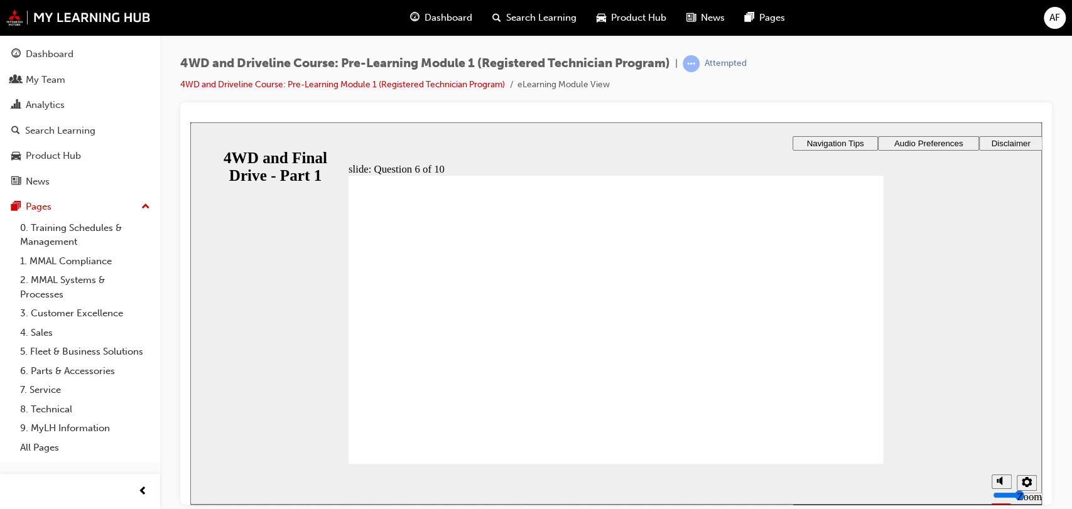
radio input "true"
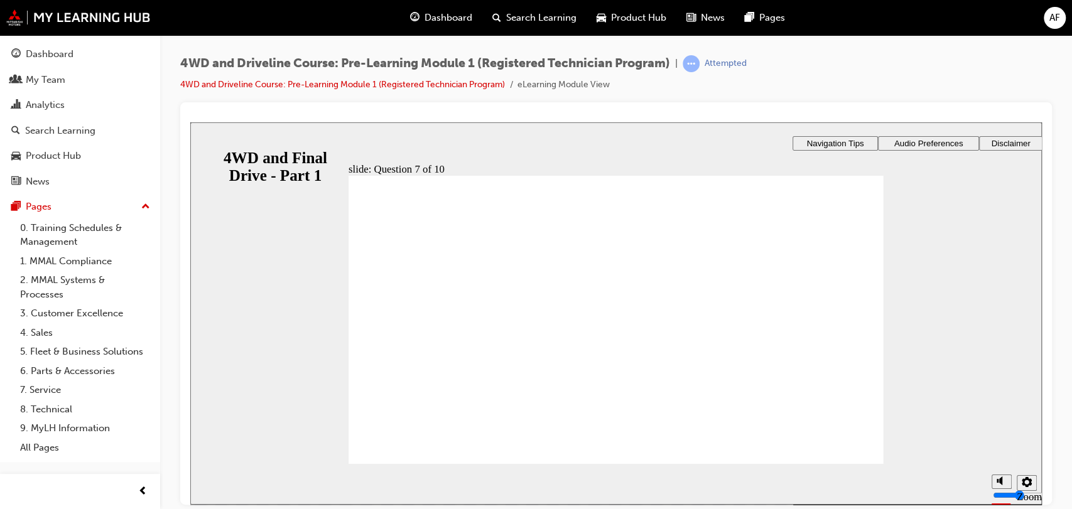
checkbox input "true"
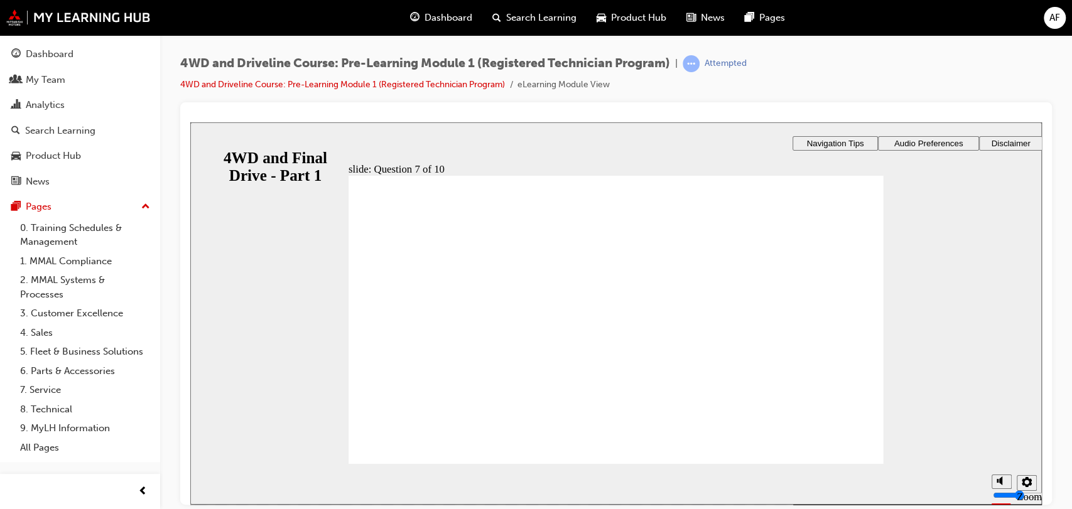
radio input "true"
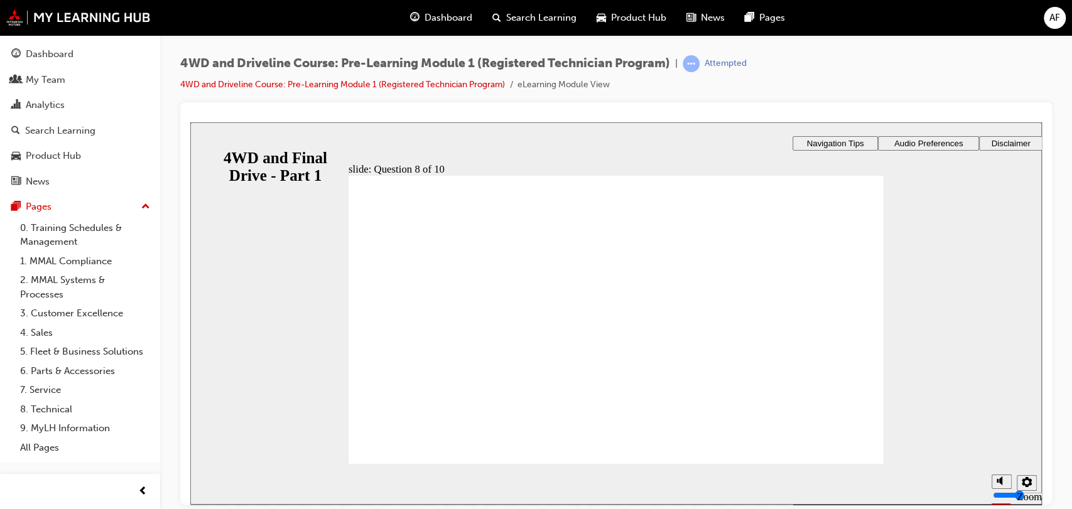
checkbox input "true"
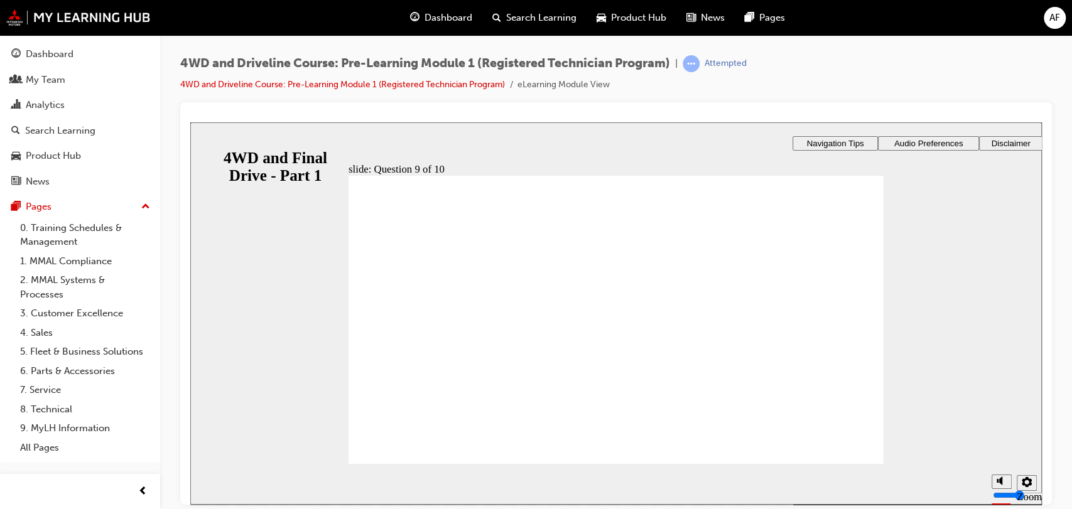
radio input "true"
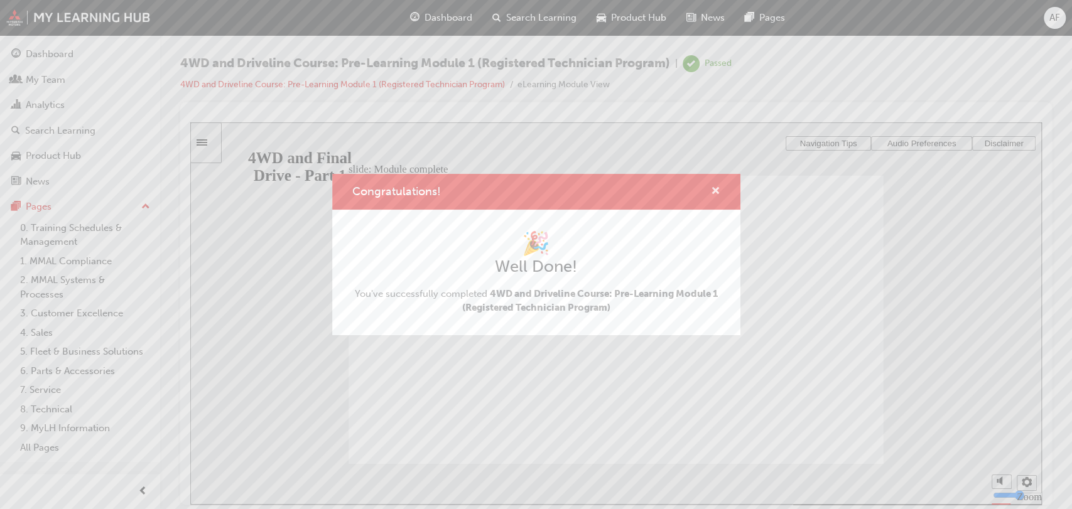
click at [716, 195] on span "cross-icon" at bounding box center [715, 191] width 9 height 11
